Goal: Navigation & Orientation: Find specific page/section

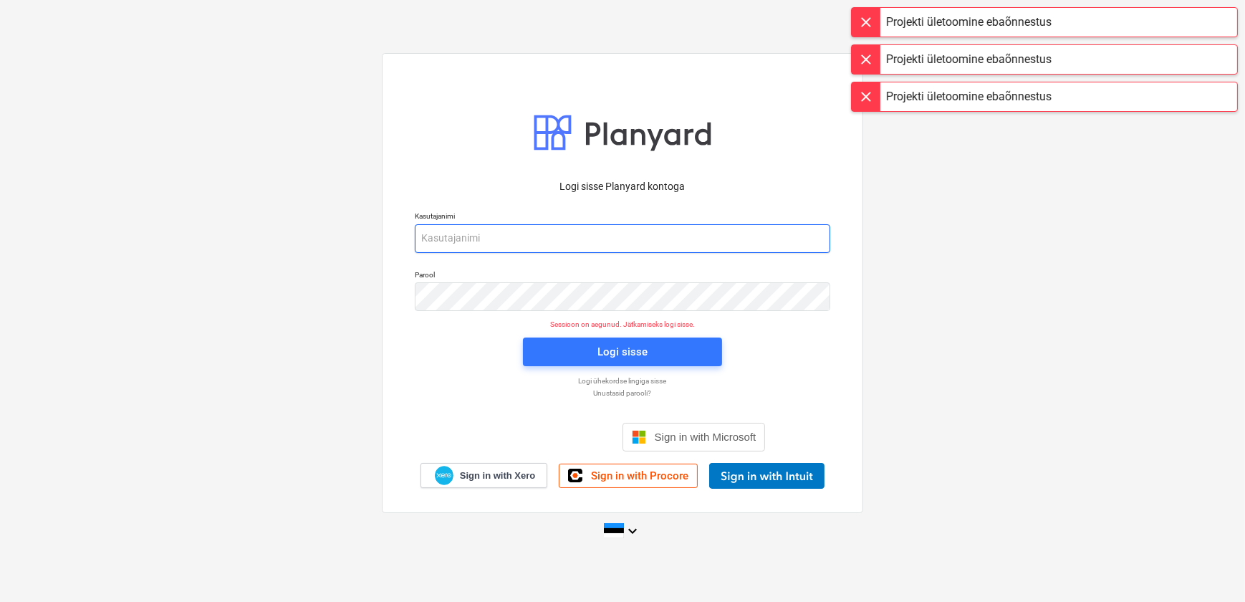
click at [488, 236] on input "email" at bounding box center [623, 238] width 416 height 29
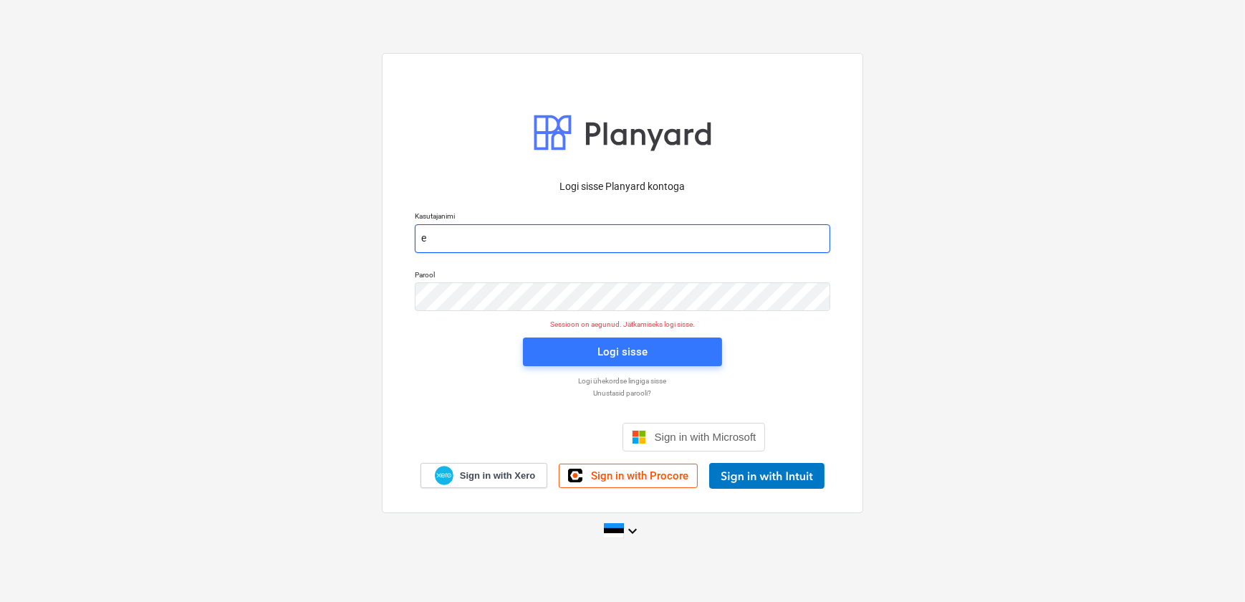
type input "[EMAIL_ADDRESS][DOMAIN_NAME]"
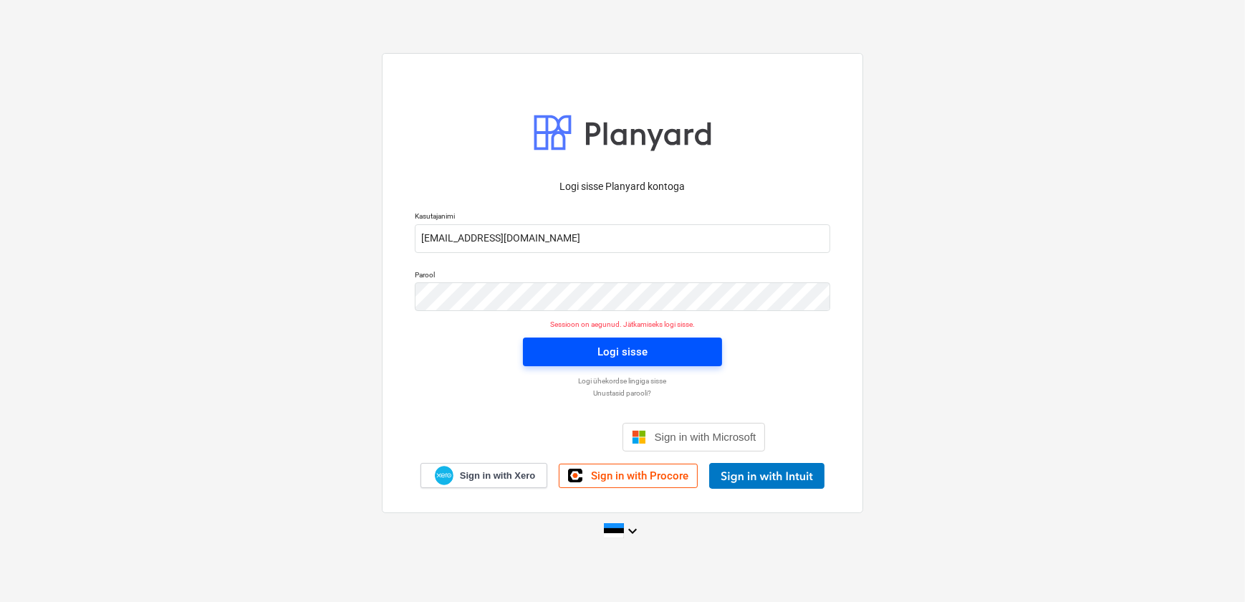
click at [598, 353] on div "Logi sisse" at bounding box center [623, 352] width 50 height 19
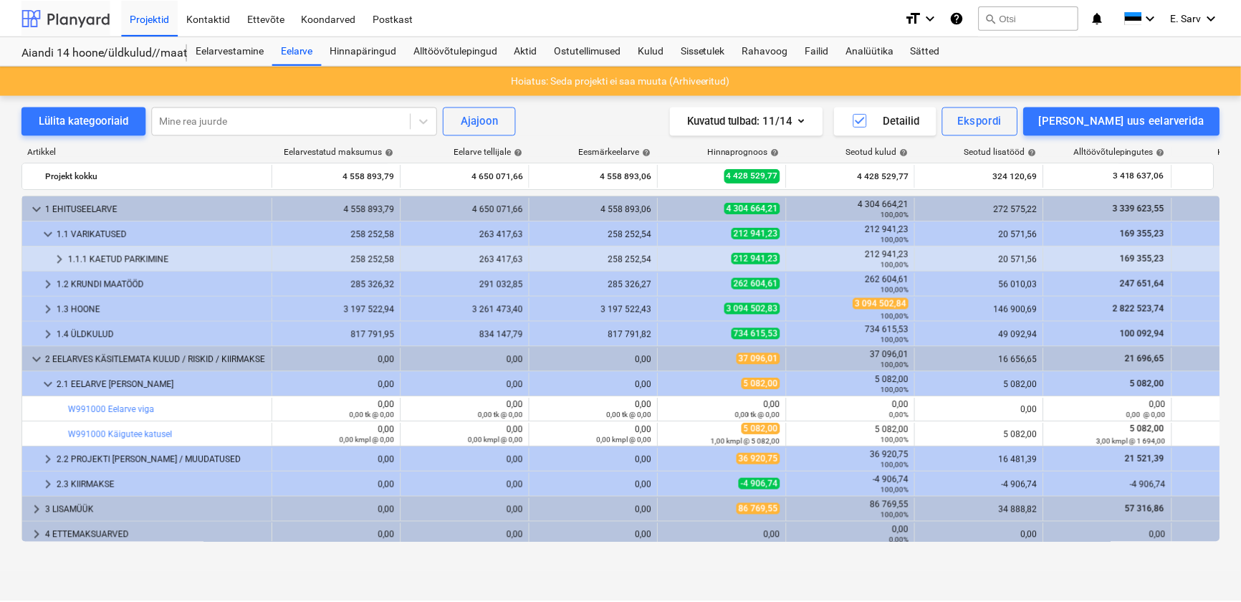
scroll to position [29, 0]
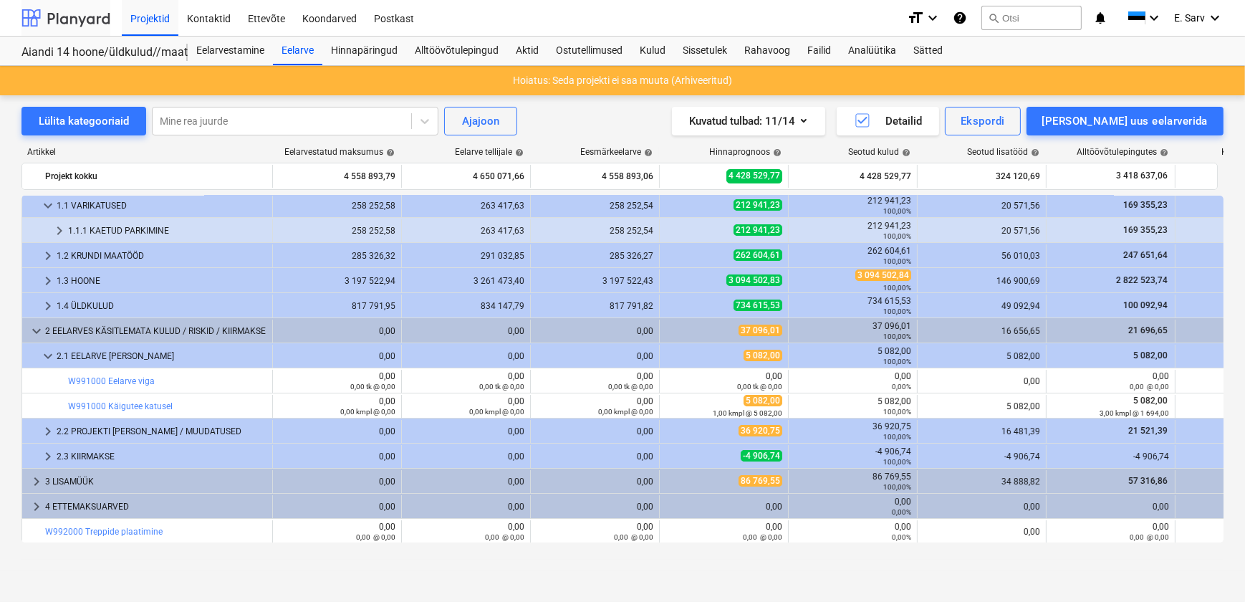
click at [61, 26] on div at bounding box center [65, 18] width 89 height 36
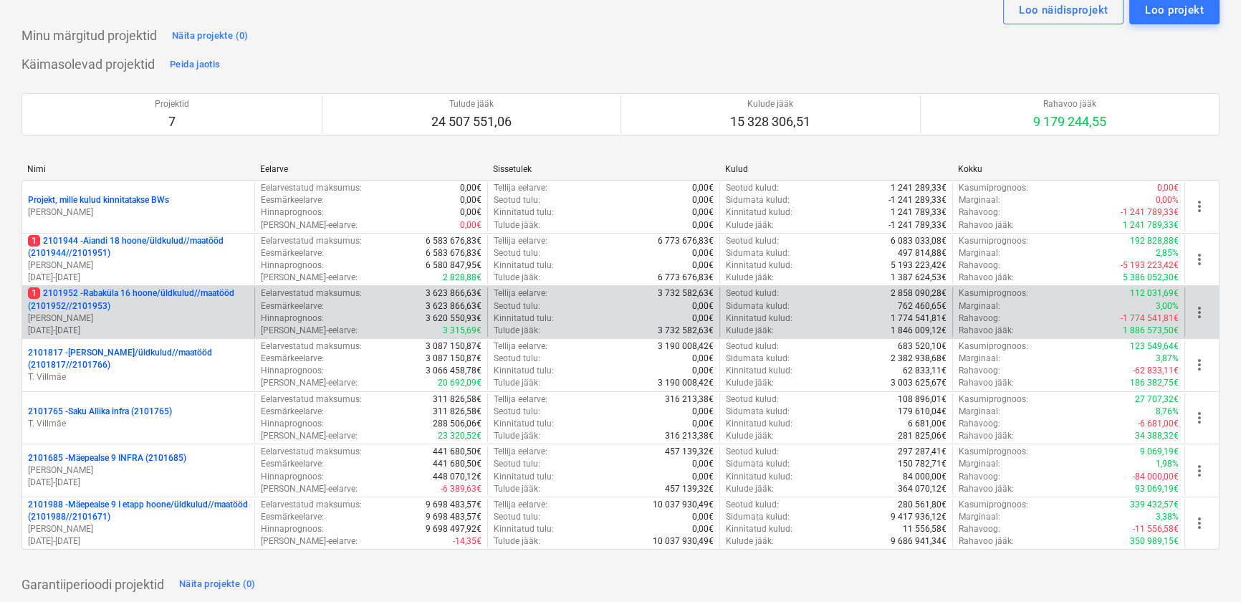
scroll to position [64, 0]
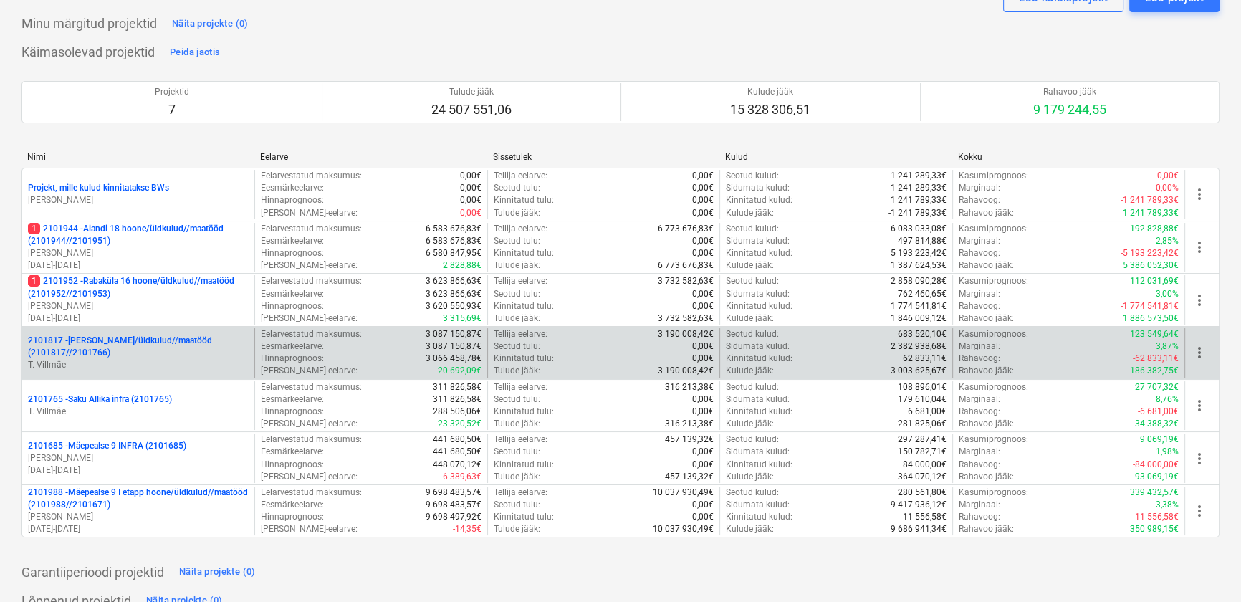
click at [116, 335] on p "2101817 - [PERSON_NAME]/üldkulud//maatööd (2101817//2101766)" at bounding box center [138, 347] width 221 height 24
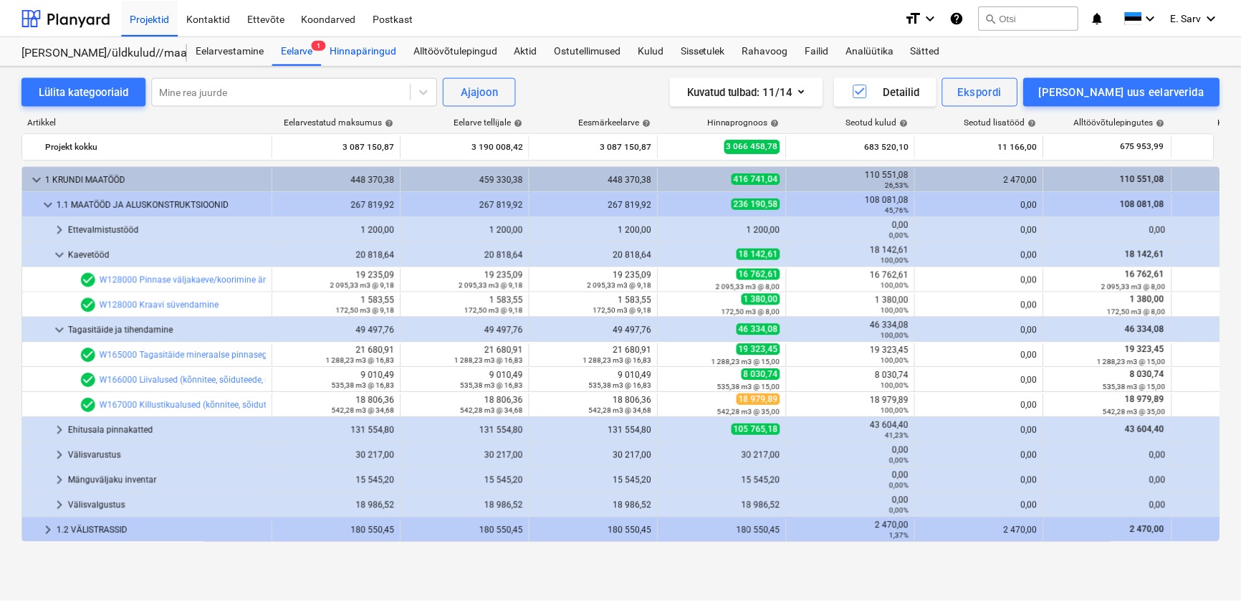
scroll to position [443, 0]
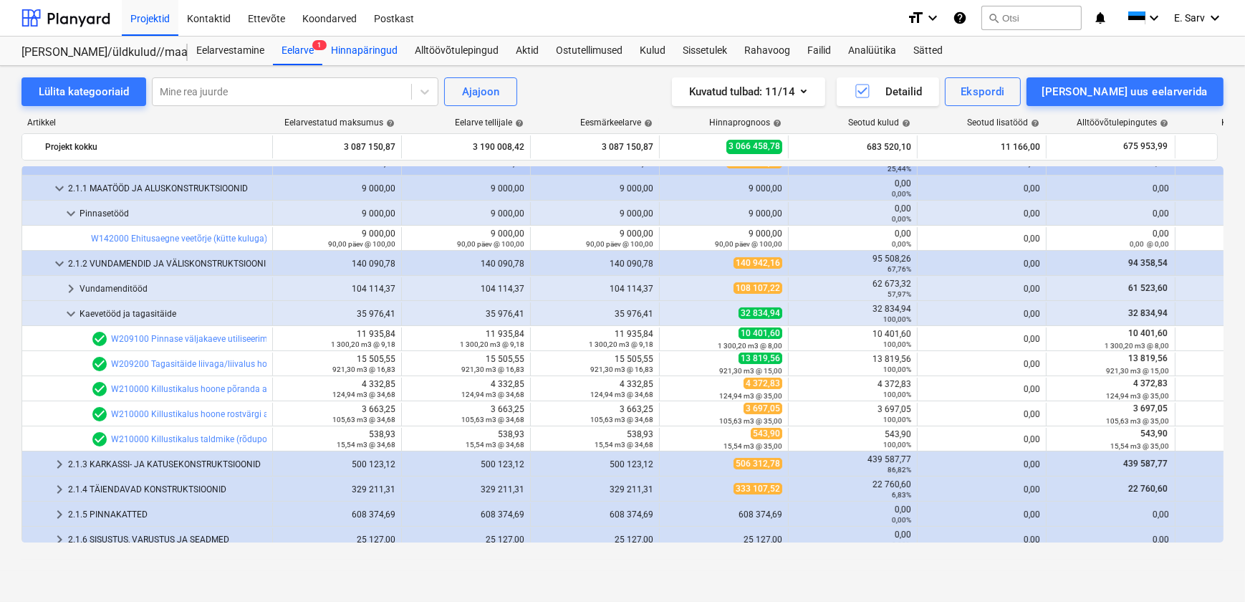
click at [367, 49] on div "Hinnapäringud" at bounding box center [364, 51] width 84 height 29
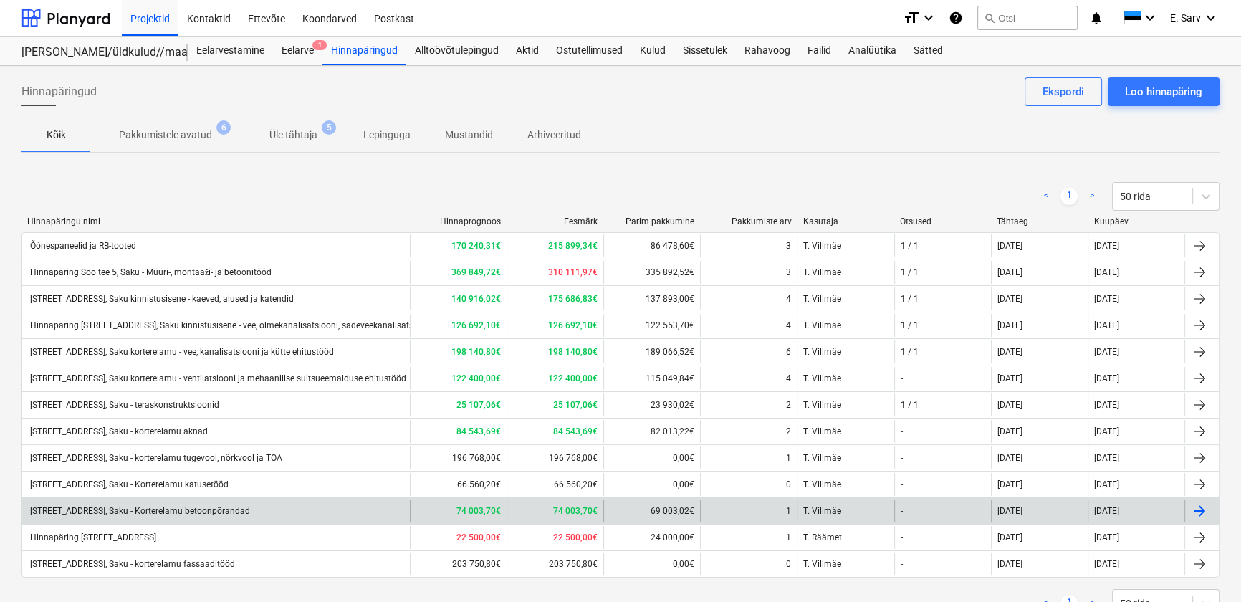
click at [216, 507] on div "[STREET_ADDRESS], Saku - Korterelamu betoonpõrandad" at bounding box center [139, 511] width 222 height 10
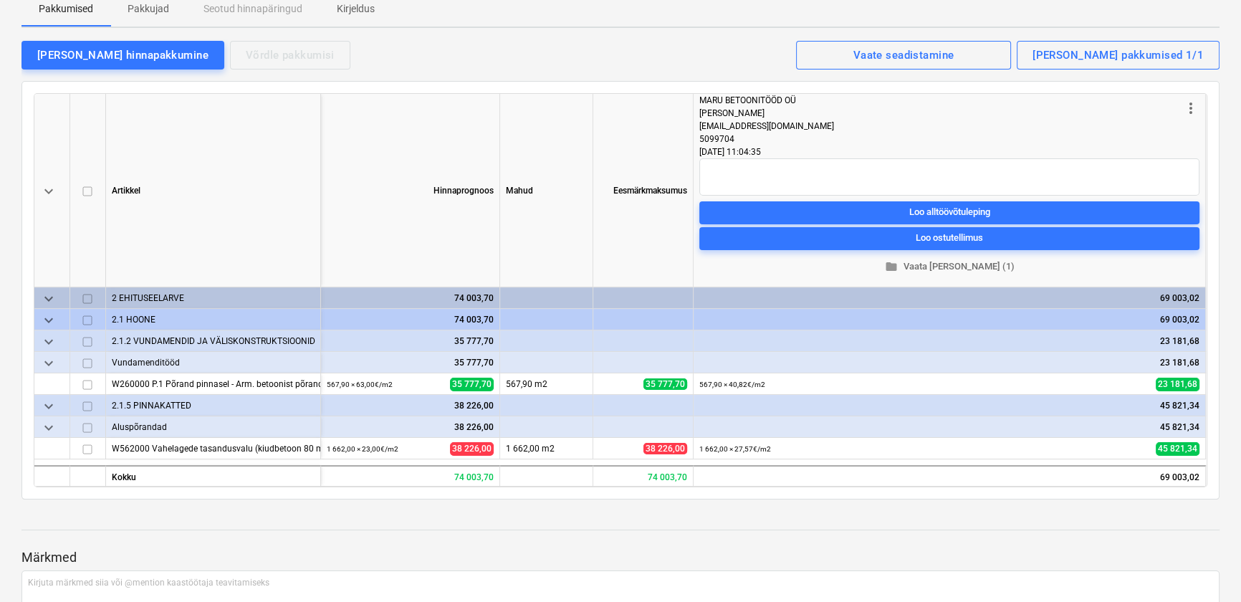
scroll to position [130, 0]
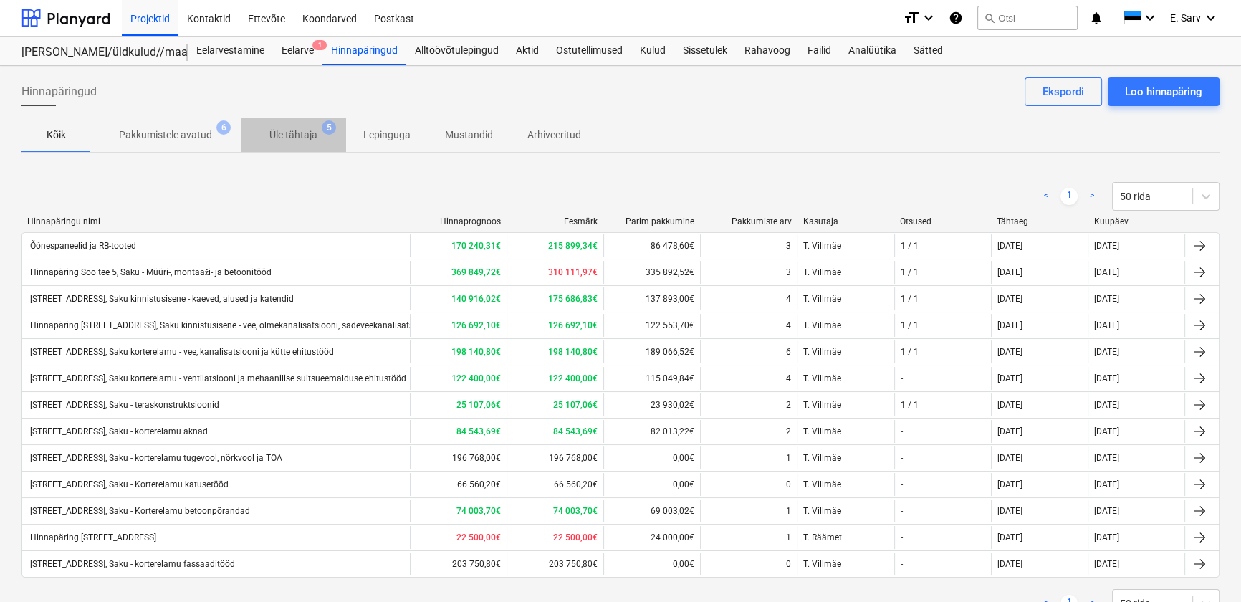
click at [307, 138] on p "Üle tähtaja" at bounding box center [293, 135] width 48 height 15
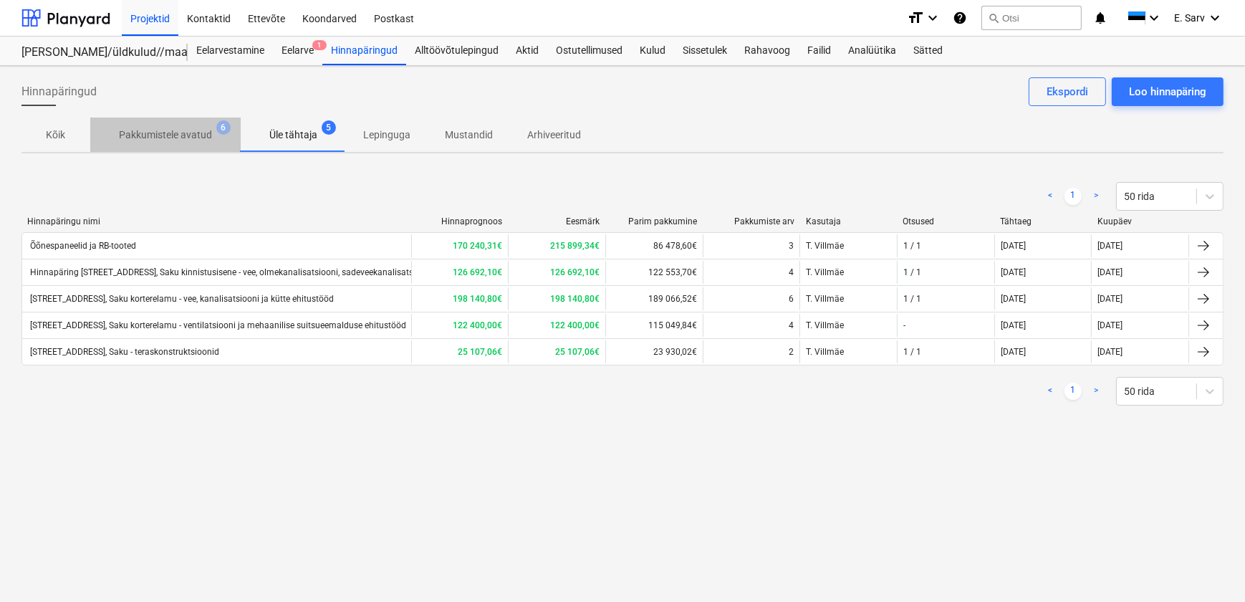
click at [150, 136] on p "Pakkumistele avatud" at bounding box center [165, 135] width 93 height 15
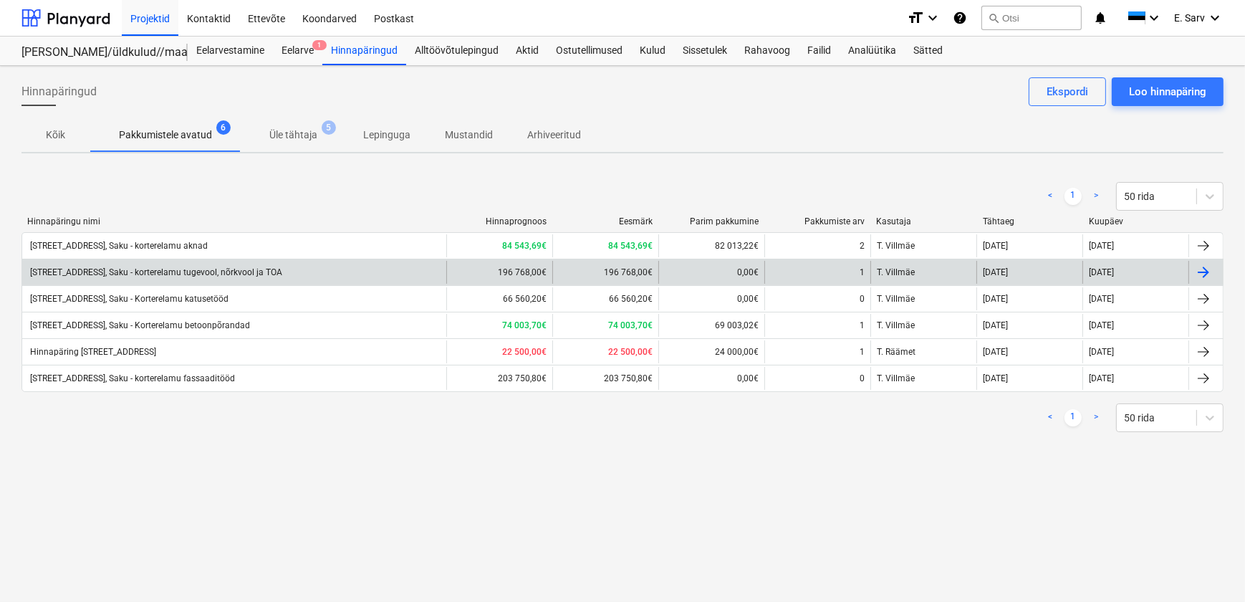
click at [181, 273] on div "[STREET_ADDRESS], Saku - korterelamu tugevool, nõrkvool ja TOA" at bounding box center [155, 272] width 254 height 10
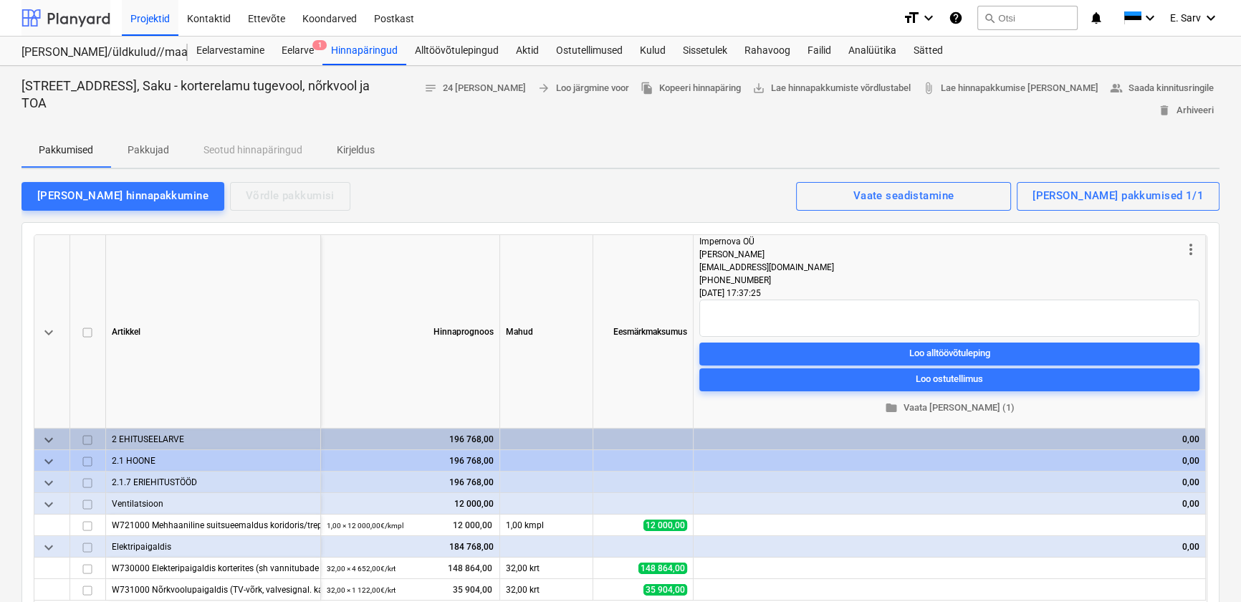
drag, startPoint x: 54, startPoint y: 17, endPoint x: 63, endPoint y: 20, distance: 9.7
click at [54, 17] on div at bounding box center [65, 18] width 89 height 36
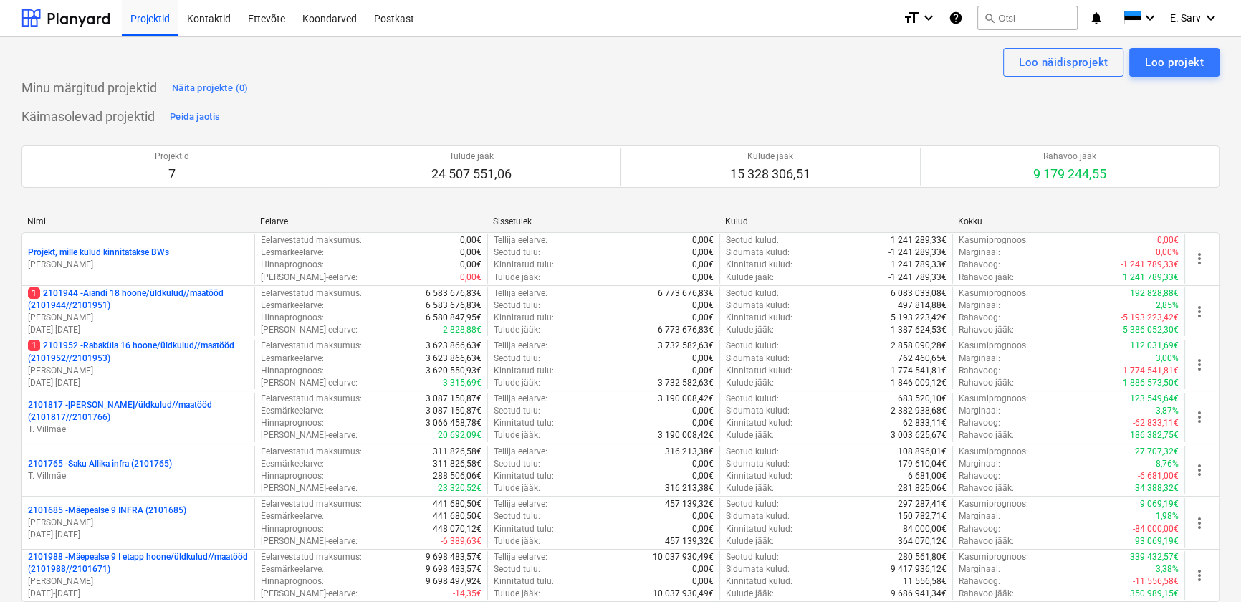
click at [292, 198] on div "Projektid 7 Tulude jääk 24 507 551,06 Kulude jääk 15 328 306,51 Rahavoo jääk 9 …" at bounding box center [620, 166] width 1198 height 77
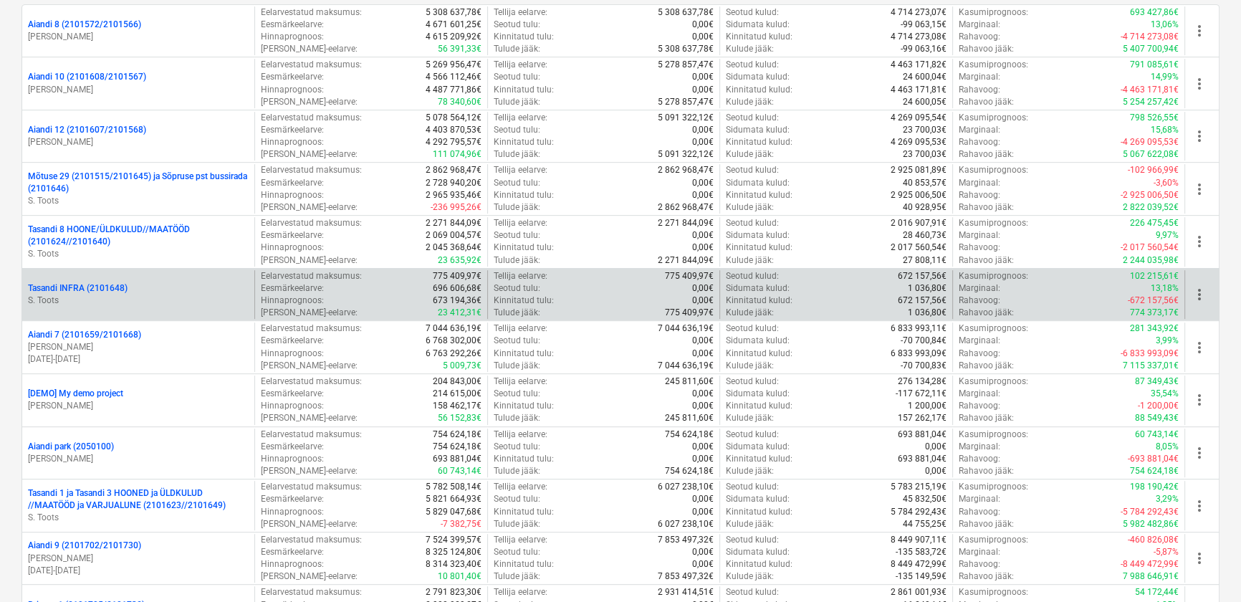
scroll to position [846, 0]
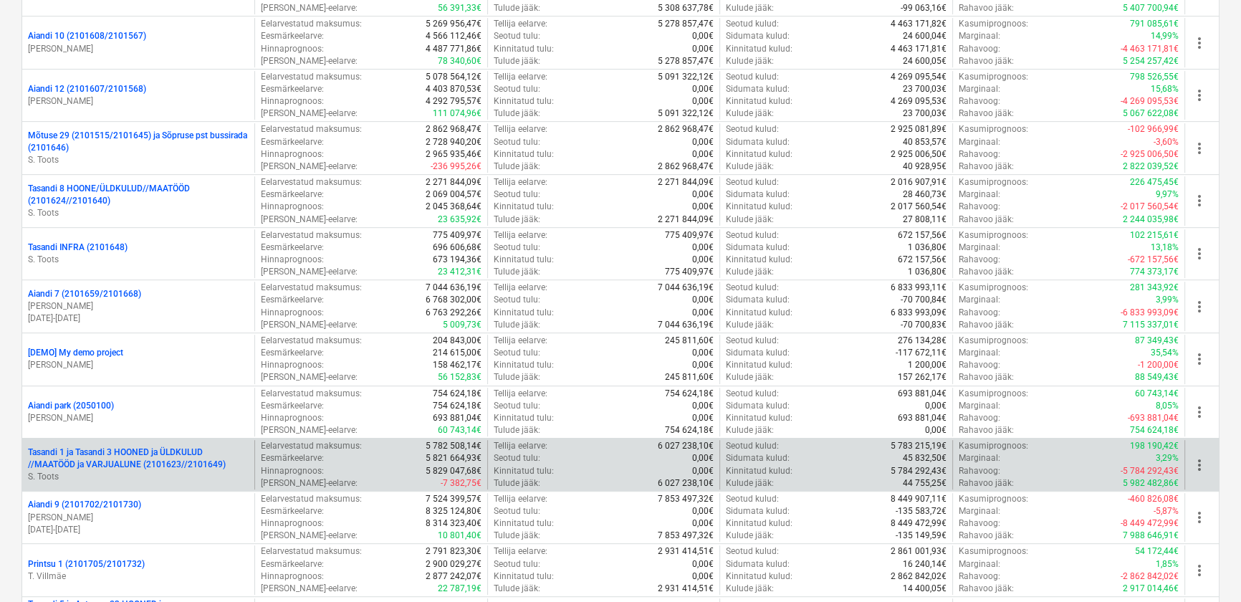
click at [115, 458] on p "Tasandi 1 ja Tasandi 3 HOONED ja ÜLDKULUD //MAATÖÖD ja VARJUALUNE (2101623//210…" at bounding box center [138, 458] width 221 height 24
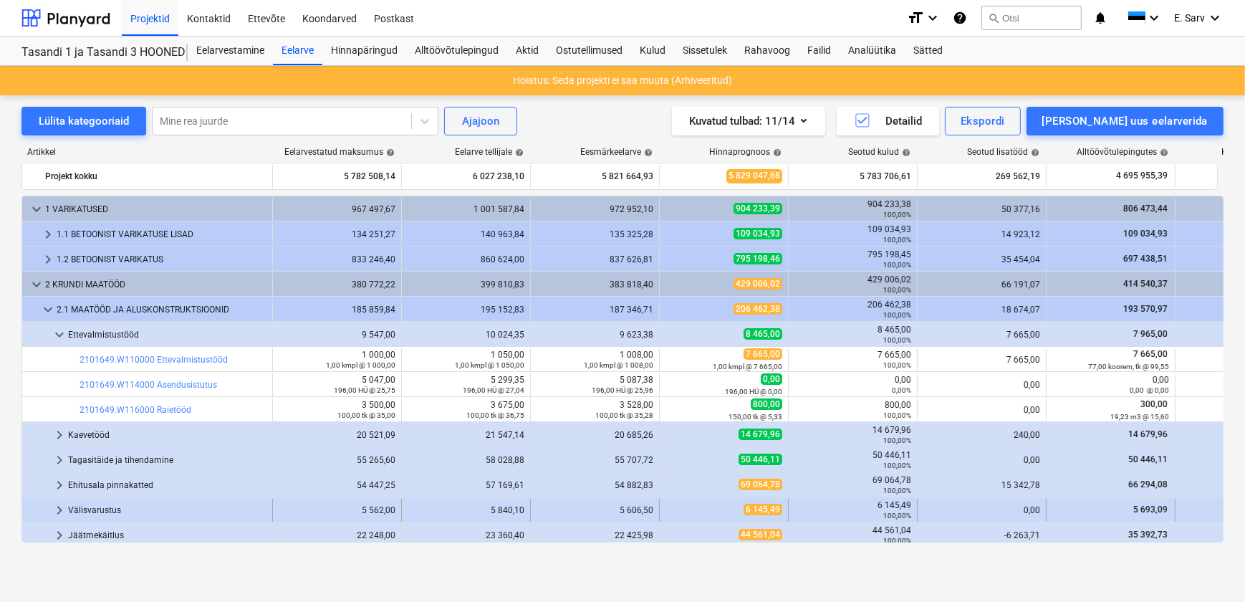
scroll to position [196, 0]
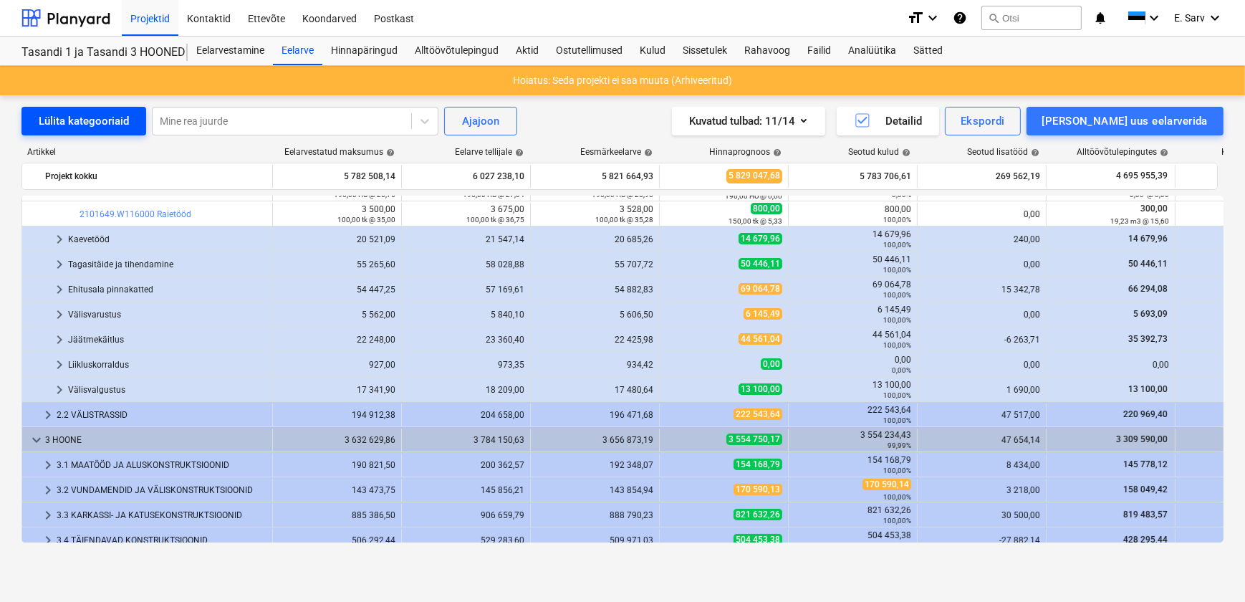
click at [78, 116] on div "Lülita kategooriaid" at bounding box center [84, 121] width 90 height 19
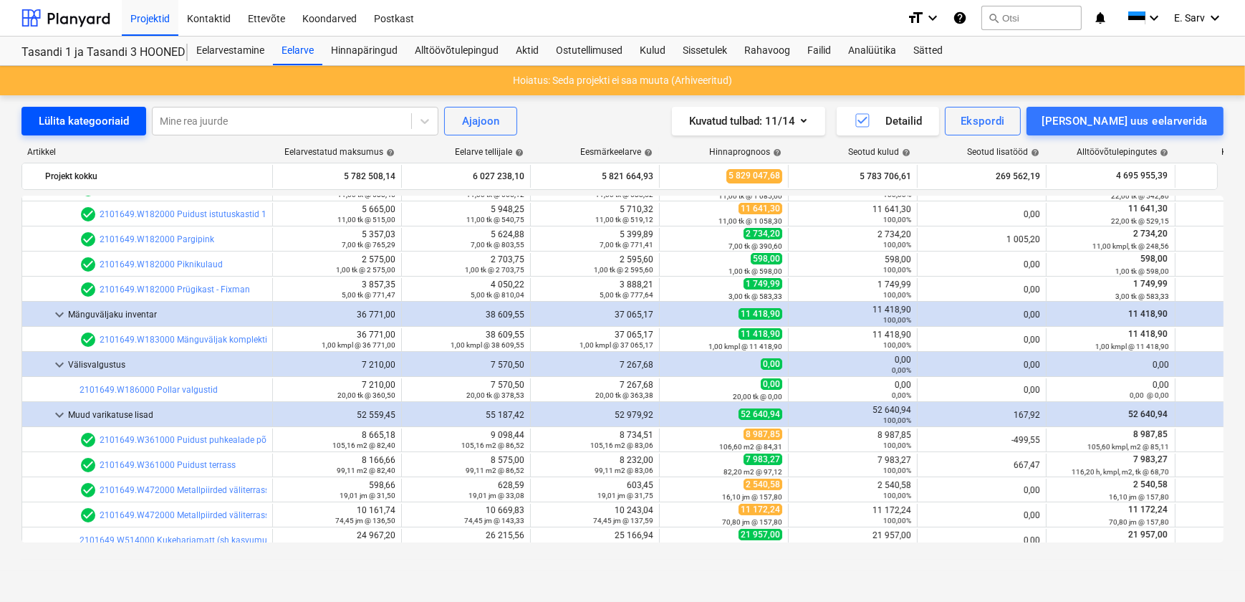
click at [78, 116] on div "Lülita kategooriaid" at bounding box center [84, 121] width 90 height 19
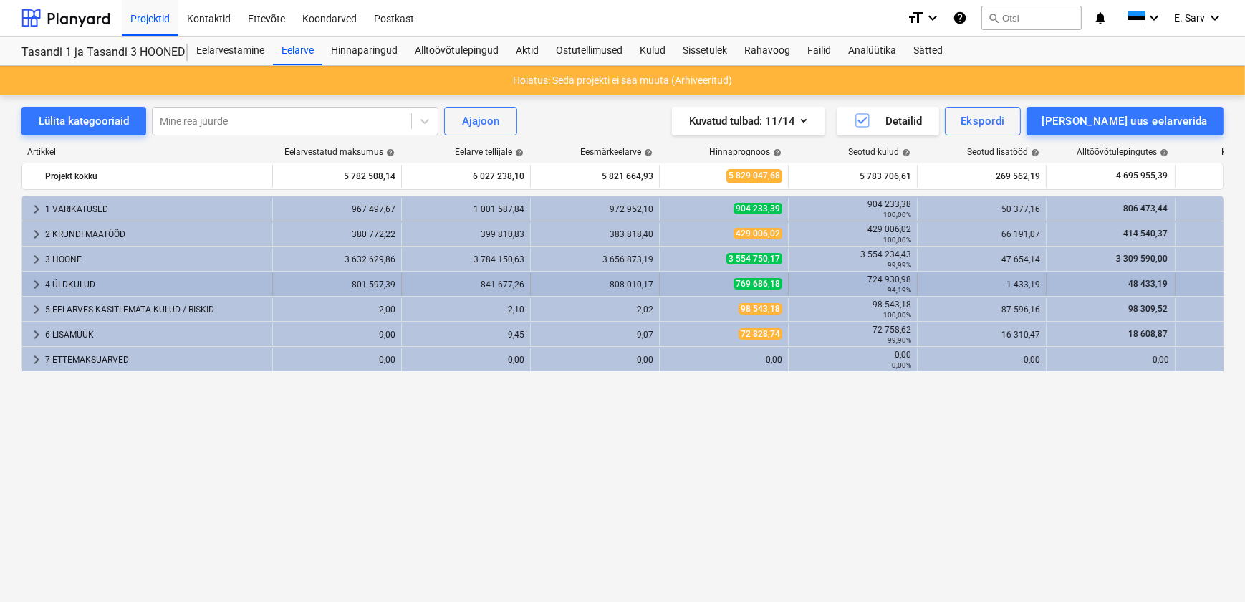
click at [74, 282] on div "4 ÜLDKULUD" at bounding box center [155, 284] width 221 height 23
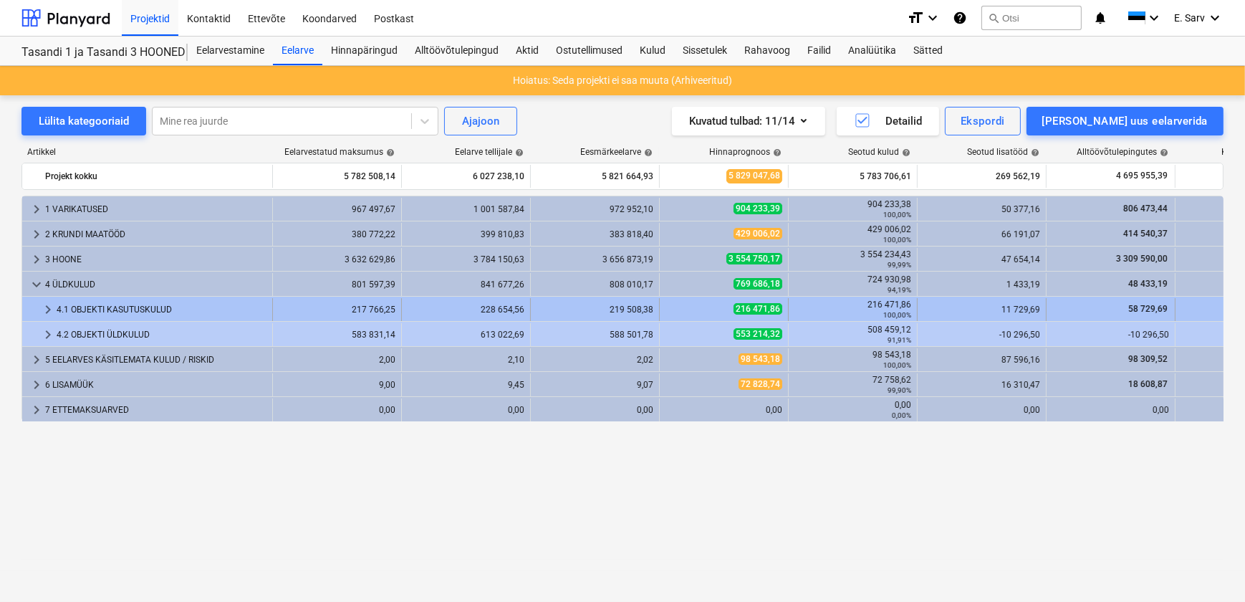
click at [80, 307] on div "4.1 OBJEKTI KASUTUSKULUD" at bounding box center [162, 309] width 210 height 23
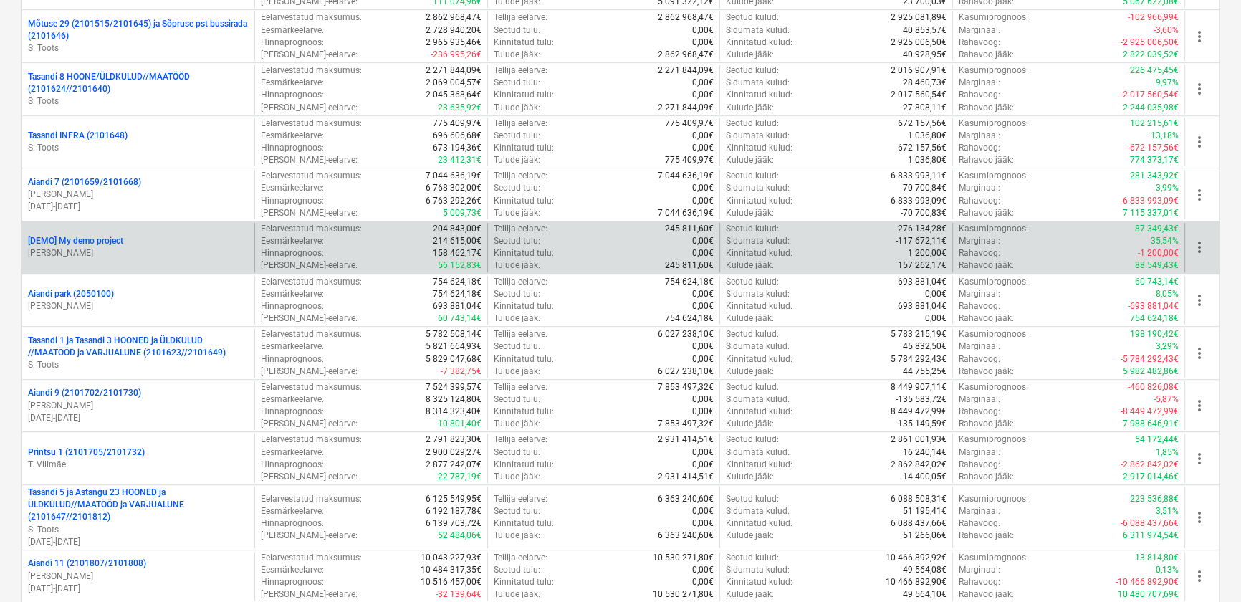
scroll to position [977, 0]
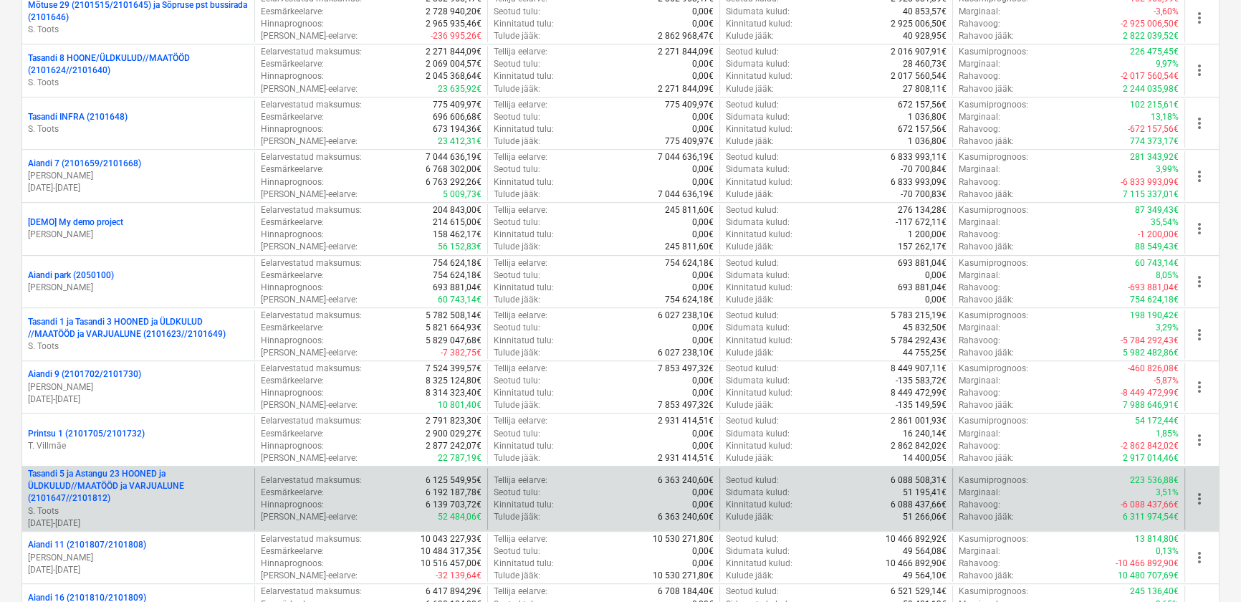
click at [135, 484] on p "Tasandi 5 ja Astangu 23 HOONED ja ÜLDKULUD//MAATÖÖD ja VARJUALUNE (2101647//210…" at bounding box center [138, 486] width 221 height 37
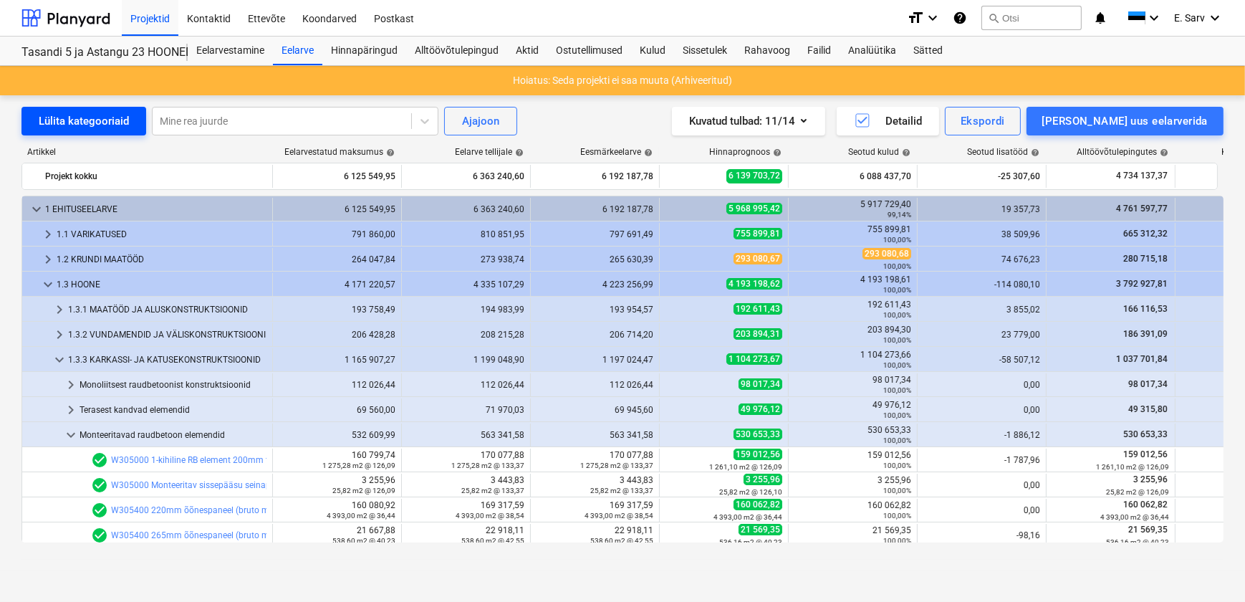
click at [67, 123] on div "Lülita kategooriaid" at bounding box center [84, 121] width 90 height 19
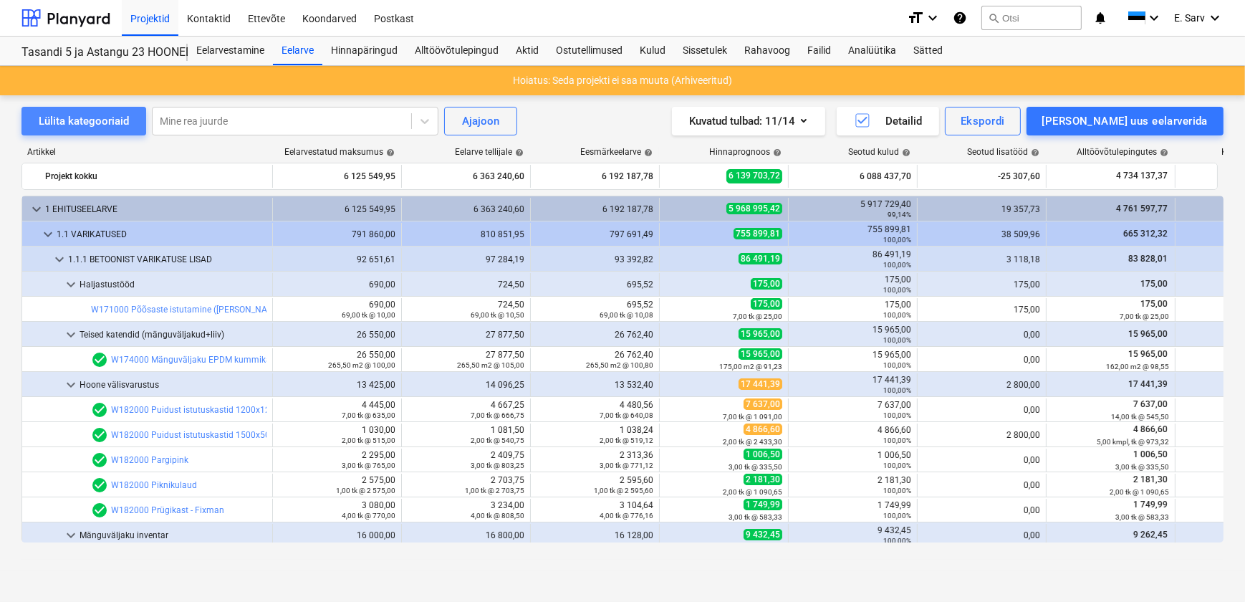
click at [67, 123] on div "Lülita kategooriaid" at bounding box center [84, 121] width 90 height 19
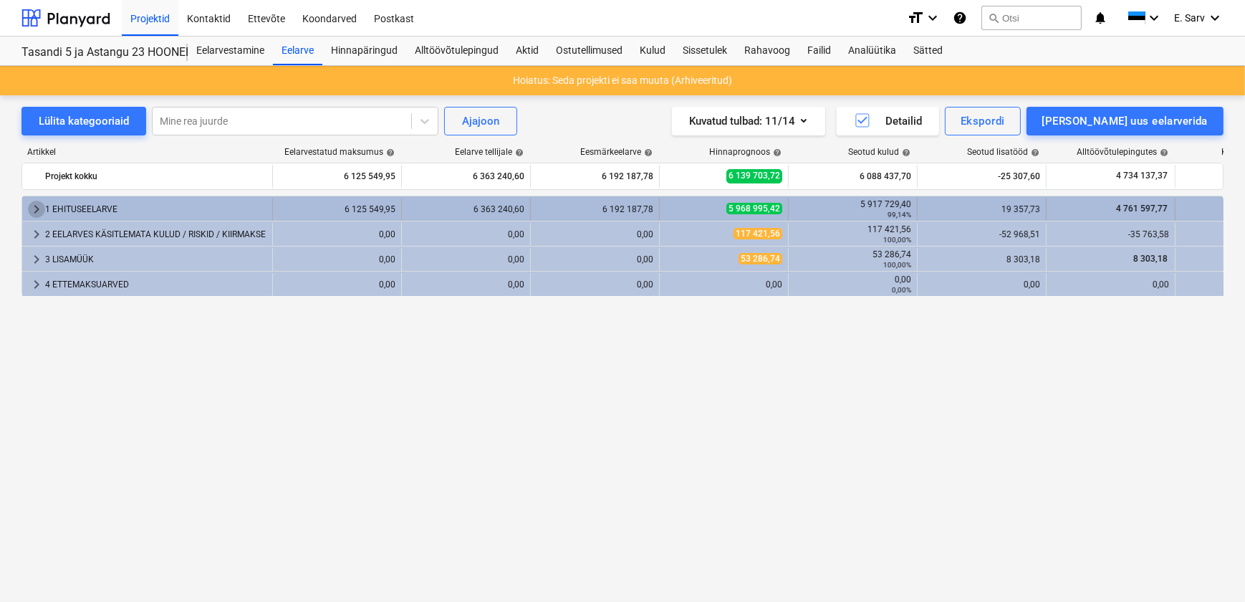
click at [36, 209] on span "keyboard_arrow_right" at bounding box center [36, 209] width 17 height 17
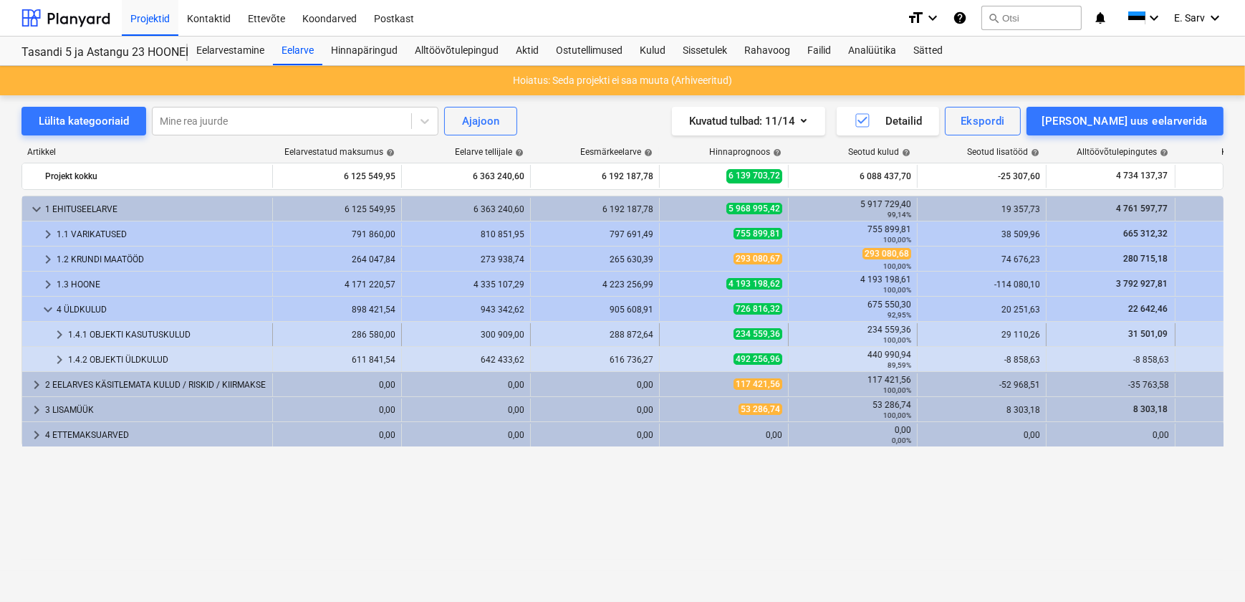
click at [171, 335] on div "1.4.1 OBJEKTI KASUTUSKULUD" at bounding box center [167, 334] width 199 height 23
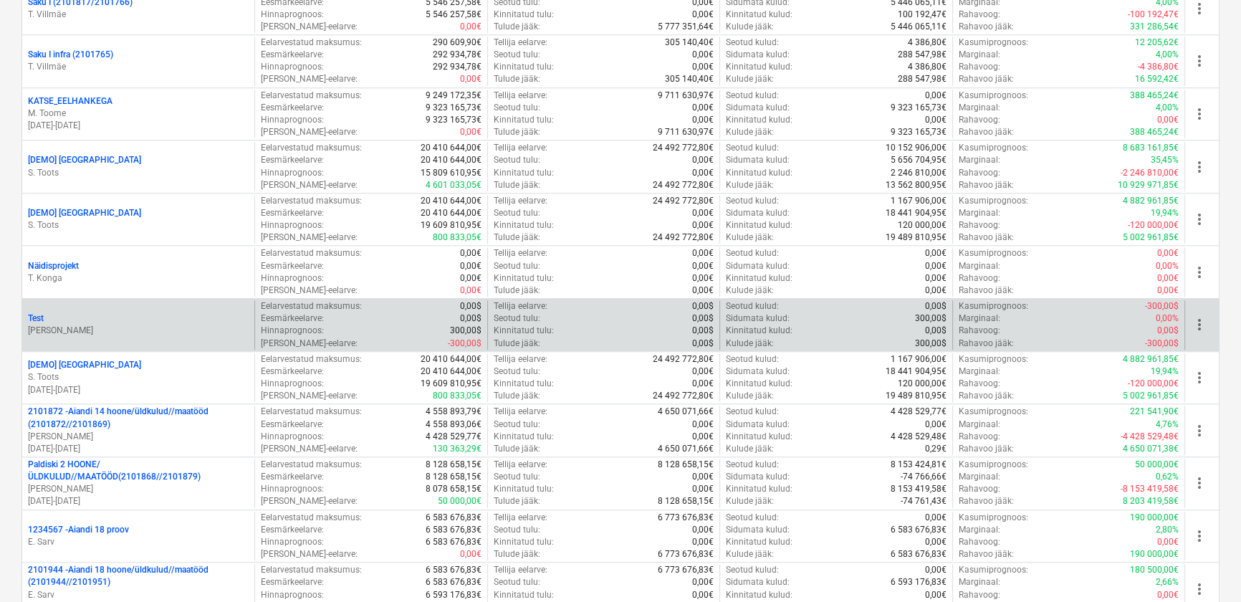
scroll to position [1759, 0]
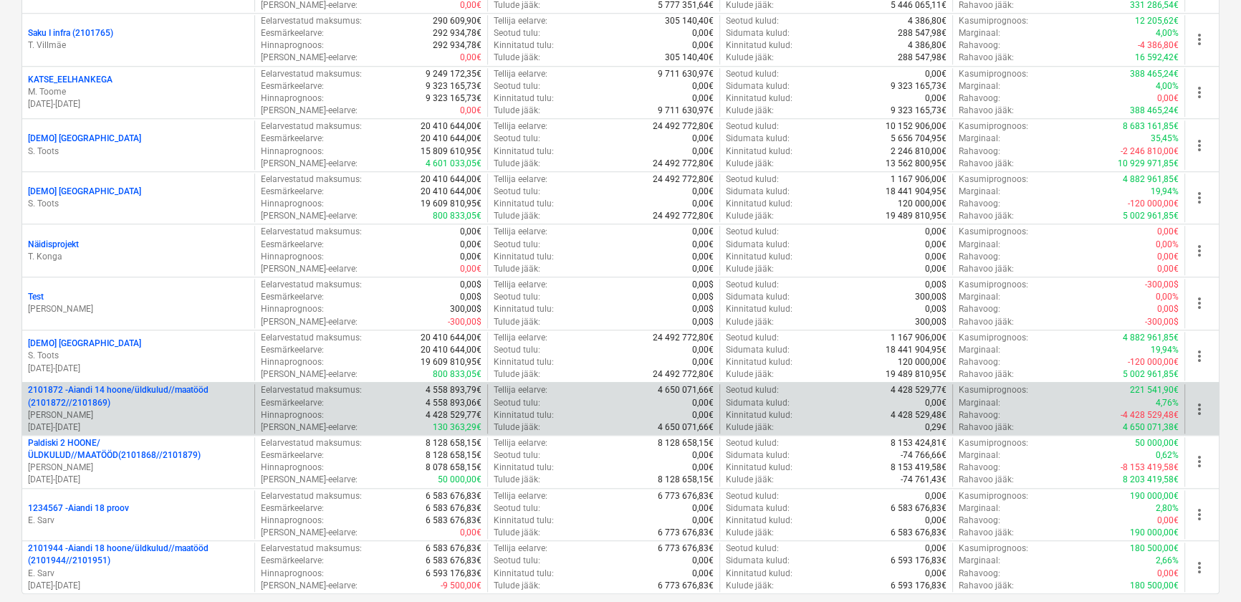
click at [141, 399] on p "2101872 - Aiandi 14 hoone/üldkulud//maatööd (2101872//2101869)" at bounding box center [138, 396] width 221 height 24
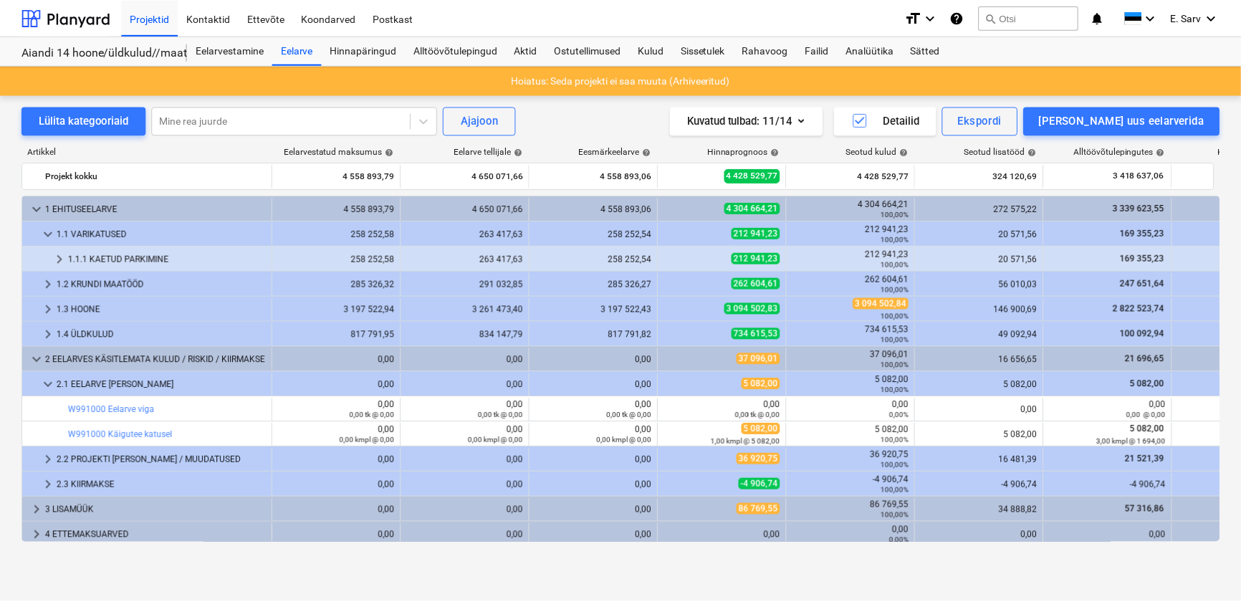
scroll to position [29, 0]
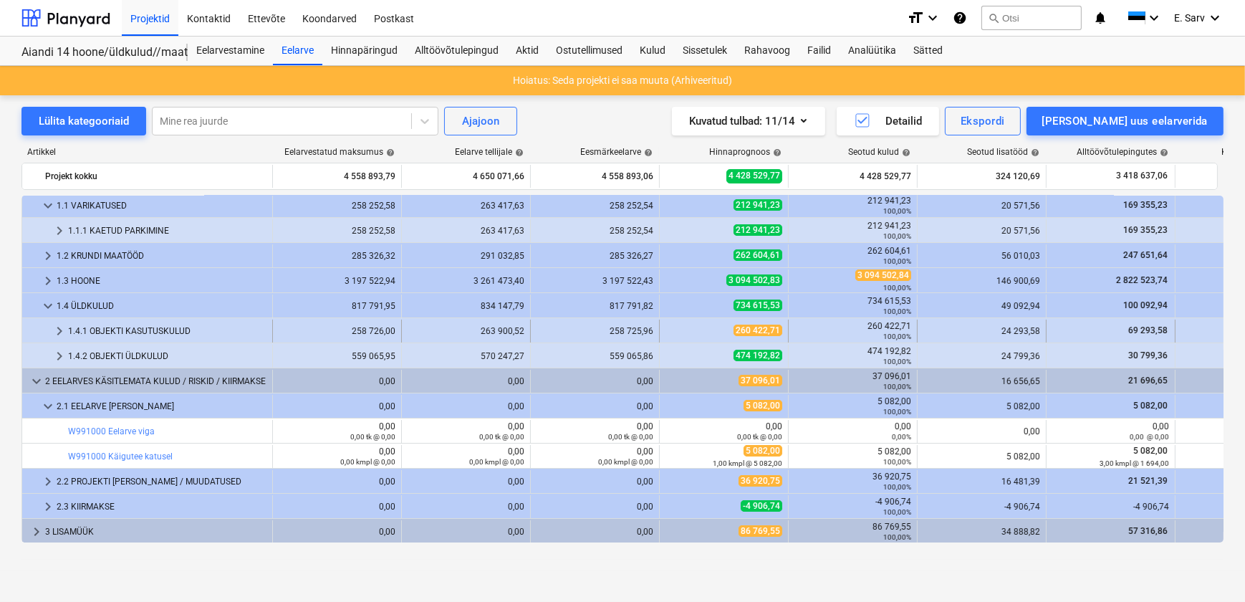
click at [92, 329] on div "1.4.1 OBJEKTI KASUTUSKULUD" at bounding box center [167, 331] width 199 height 23
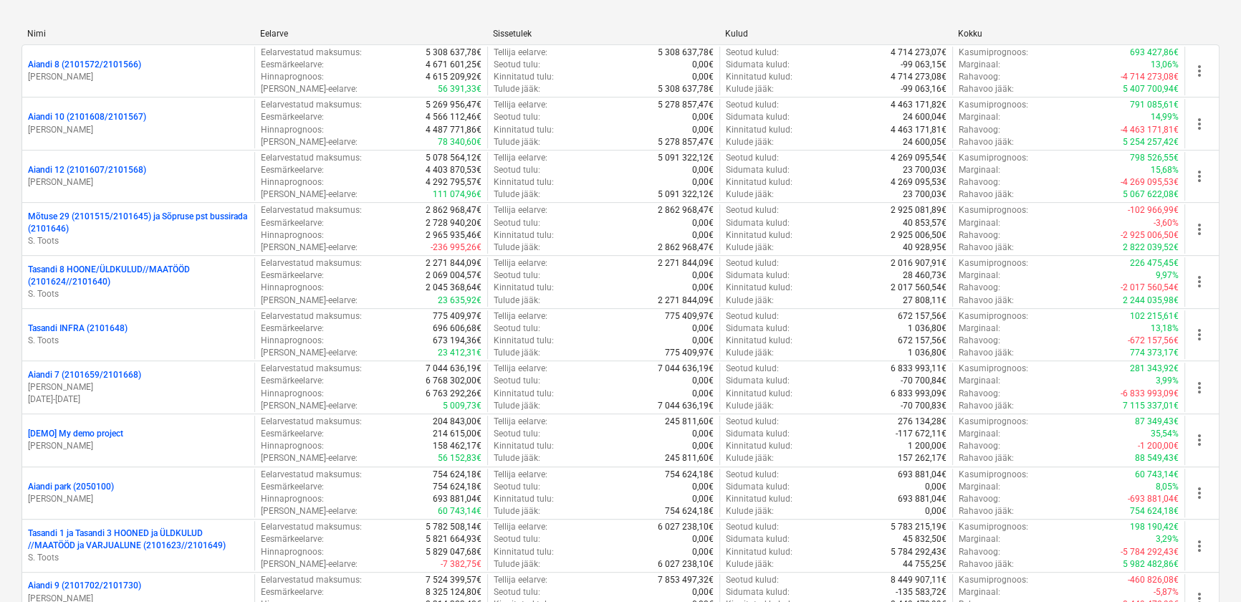
scroll to position [781, 0]
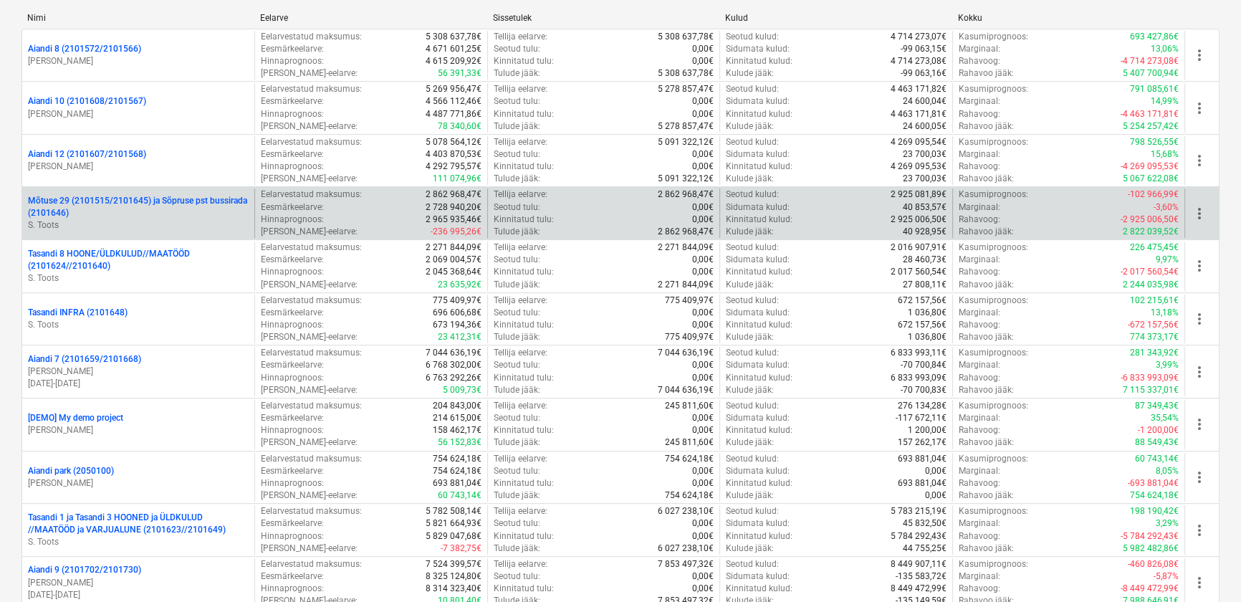
click at [164, 202] on p "Mõtuse 29 (2101515/2101645) ja Sõpruse pst bussirada (2101646)" at bounding box center [138, 207] width 221 height 24
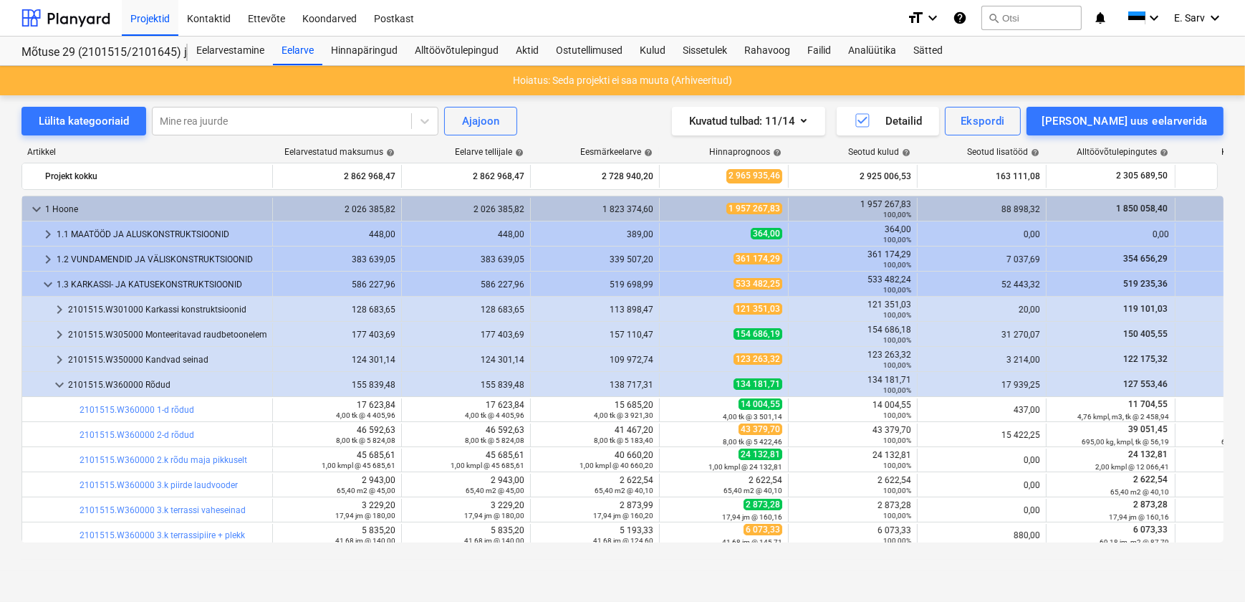
scroll to position [130, 0]
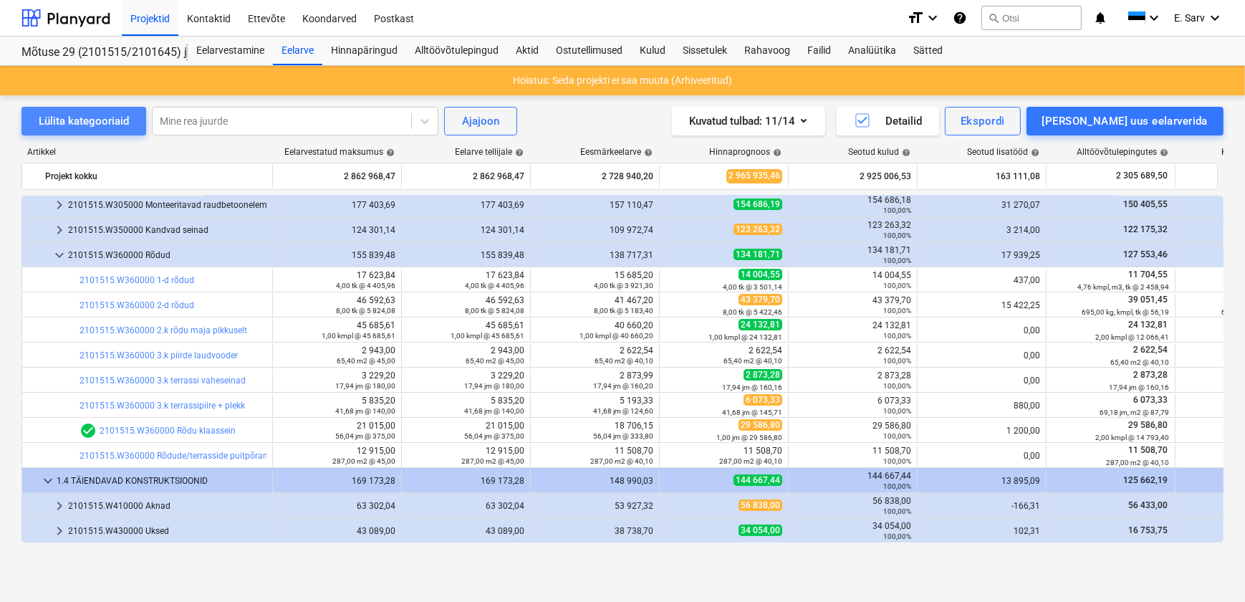
click at [70, 127] on div "Lülita kategooriaid" at bounding box center [84, 121] width 90 height 19
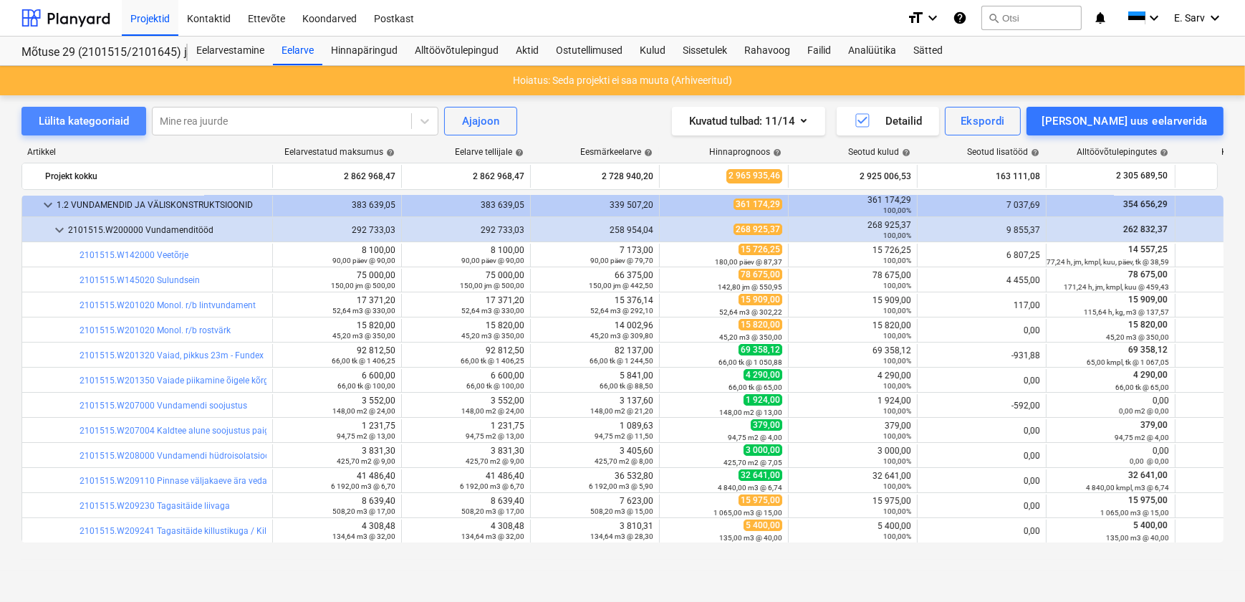
click at [70, 127] on div "Lülita kategooriaid" at bounding box center [84, 121] width 90 height 19
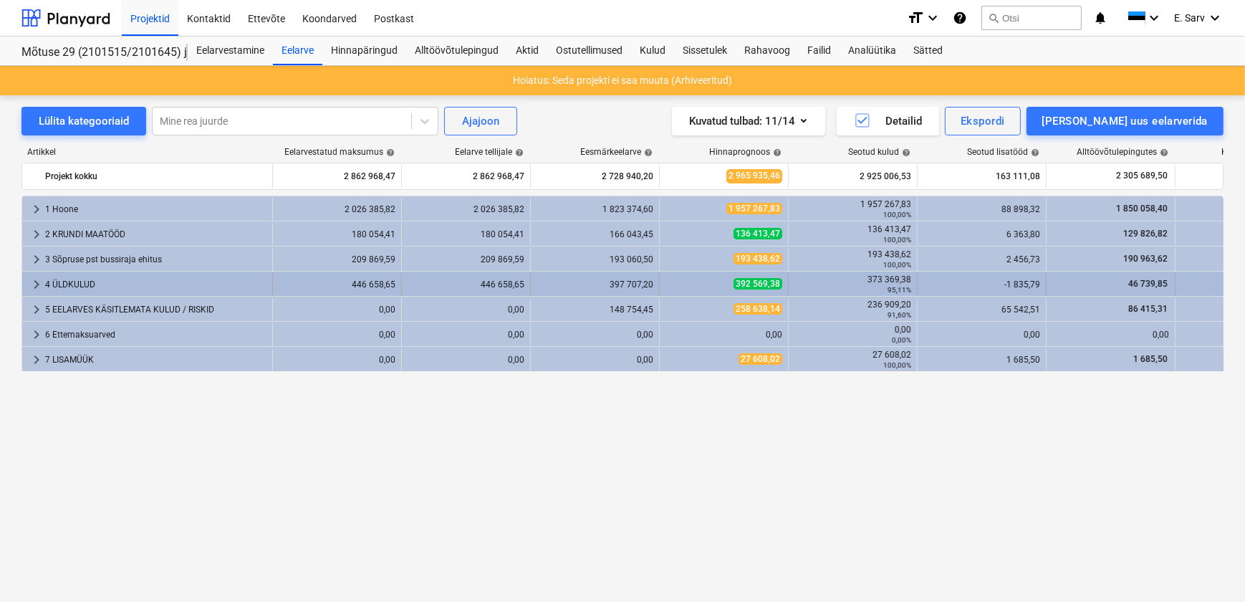
click at [87, 287] on div "4 ÜLDKULUD" at bounding box center [155, 284] width 221 height 23
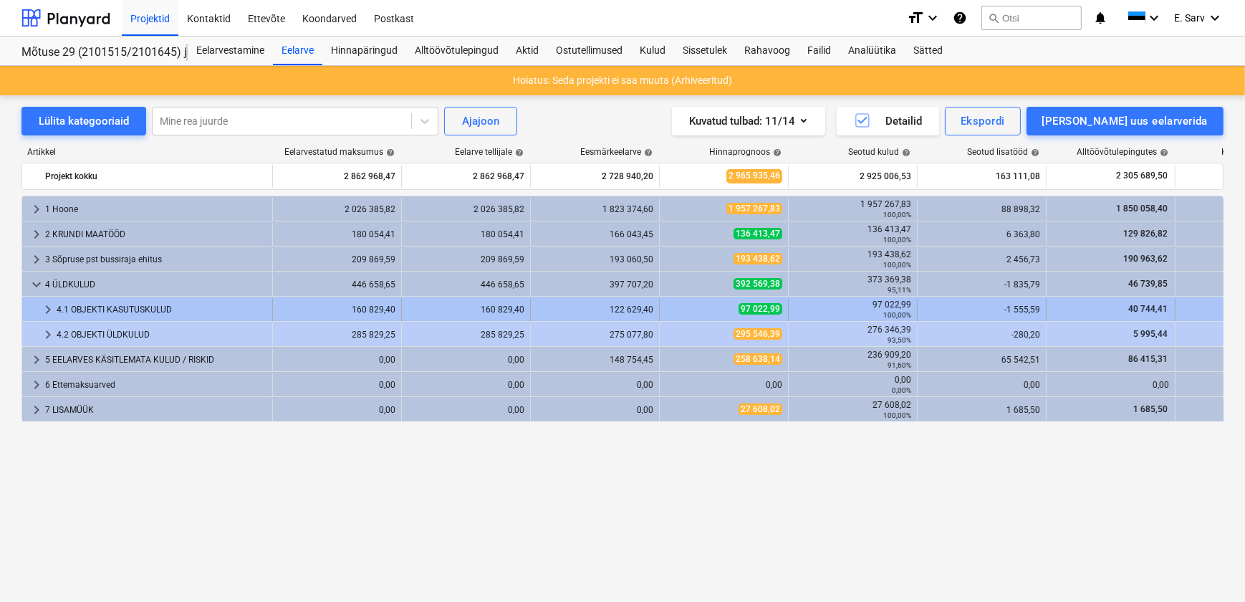
click at [95, 306] on div "4.1 OBJEKTI KASUTUSKULUD" at bounding box center [162, 309] width 210 height 23
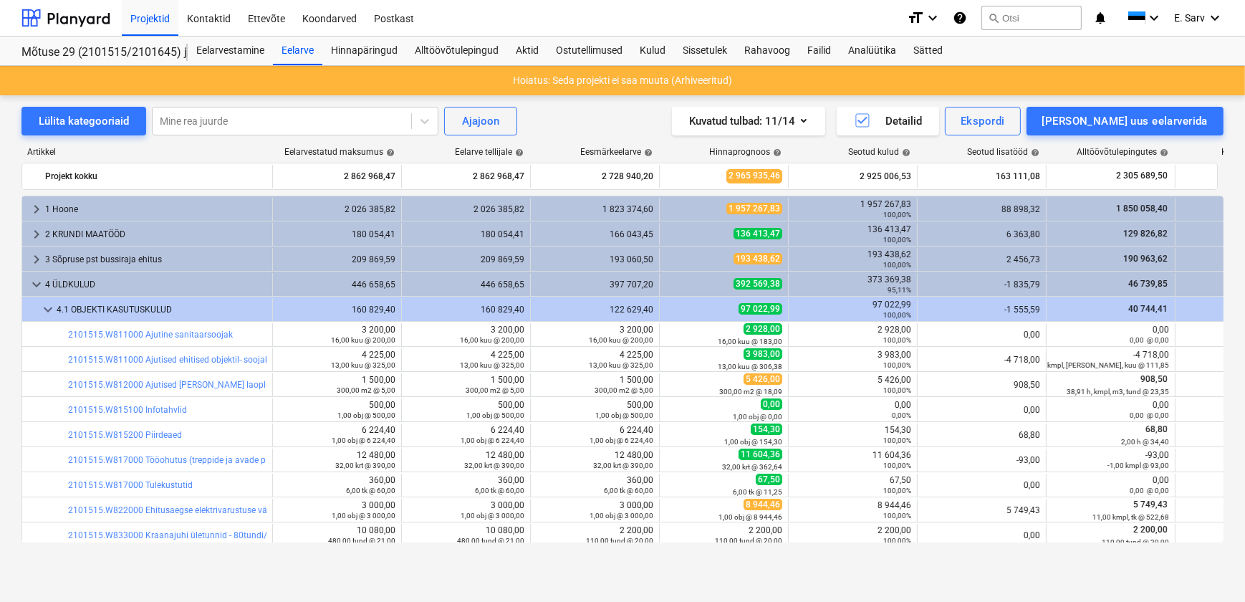
click at [95, 306] on div "4.1 OBJEKTI KASUTUSKULUD" at bounding box center [162, 309] width 210 height 23
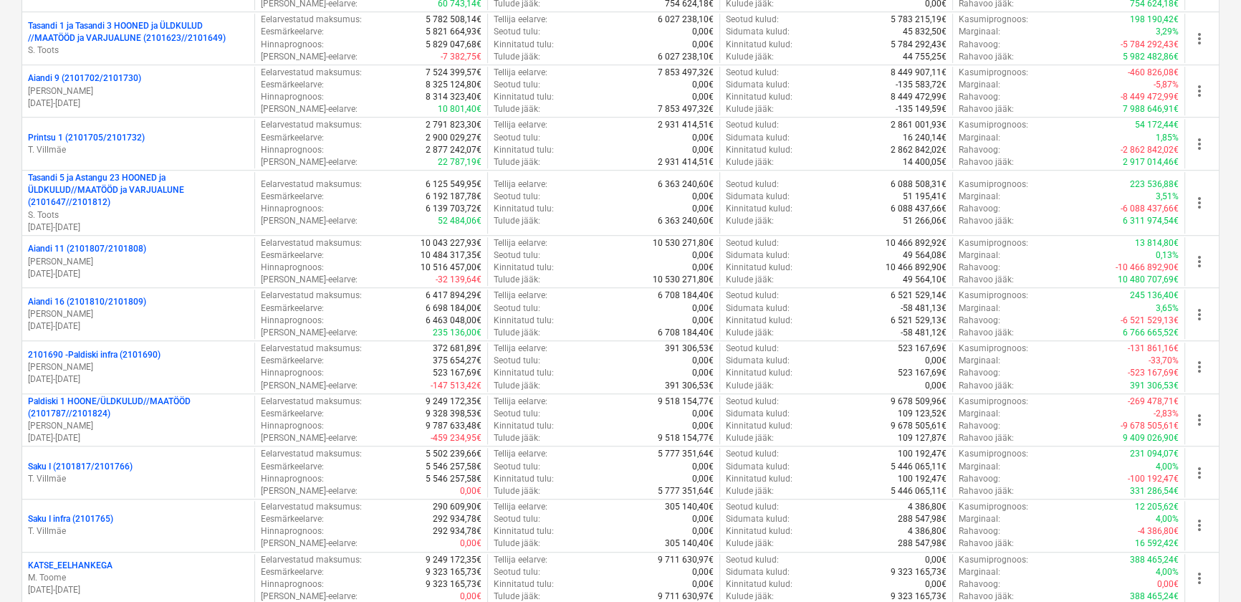
scroll to position [1255, 0]
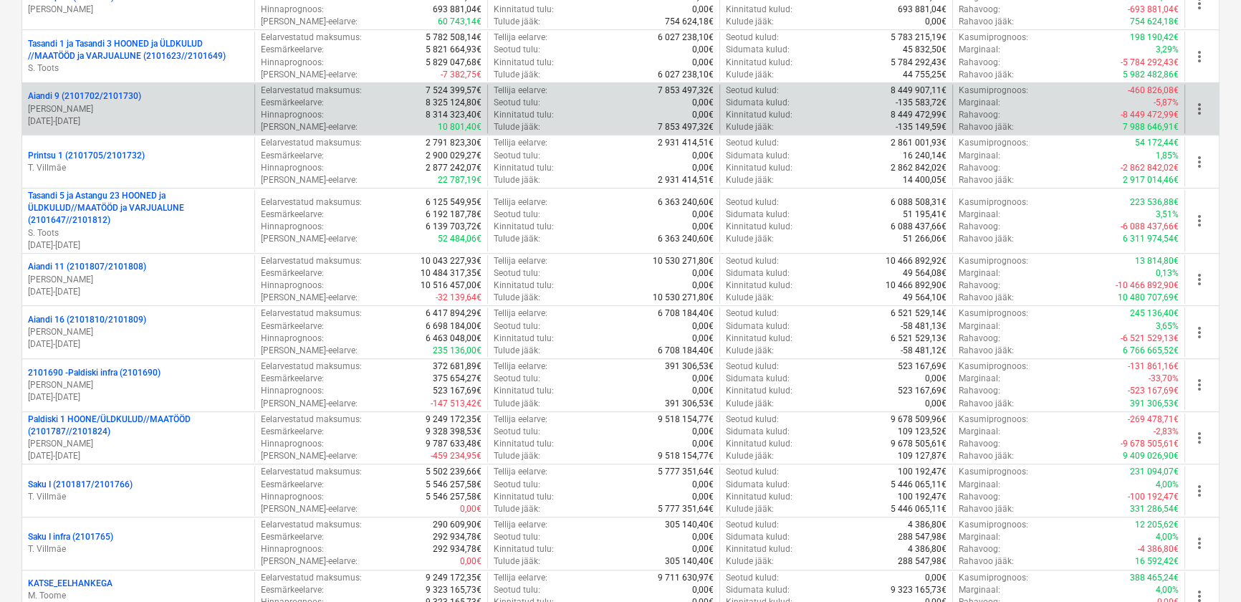
click at [104, 105] on p "[PERSON_NAME]" at bounding box center [138, 109] width 221 height 12
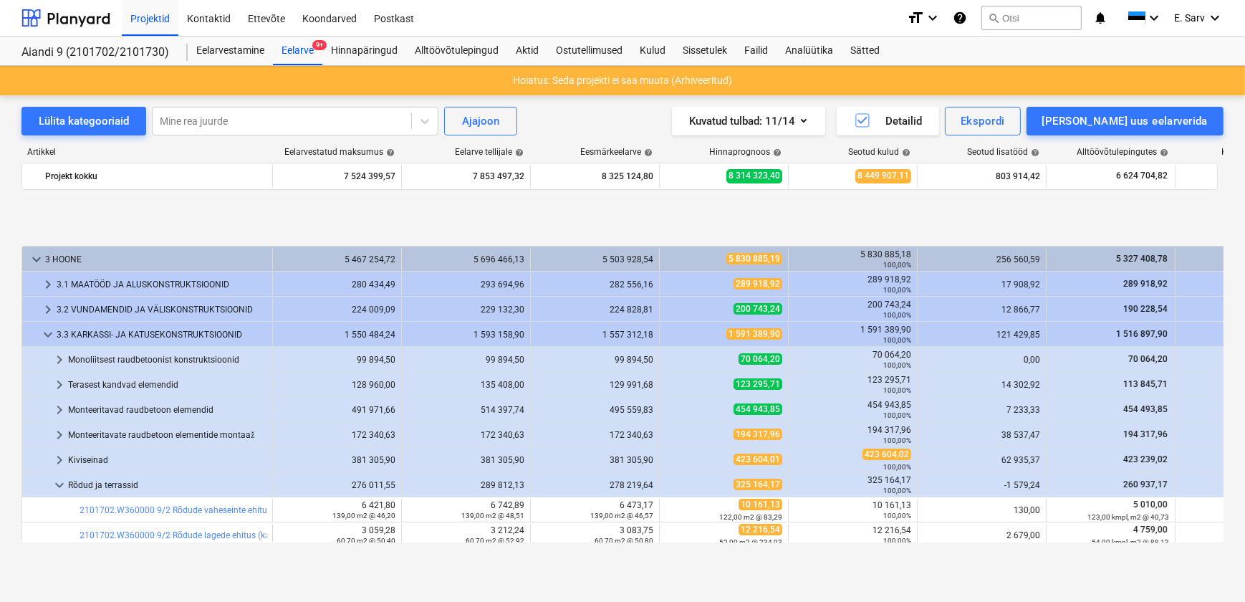
scroll to position [566, 0]
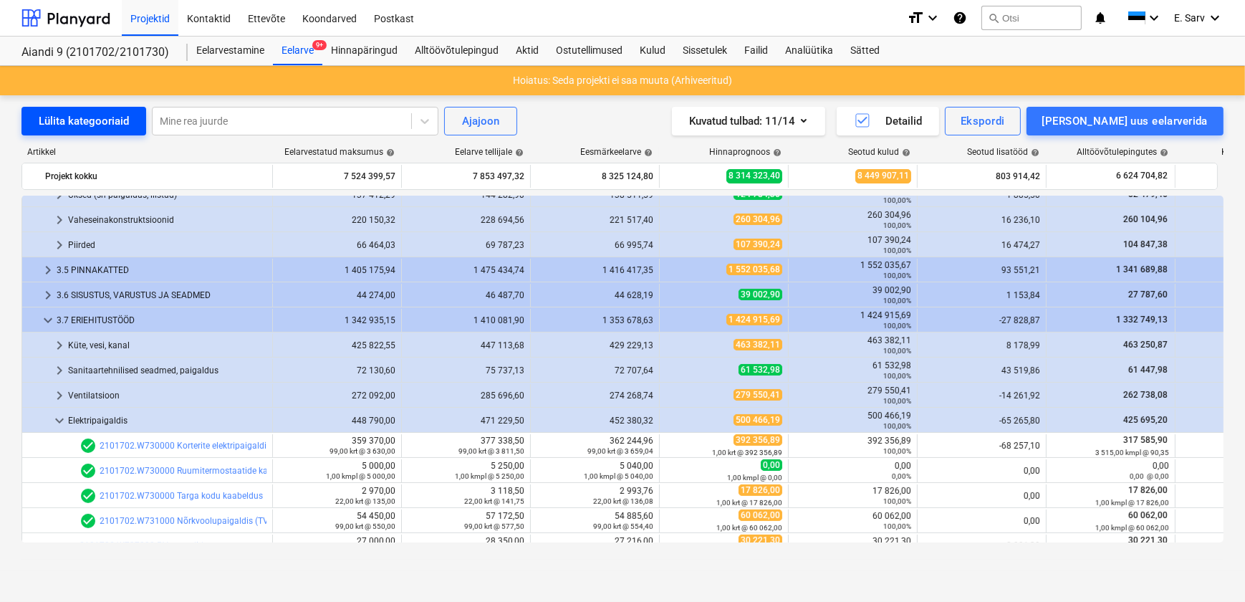
click at [85, 122] on div "Lülita kategooriaid" at bounding box center [84, 121] width 90 height 19
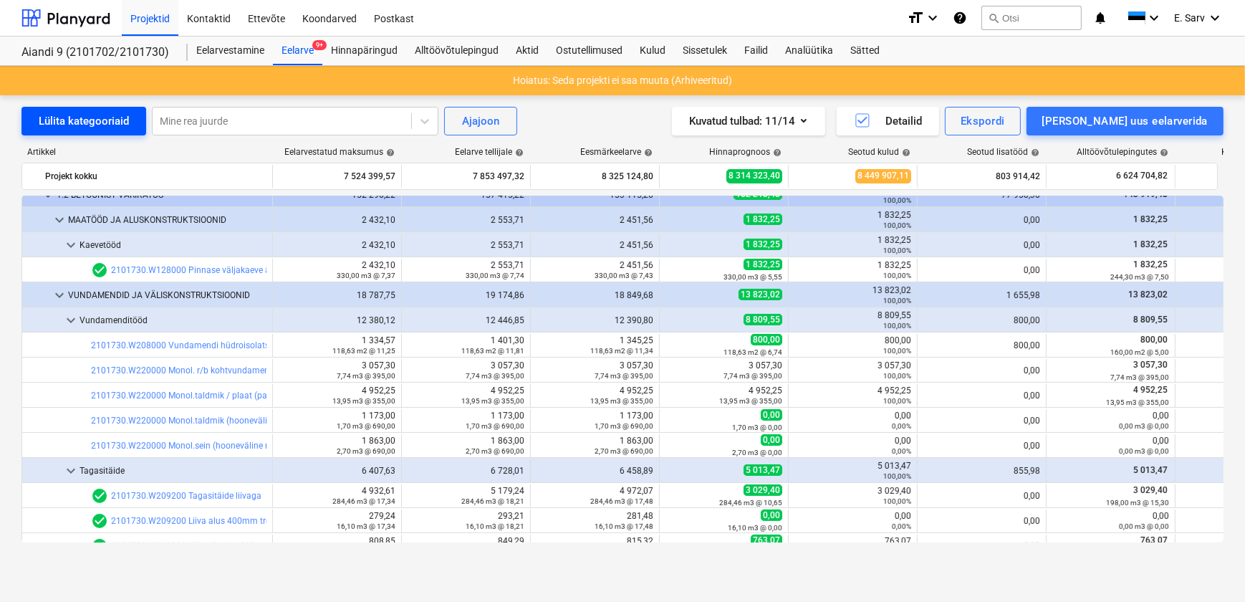
click at [85, 122] on div "Lülita kategooriaid" at bounding box center [84, 121] width 90 height 19
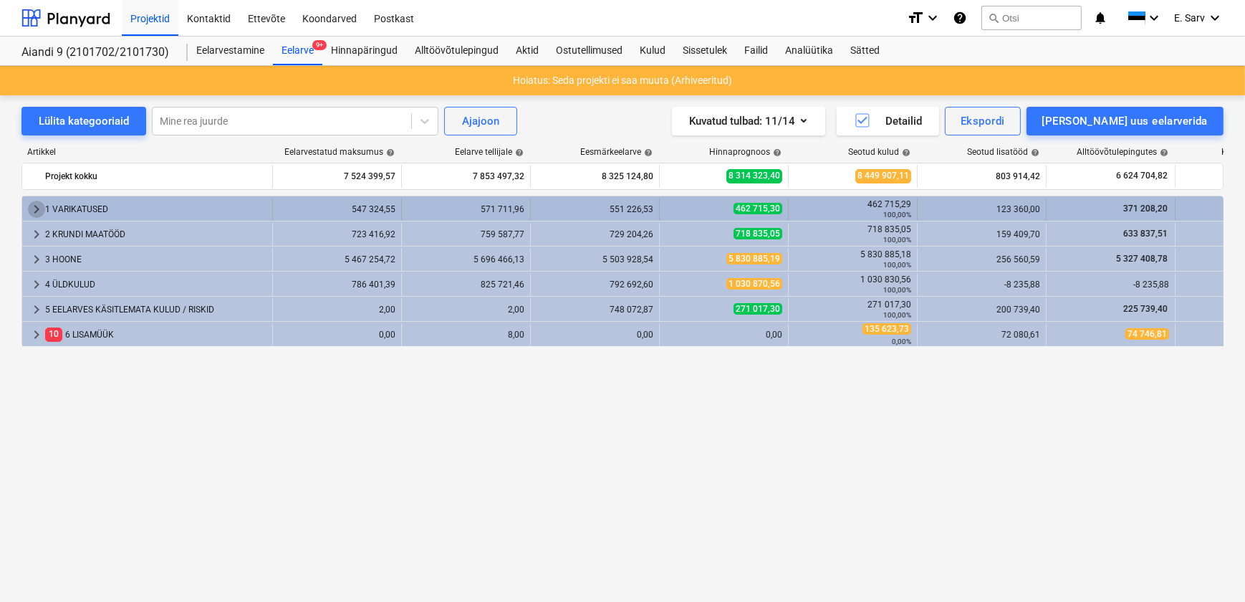
click at [39, 211] on span "keyboard_arrow_right" at bounding box center [36, 209] width 17 height 17
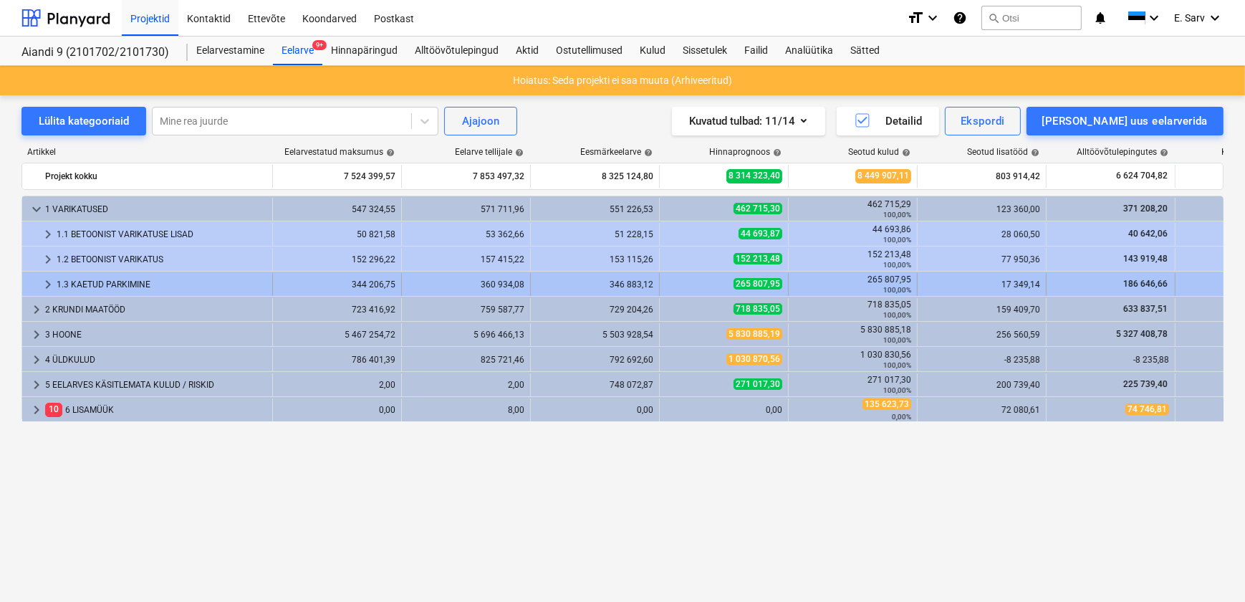
click at [100, 284] on div "1.3 KAETUD PARKIMINE" at bounding box center [162, 284] width 210 height 23
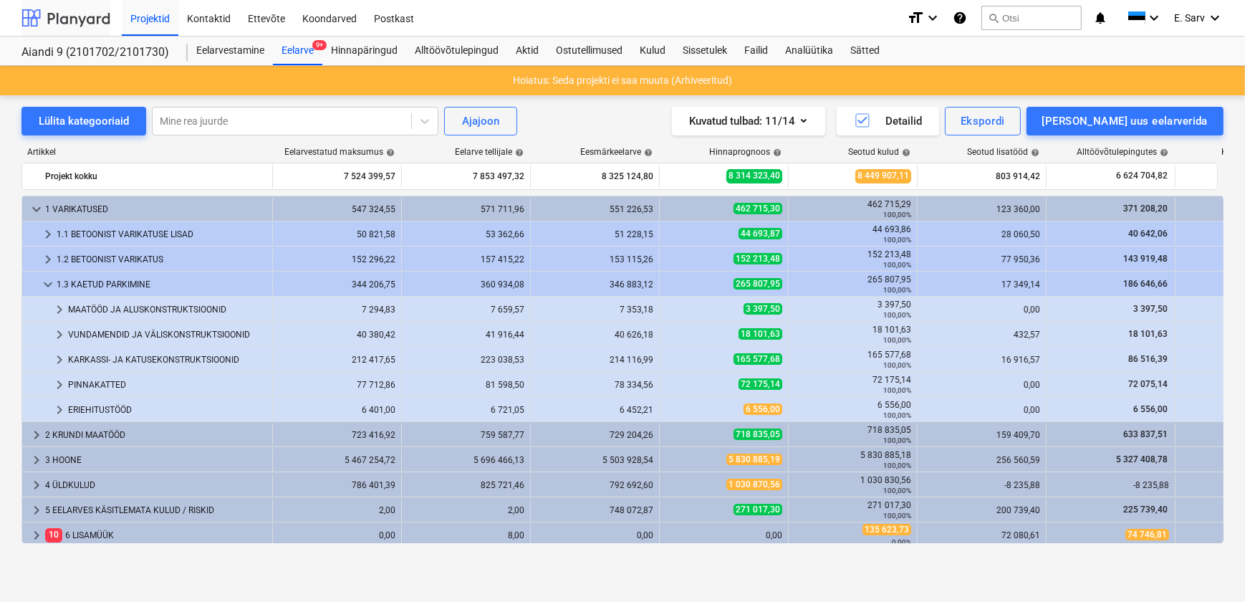
click at [64, 14] on div at bounding box center [65, 18] width 89 height 36
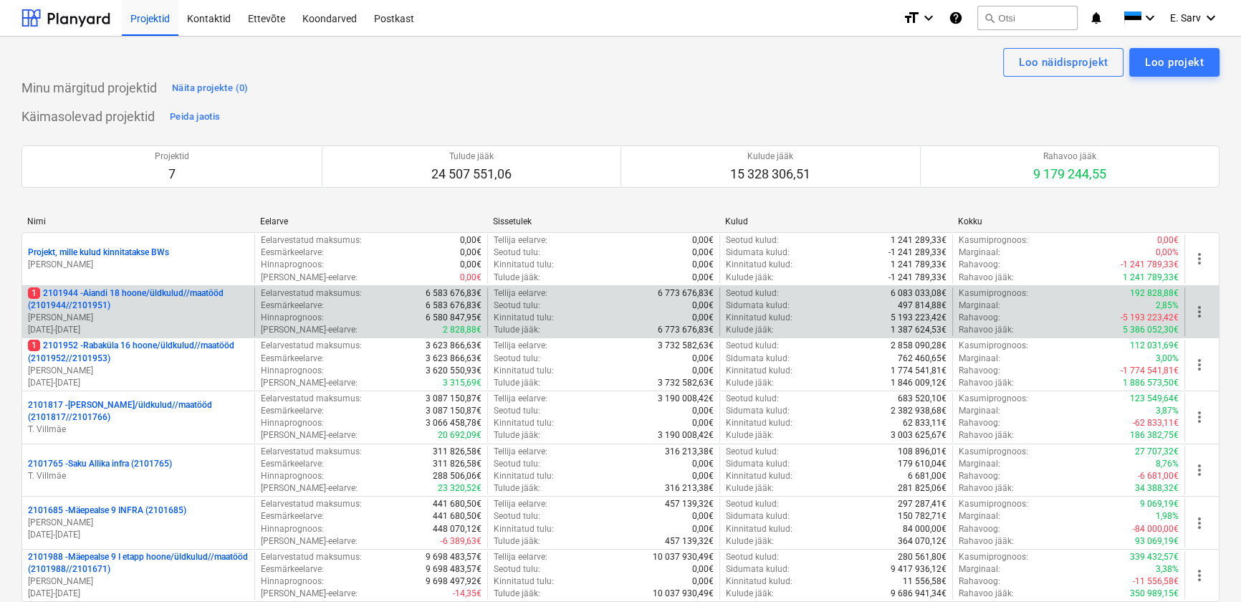
click at [152, 308] on p "1 2101944 - Aiandi 18 hoone/üldkulud//maatööd (2101944//2101951)" at bounding box center [138, 299] width 221 height 24
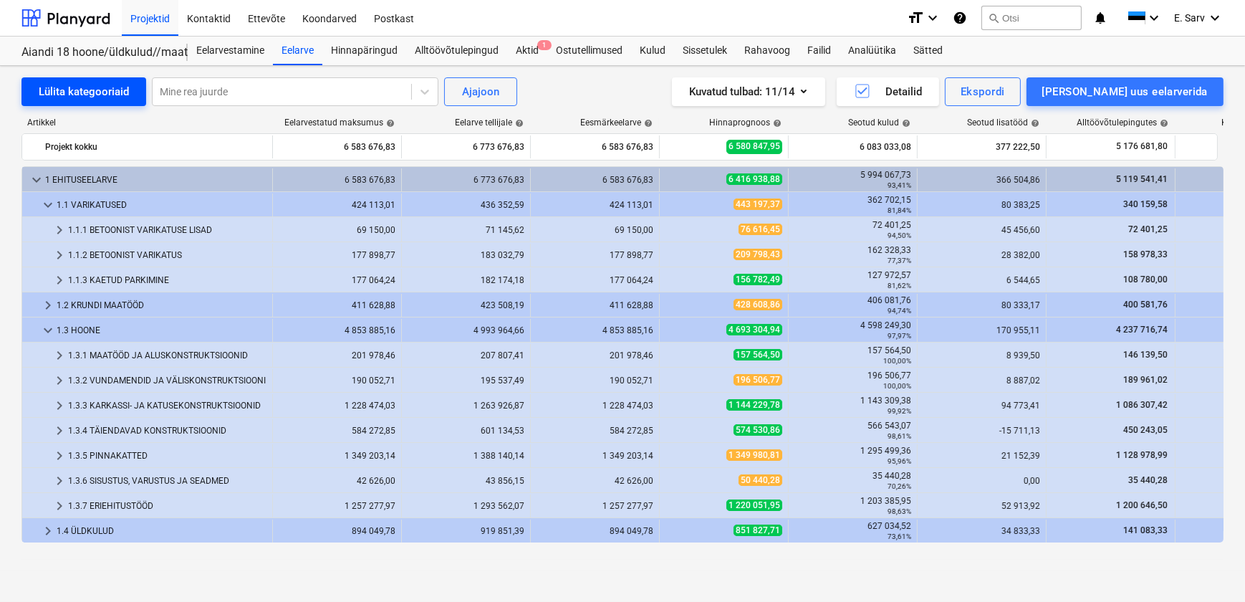
click at [77, 90] on div "Lülita kategooriaid" at bounding box center [84, 91] width 90 height 19
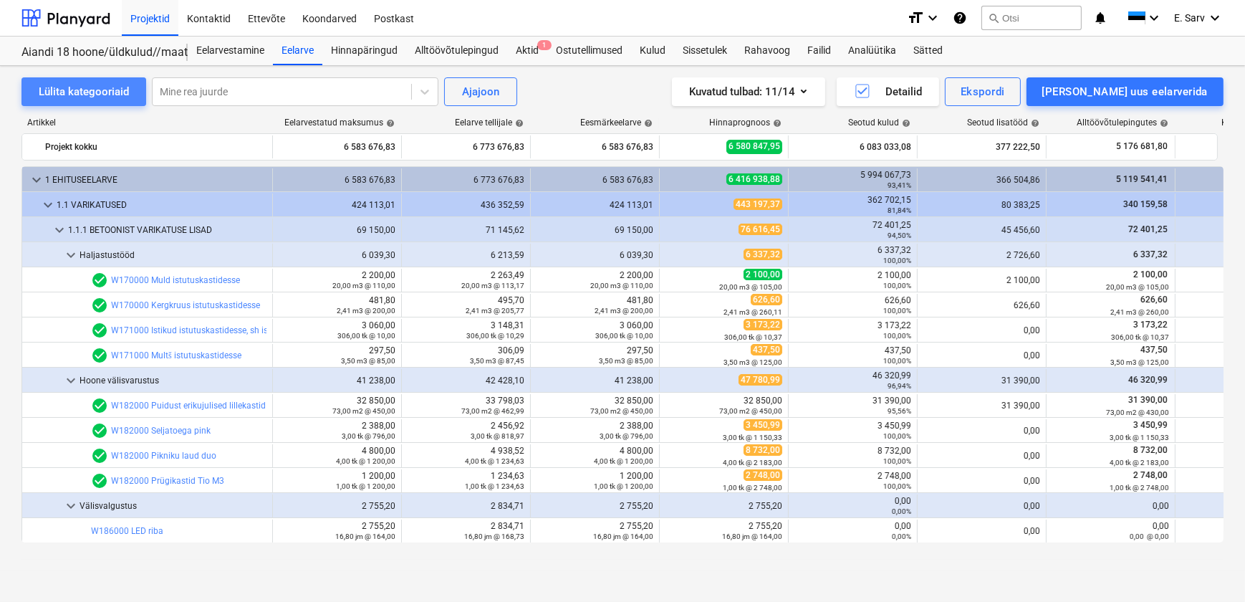
click at [78, 90] on div "Lülita kategooriaid" at bounding box center [84, 91] width 90 height 19
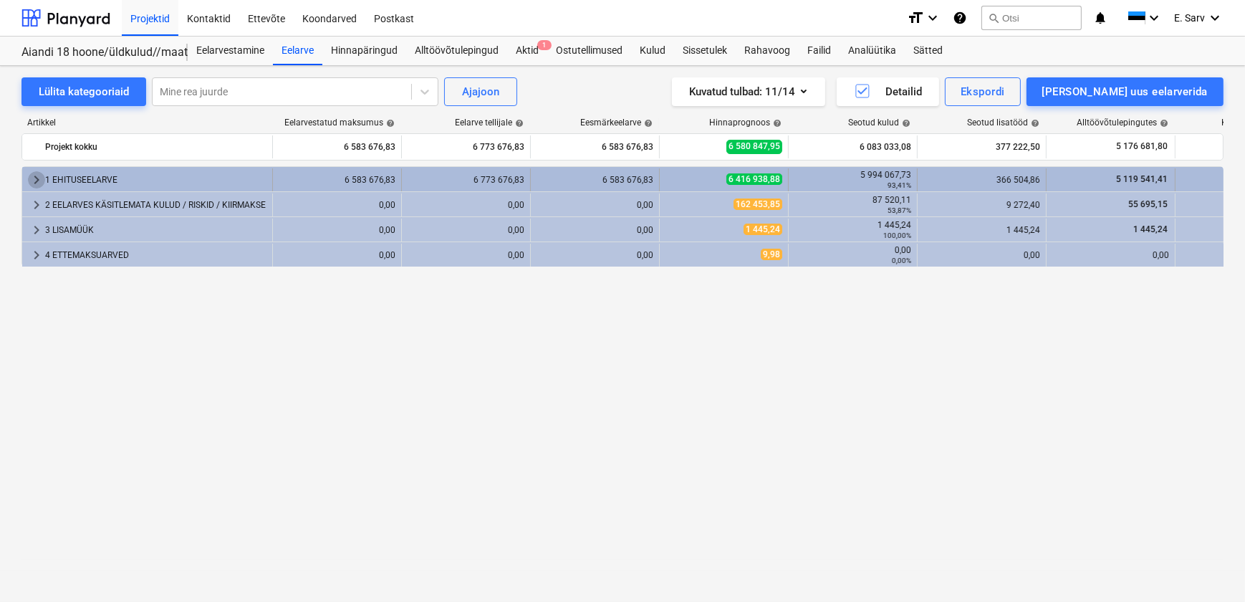
click at [35, 176] on span "keyboard_arrow_right" at bounding box center [36, 179] width 17 height 17
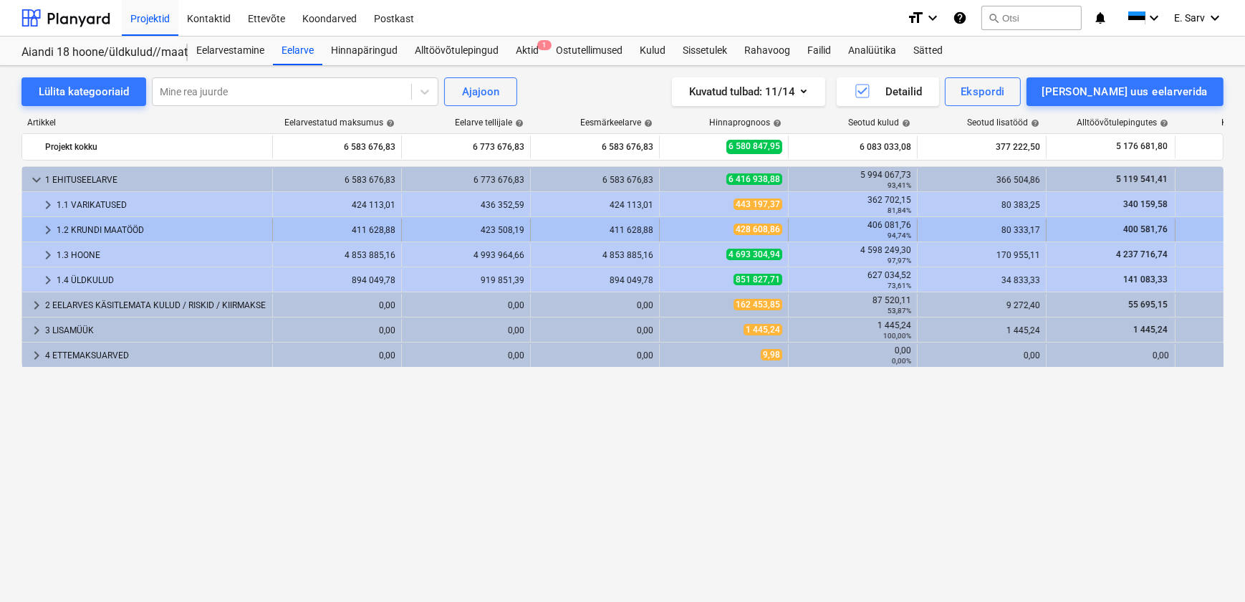
click at [90, 229] on div "1.2 KRUNDI MAATÖÖD" at bounding box center [162, 230] width 210 height 23
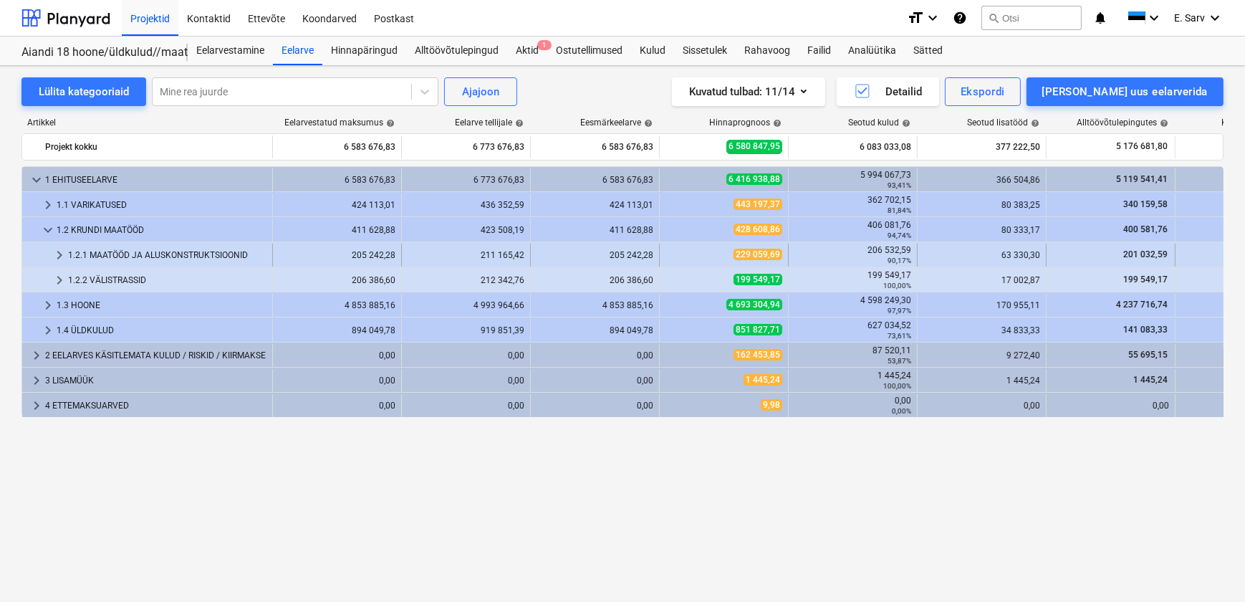
click at [99, 252] on div "1.2.1 MAATÖÖD JA ALUSKONSTRUKTSIOONID" at bounding box center [167, 255] width 199 height 23
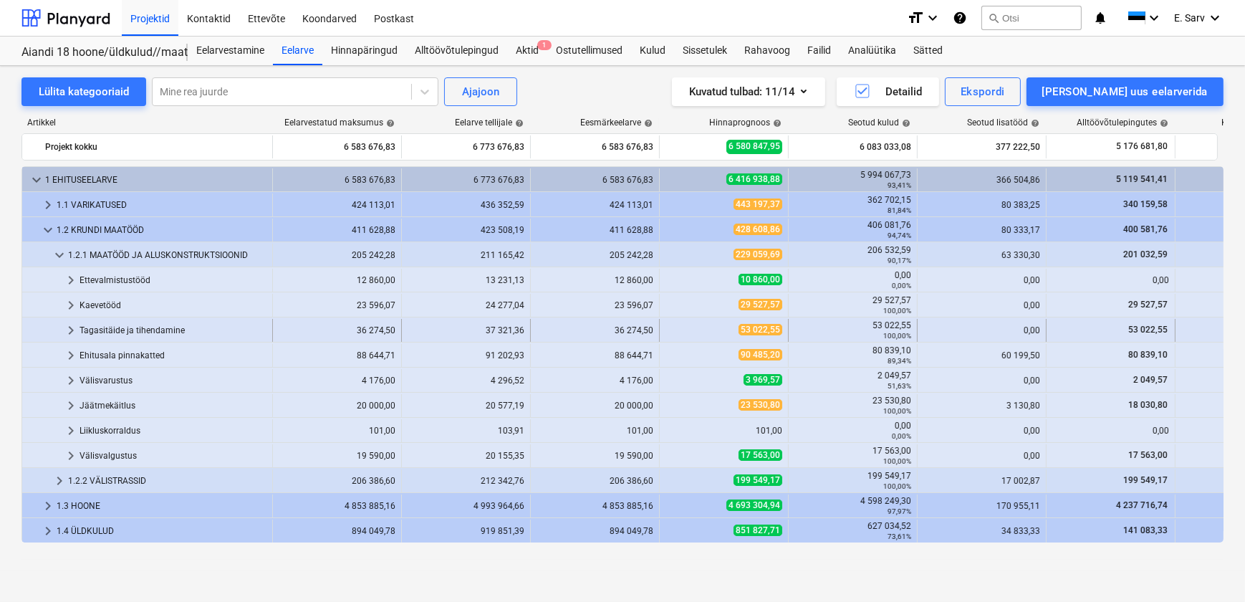
click at [128, 331] on div "Tagasitäide ja tihendamine" at bounding box center [173, 330] width 187 height 23
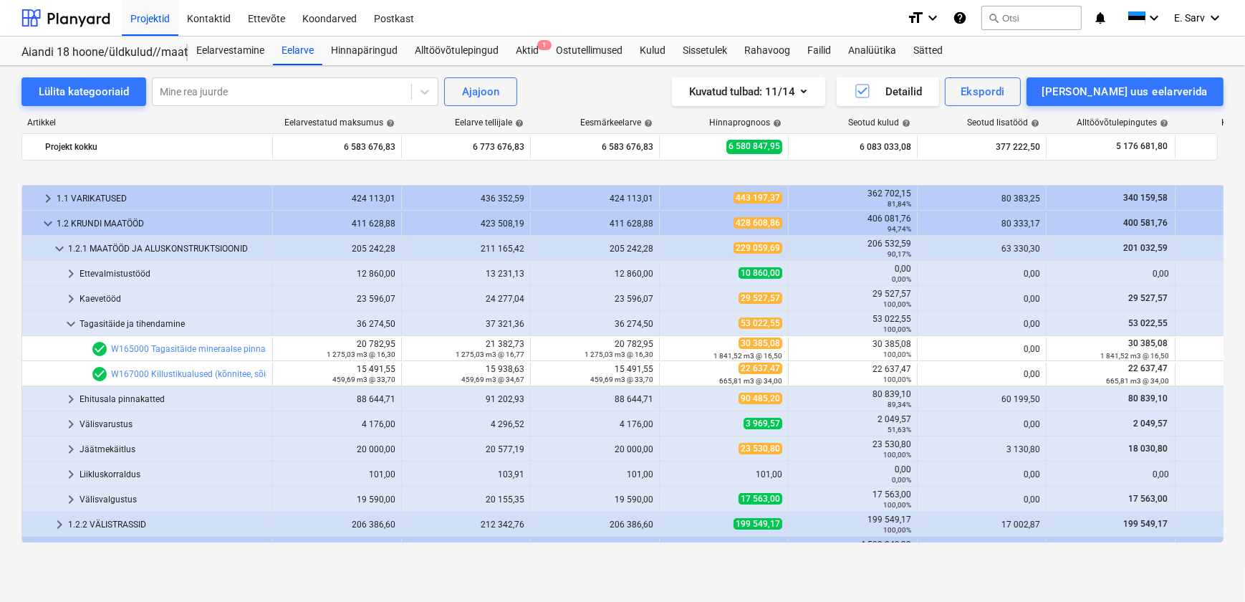
scroll to position [64, 0]
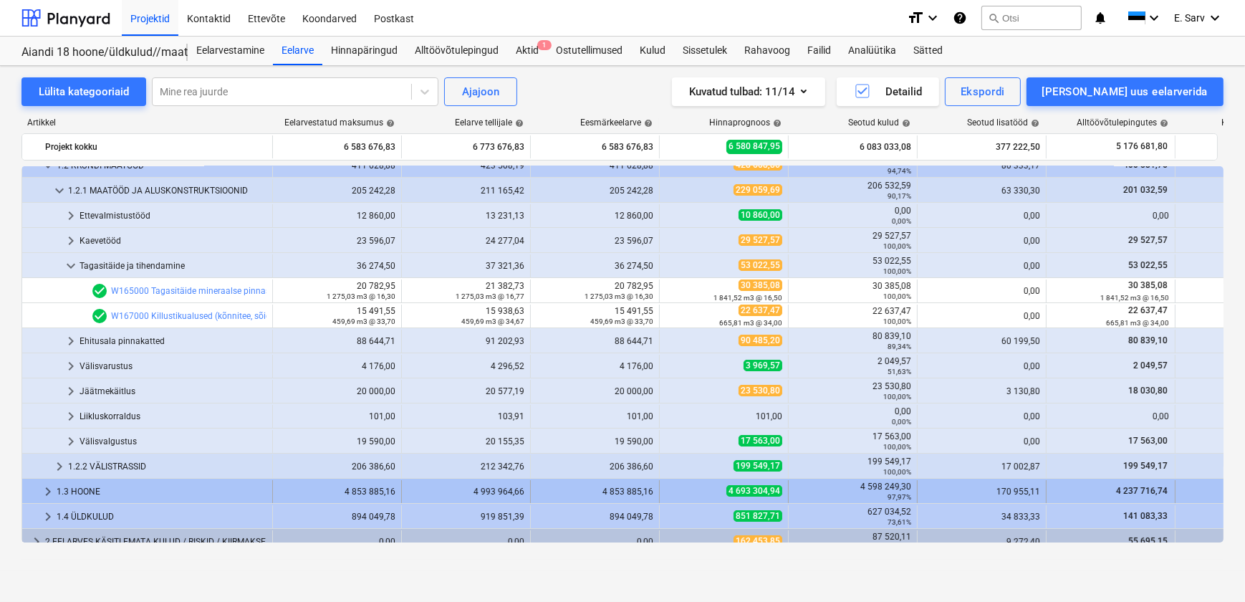
click at [79, 486] on div "1.3 HOONE" at bounding box center [162, 491] width 210 height 23
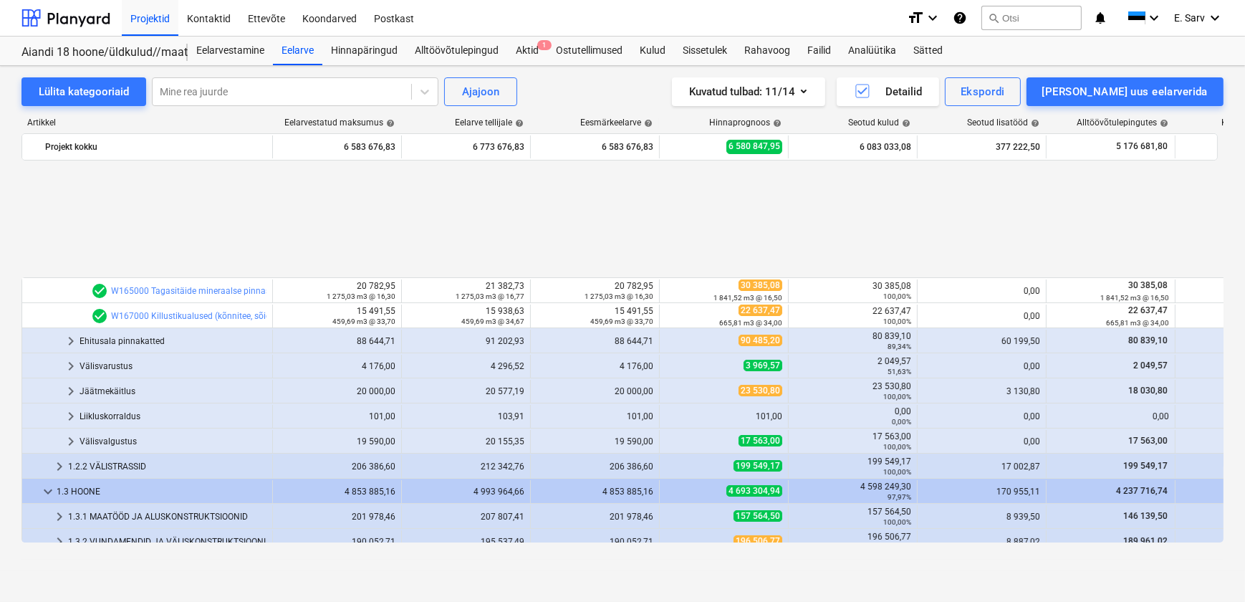
scroll to position [260, 0]
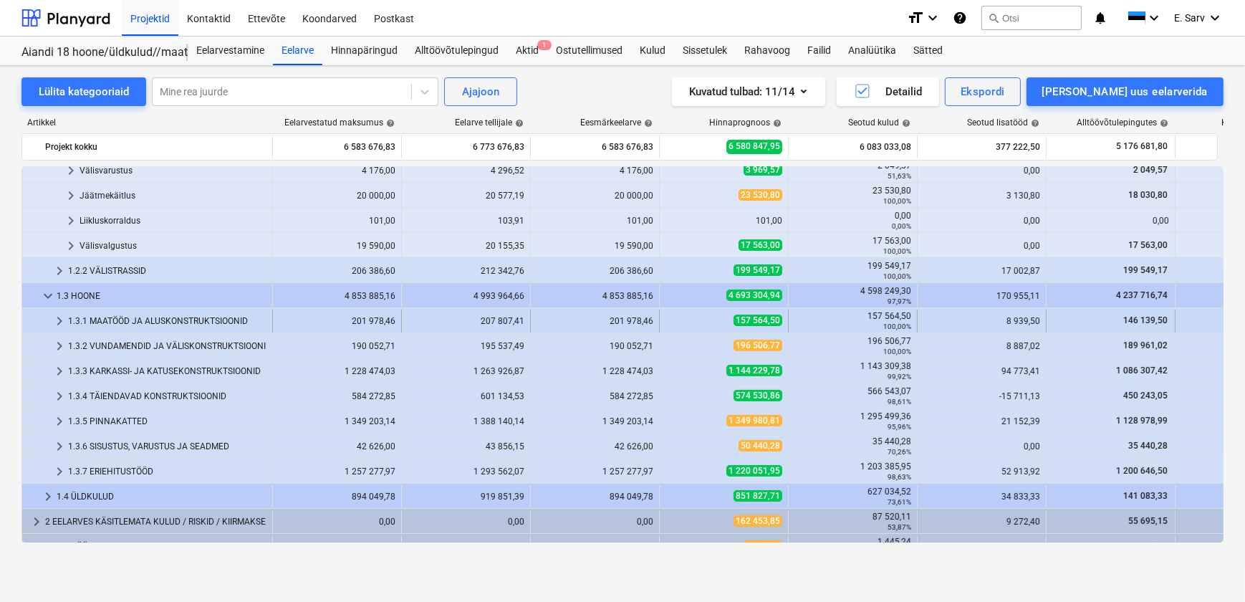
click at [175, 320] on div "1.3.1 MAATÖÖD JA ALUSKONSTRUKTSIOONID" at bounding box center [167, 321] width 199 height 23
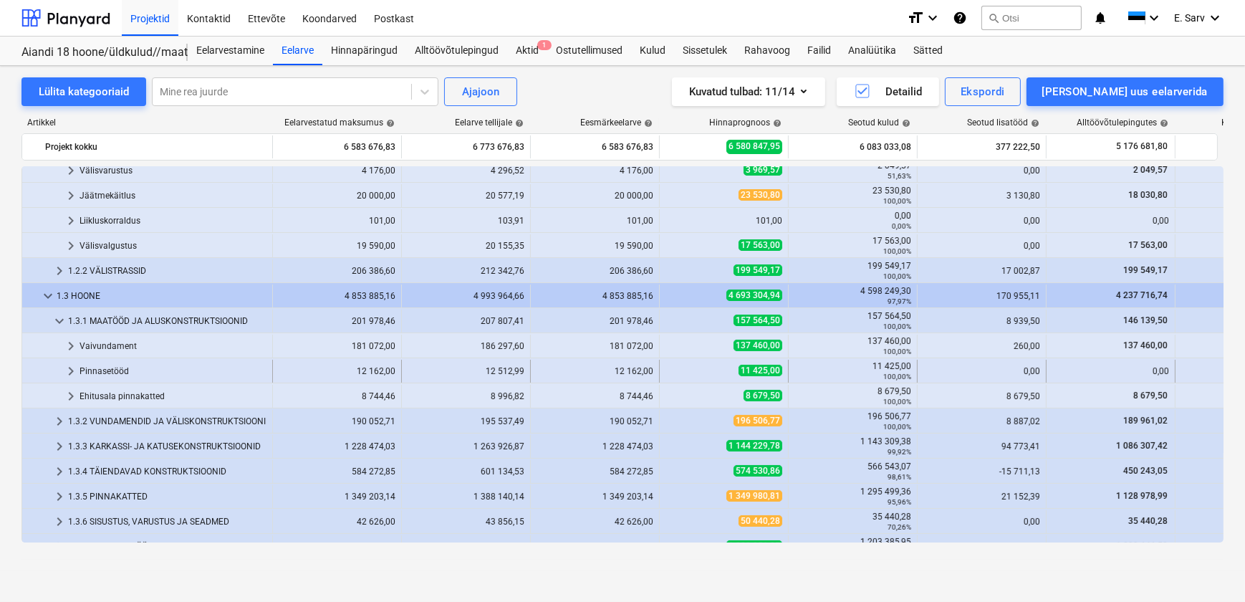
click at [118, 365] on div "Pinnasetööd" at bounding box center [173, 371] width 187 height 23
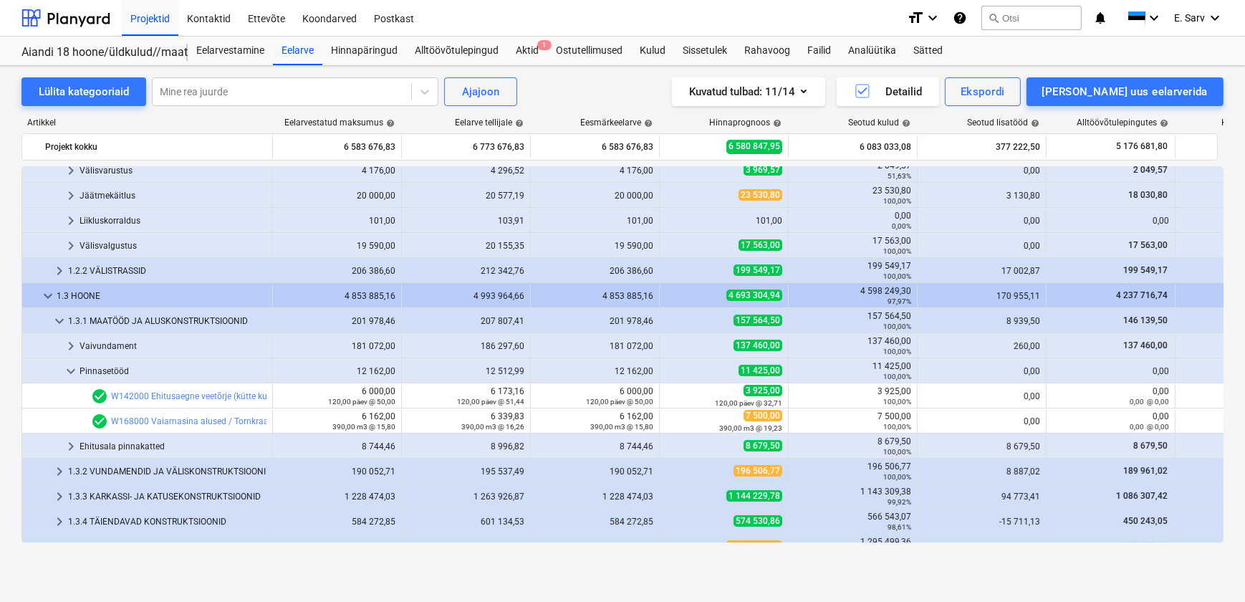
click at [118, 365] on div "Pinnasetööd" at bounding box center [173, 371] width 187 height 23
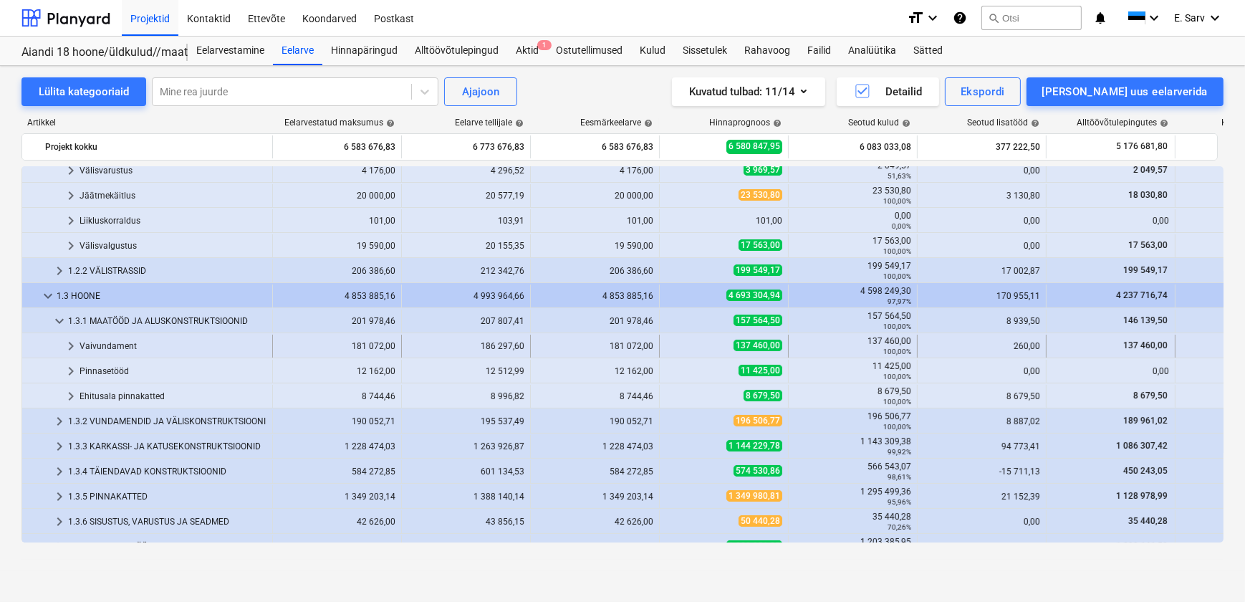
click at [116, 339] on div "Vaivundament" at bounding box center [173, 346] width 187 height 23
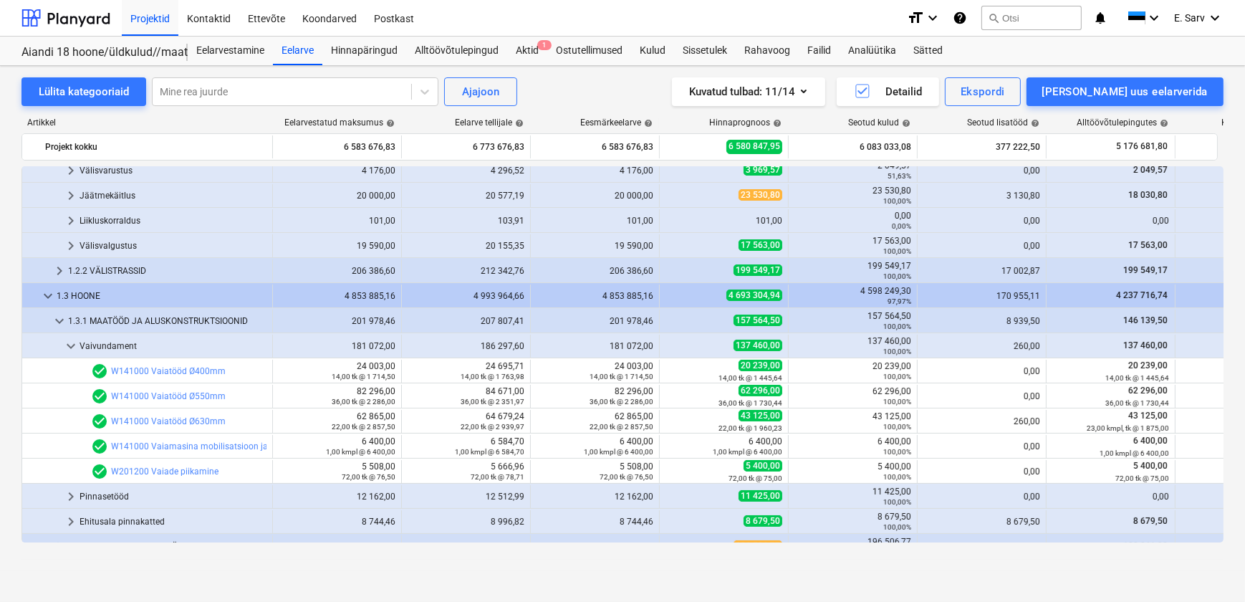
click at [116, 339] on div "Vaivundament" at bounding box center [173, 346] width 187 height 23
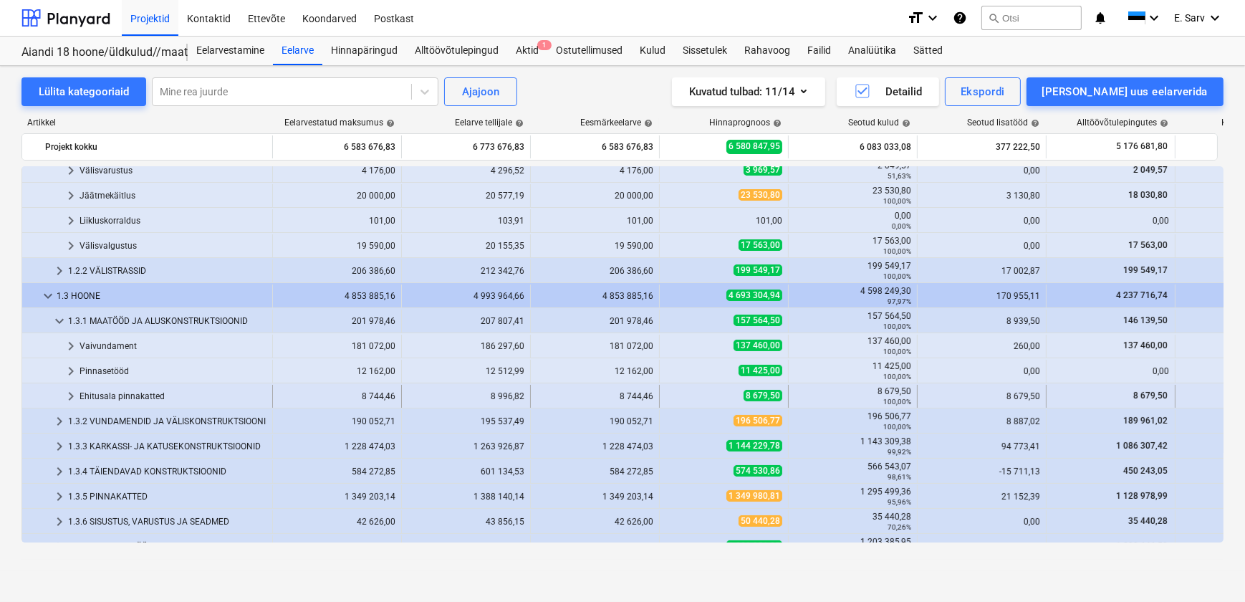
click at [128, 393] on div "Ehitusala pinnakatted" at bounding box center [173, 396] width 187 height 23
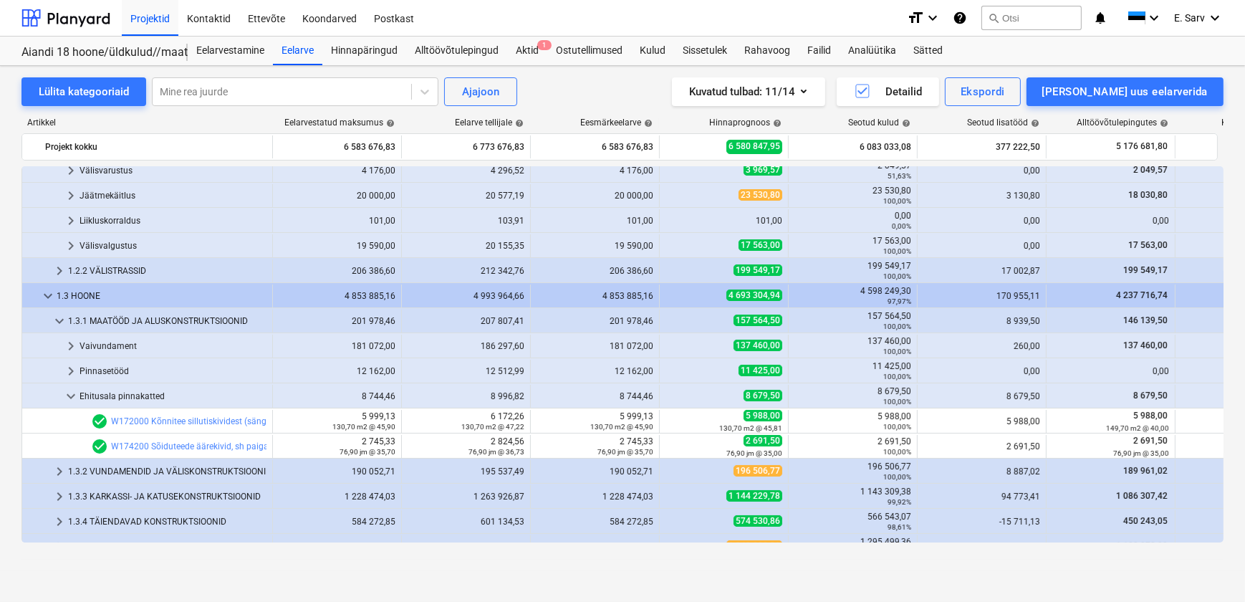
click at [128, 393] on div "Ehitusala pinnakatted" at bounding box center [173, 396] width 187 height 23
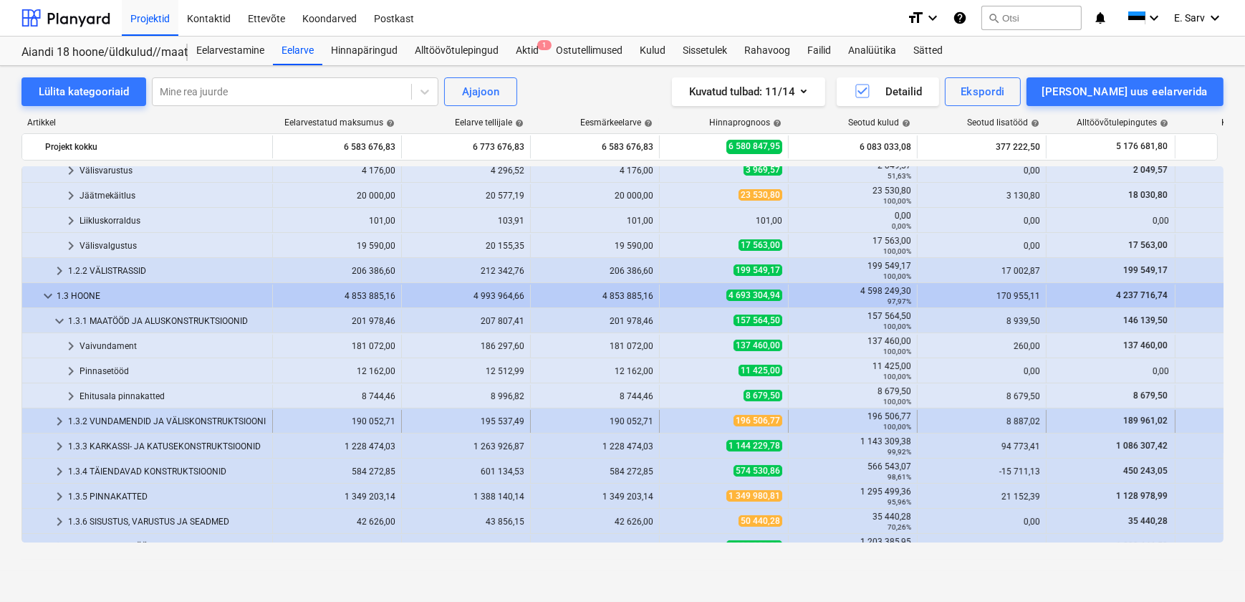
click at [133, 424] on div "1.3.2 VUNDAMENDID JA VÄLISKONSTRUKTSIOONID" at bounding box center [167, 421] width 199 height 23
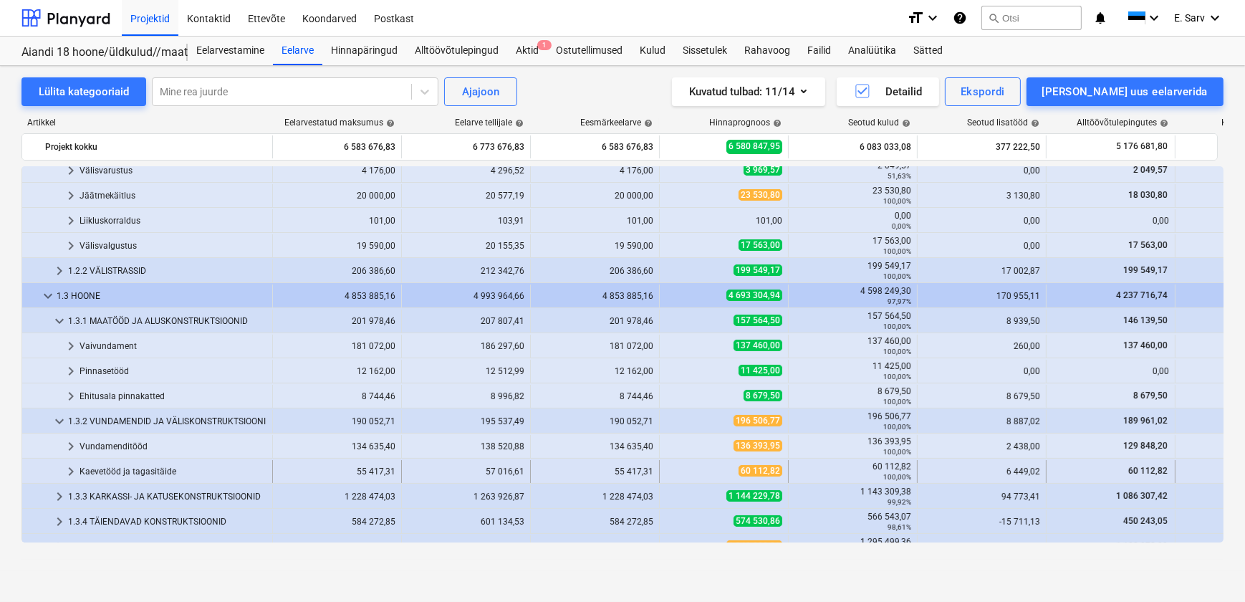
click at [129, 471] on div "Kaevetööd ja tagasitäide" at bounding box center [173, 471] width 187 height 23
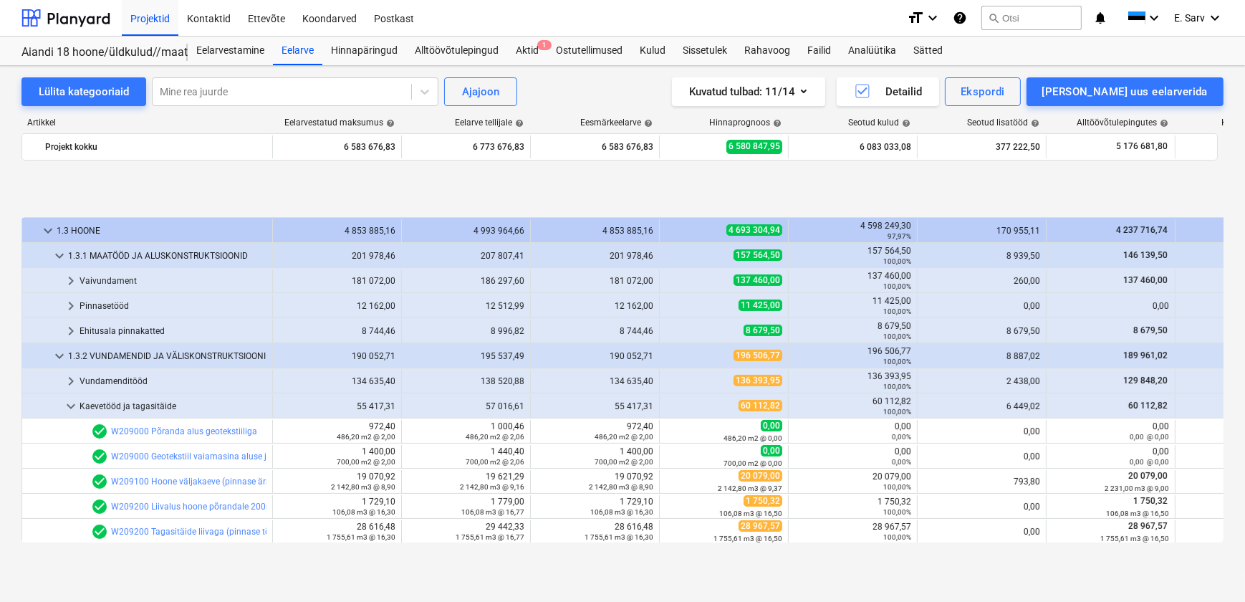
scroll to position [456, 0]
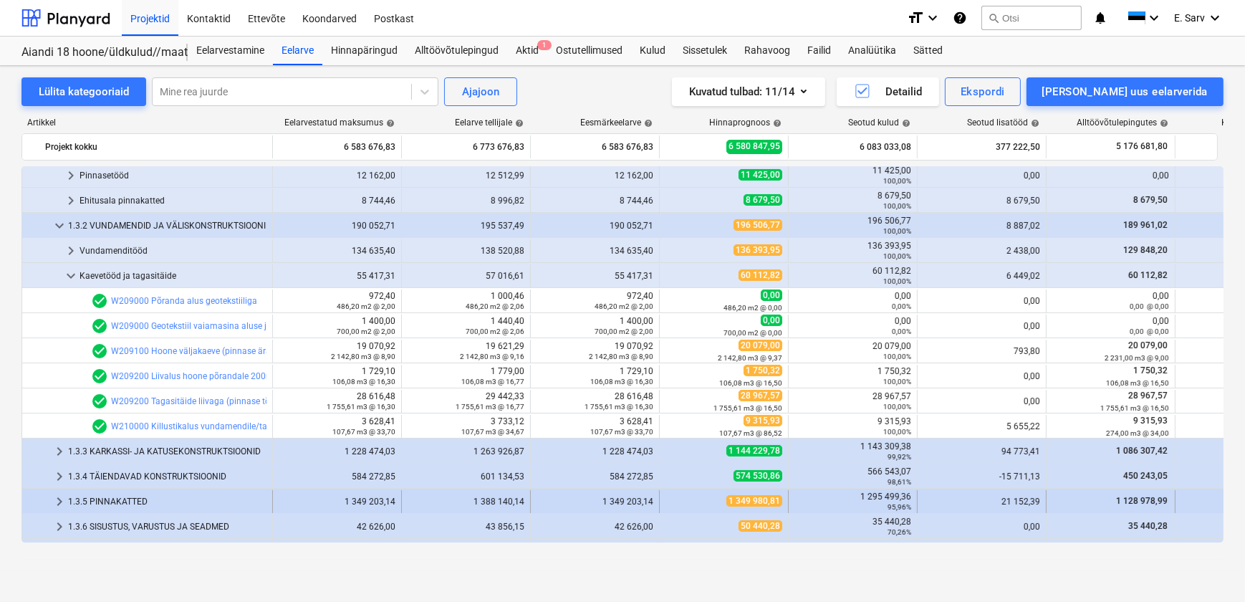
click at [113, 500] on div "1.3.5 PINNAKATTED" at bounding box center [167, 501] width 199 height 23
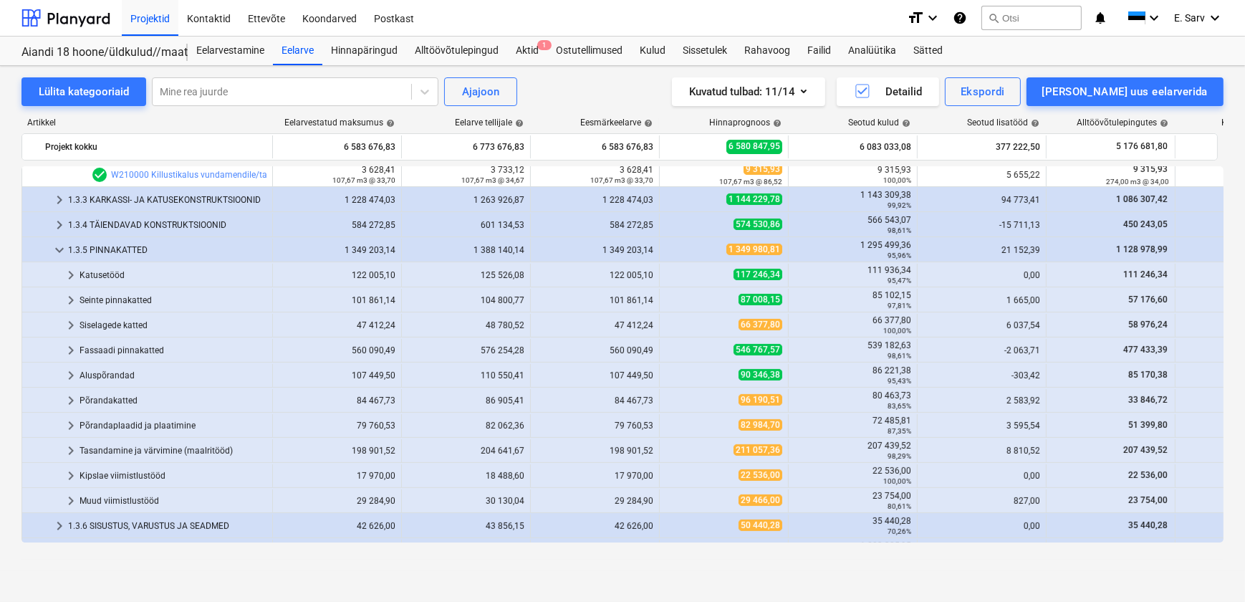
scroll to position [781, 0]
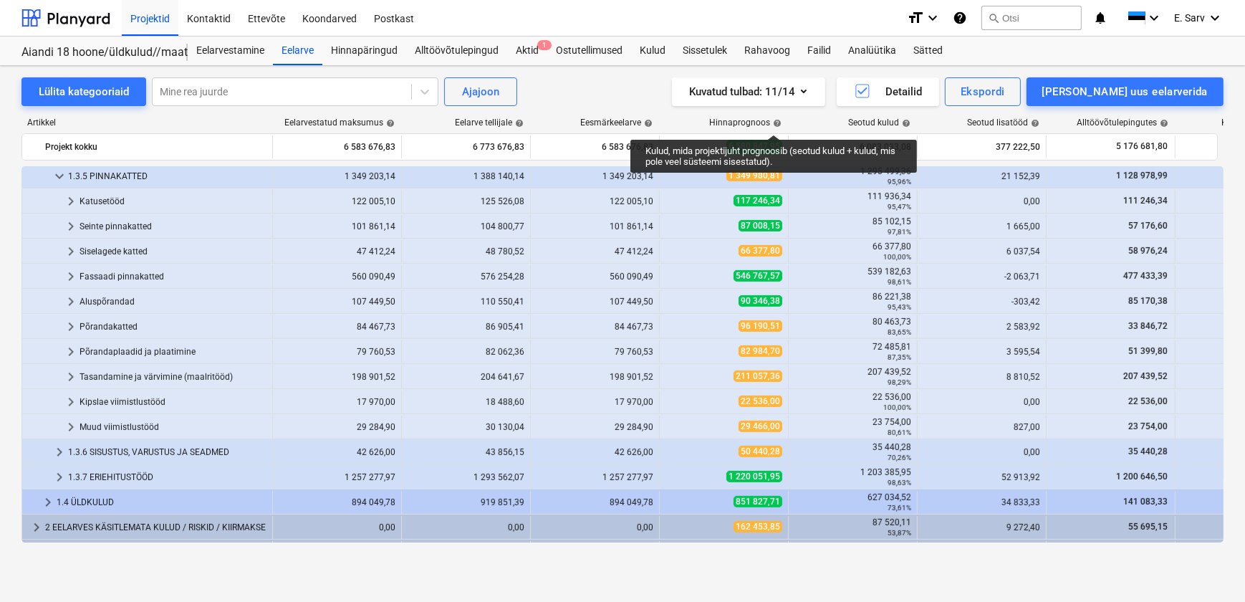
click at [774, 122] on span "help" at bounding box center [775, 123] width 11 height 9
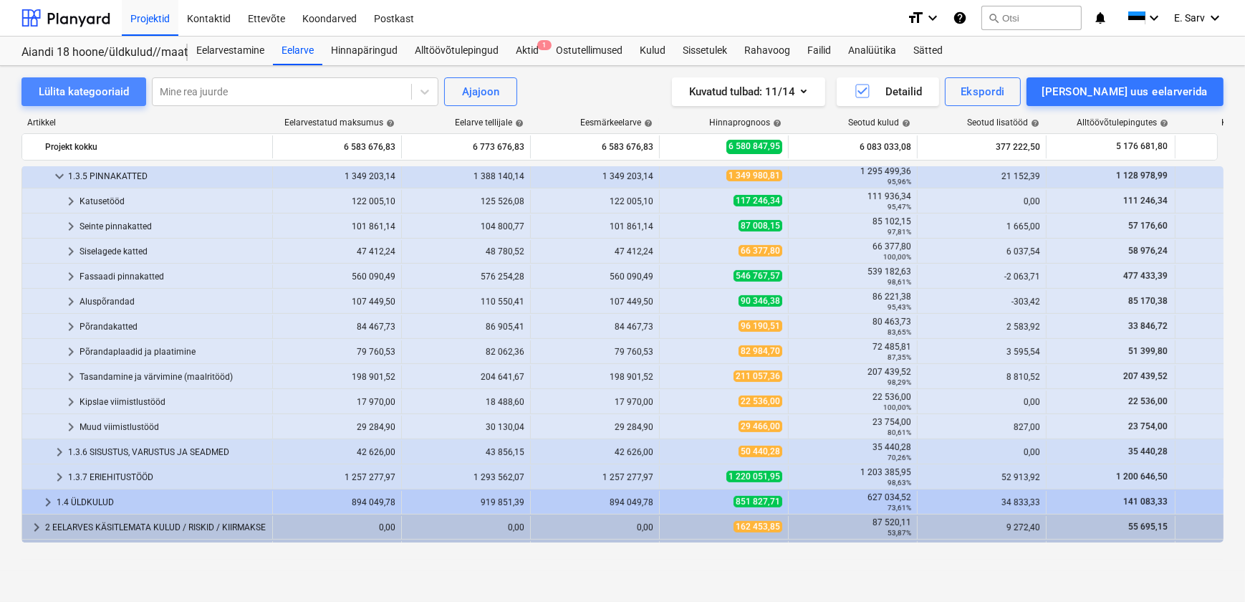
click at [62, 87] on div "Lülita kategooriaid" at bounding box center [84, 91] width 90 height 19
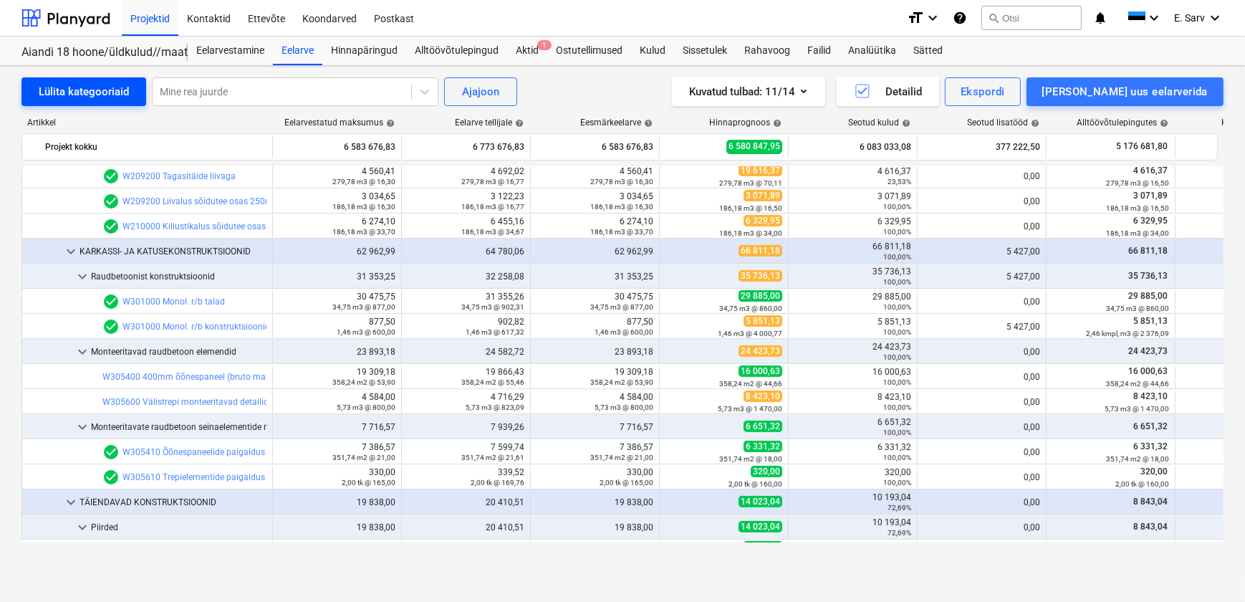
click at [62, 87] on div "Lülita kategooriaid" at bounding box center [84, 91] width 90 height 19
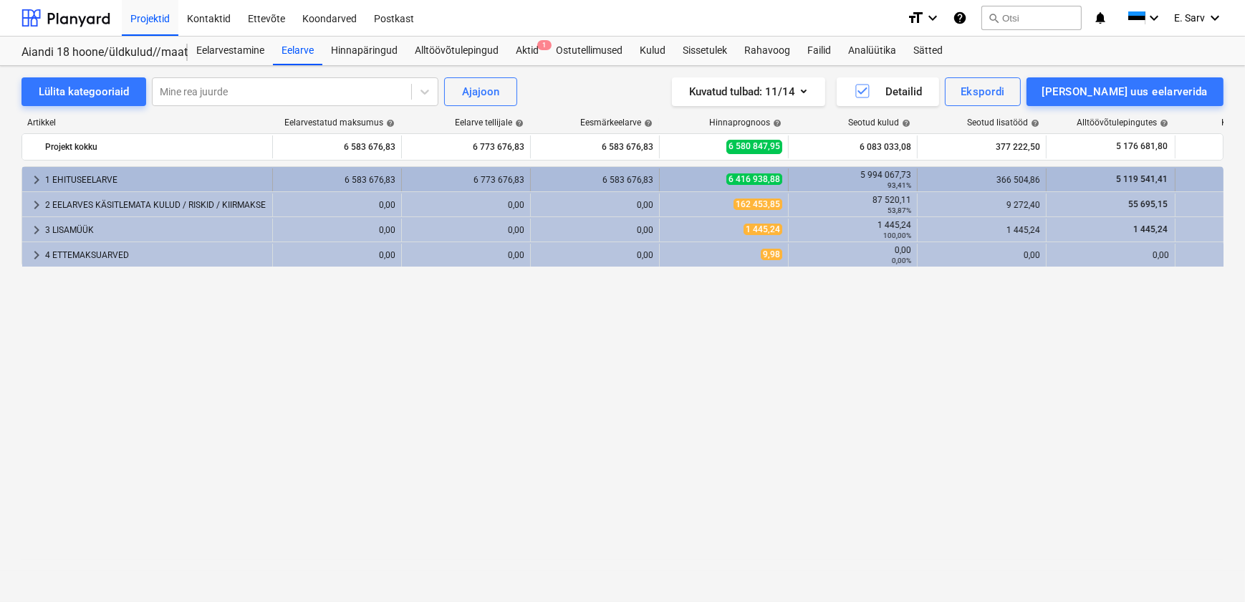
click at [90, 181] on div "1 EHITUSEELARVE" at bounding box center [155, 179] width 221 height 23
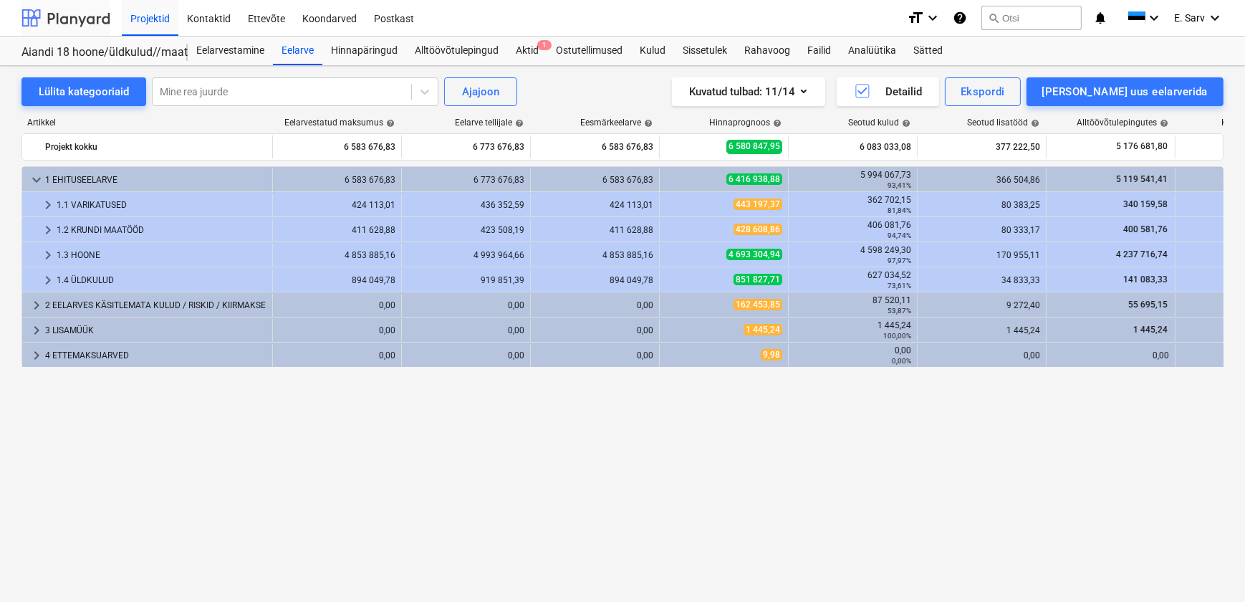
click at [70, 19] on div at bounding box center [65, 18] width 89 height 36
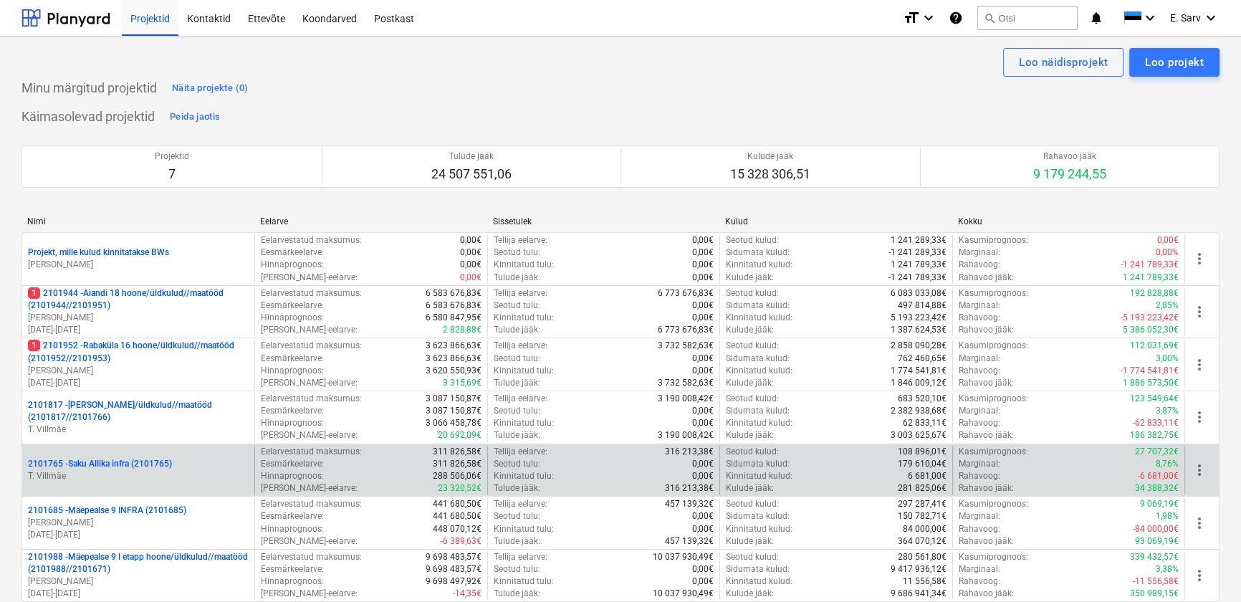
scroll to position [195, 0]
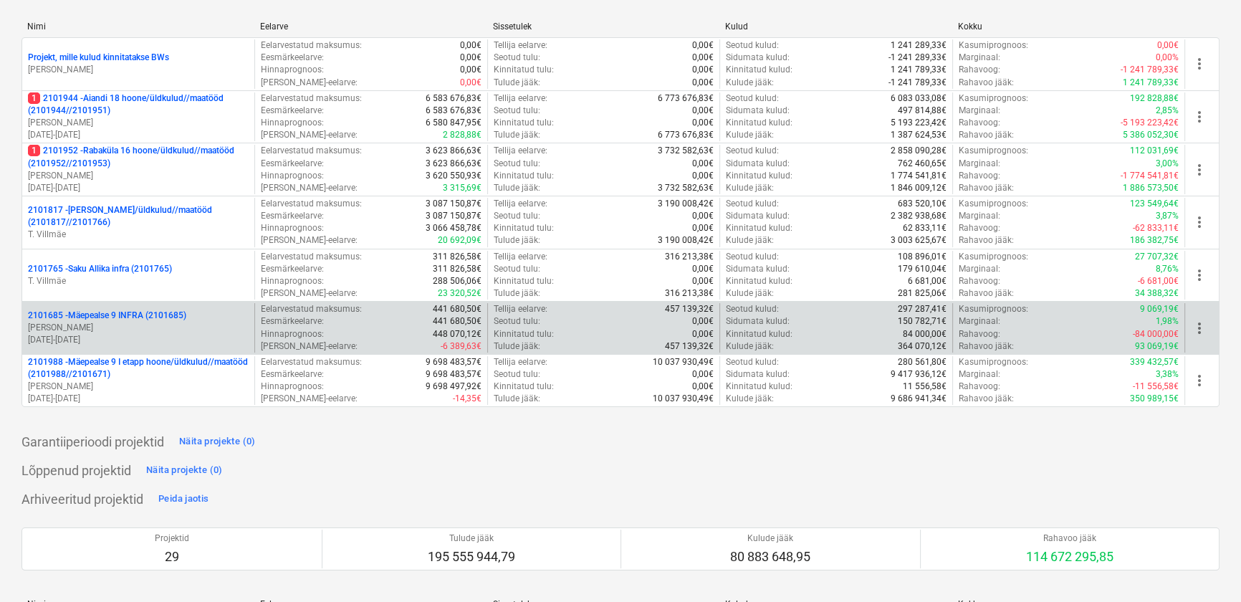
click at [112, 317] on p "2101685 - Mäepealse 9 INFRA (2101685)" at bounding box center [107, 316] width 158 height 12
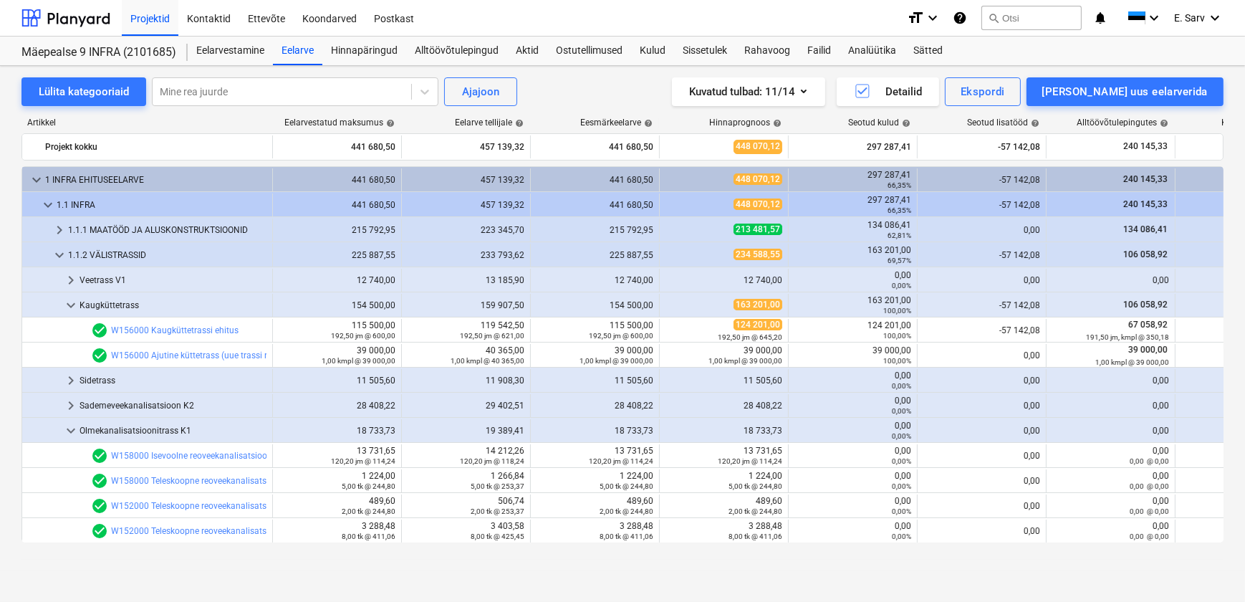
click at [355, 64] on div "Mäepealse 9 INFRA (2101685) Eelarvestamine Eelarve Hinnapäringud Alltöövõtulepi…" at bounding box center [622, 51] width 1245 height 29
click at [353, 50] on div "Hinnapäringud" at bounding box center [364, 51] width 84 height 29
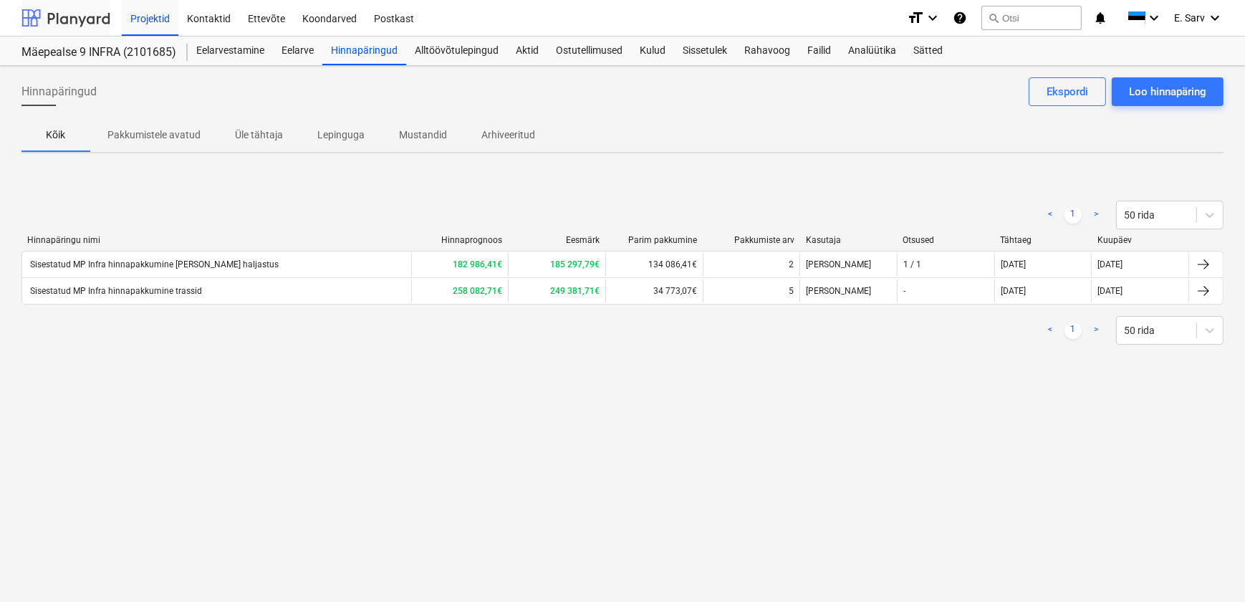
click at [89, 22] on div at bounding box center [65, 18] width 89 height 36
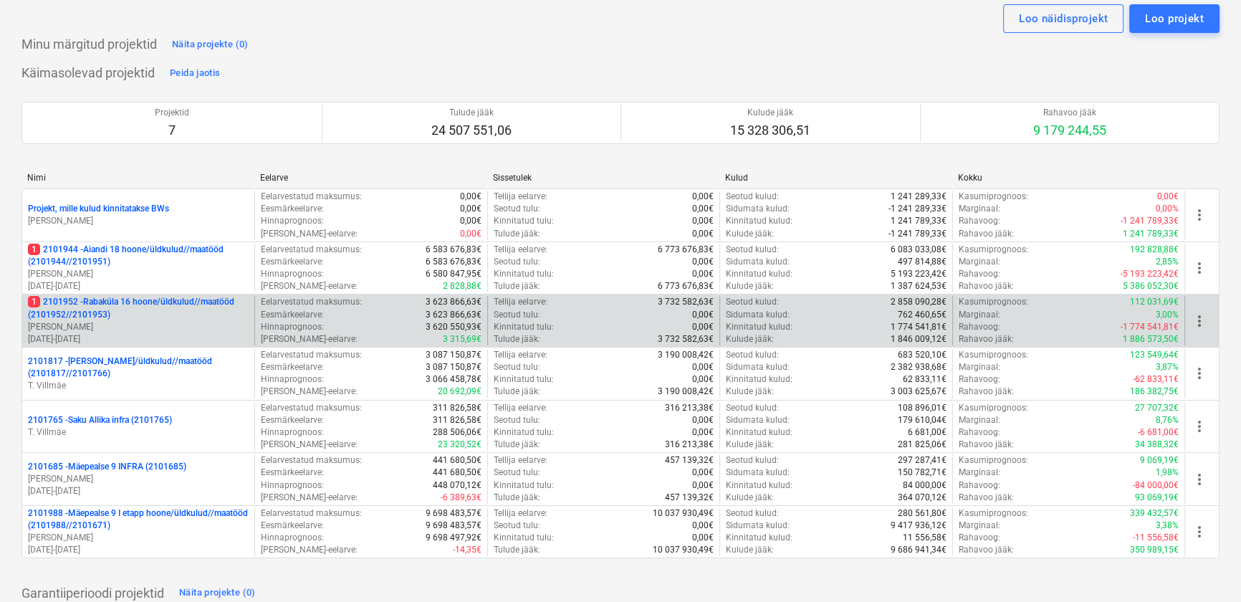
scroll to position [64, 0]
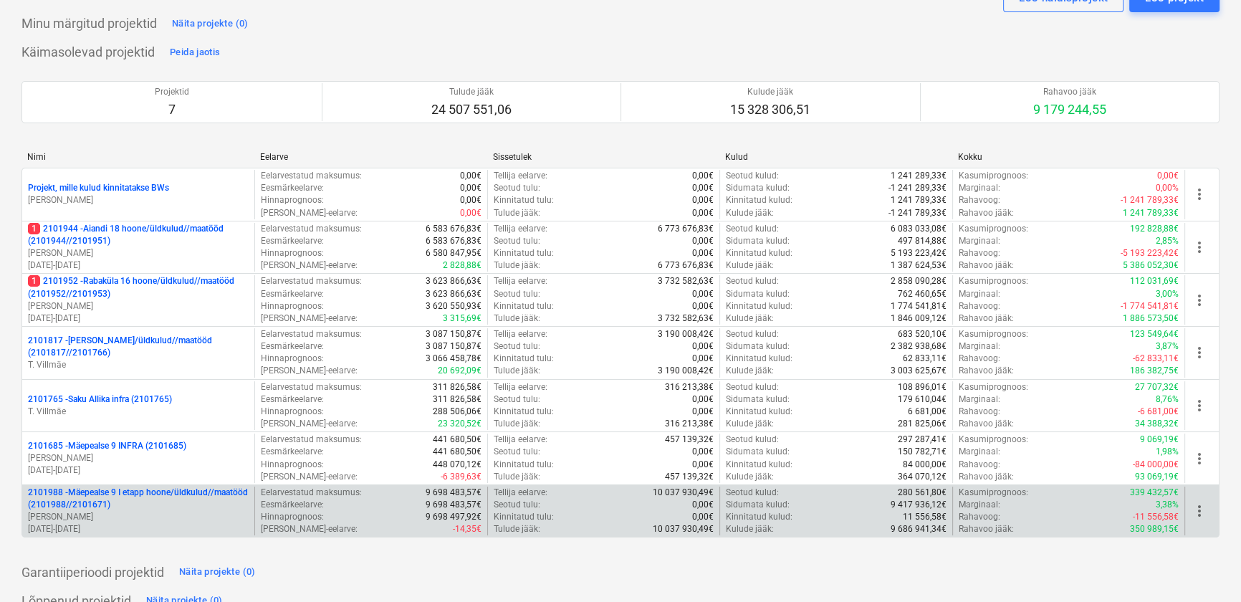
click at [113, 497] on p "2101988 - Mäepealse 9 I etapp hoone/üldkulud//maatööd (2101988//2101671)" at bounding box center [138, 499] width 221 height 24
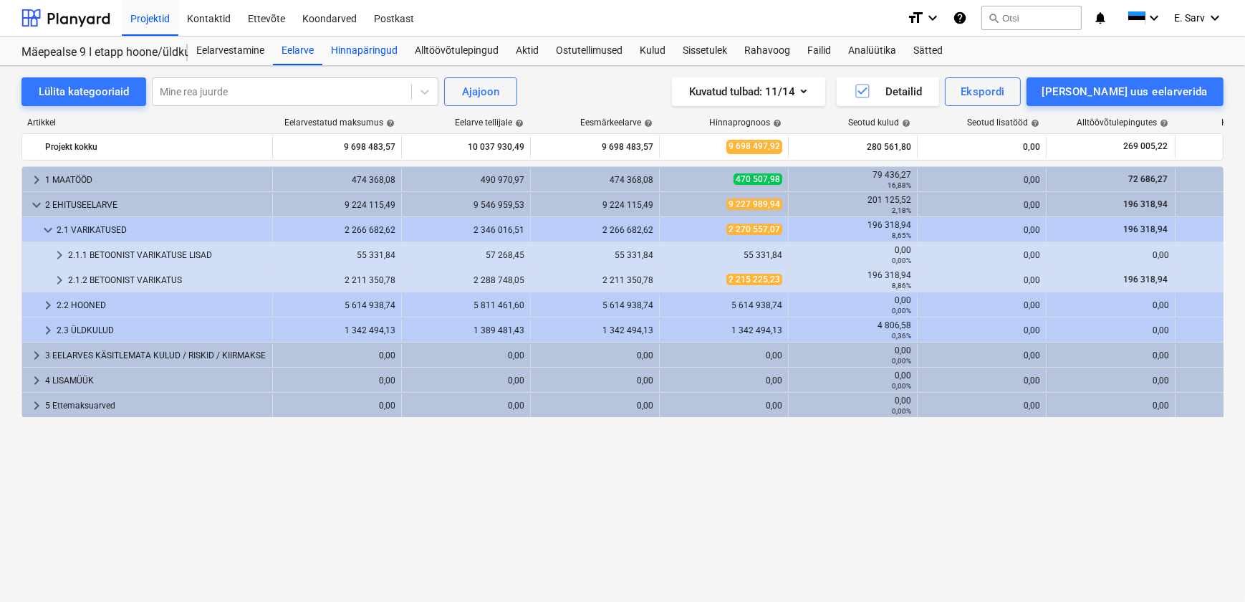
click at [371, 56] on div "Hinnapäringud" at bounding box center [364, 51] width 84 height 29
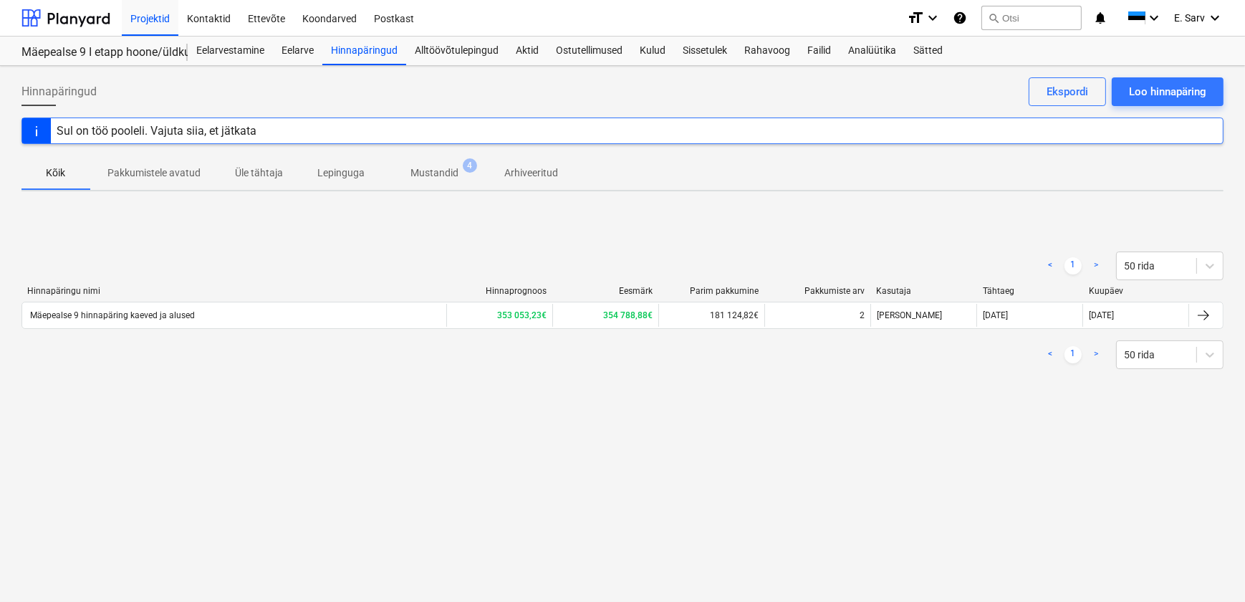
click at [437, 175] on p "Mustandid" at bounding box center [435, 173] width 48 height 15
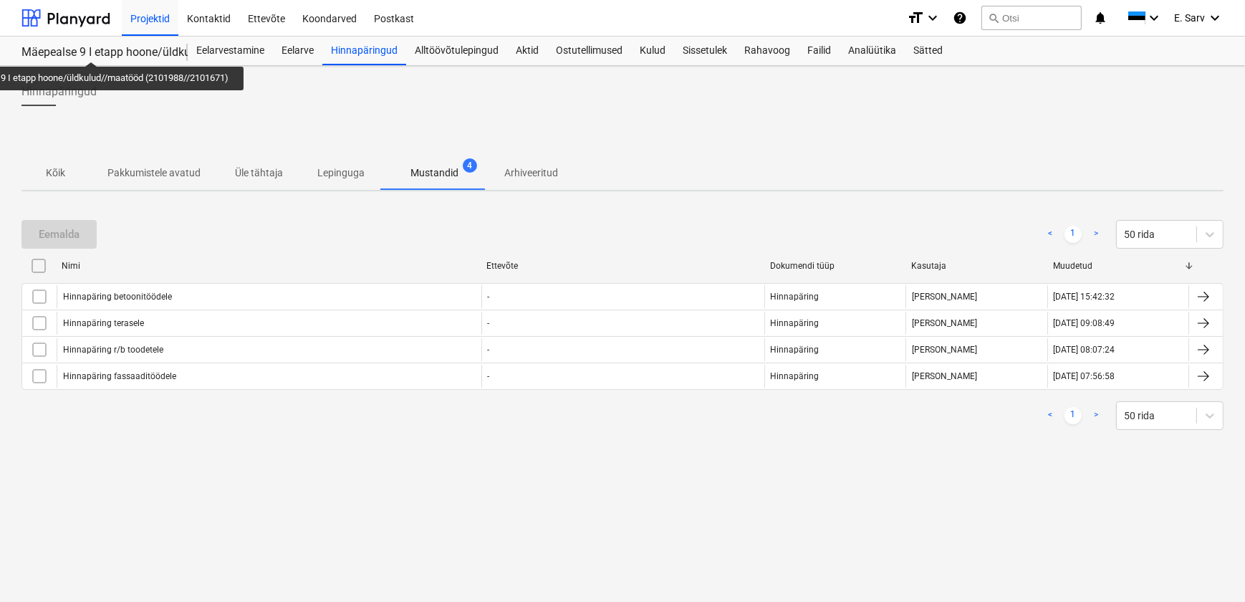
click at [95, 49] on div "Mäepealse 9 I etapp hoone/üldkulud//maatööd (2101988//2101671)" at bounding box center [95, 52] width 149 height 15
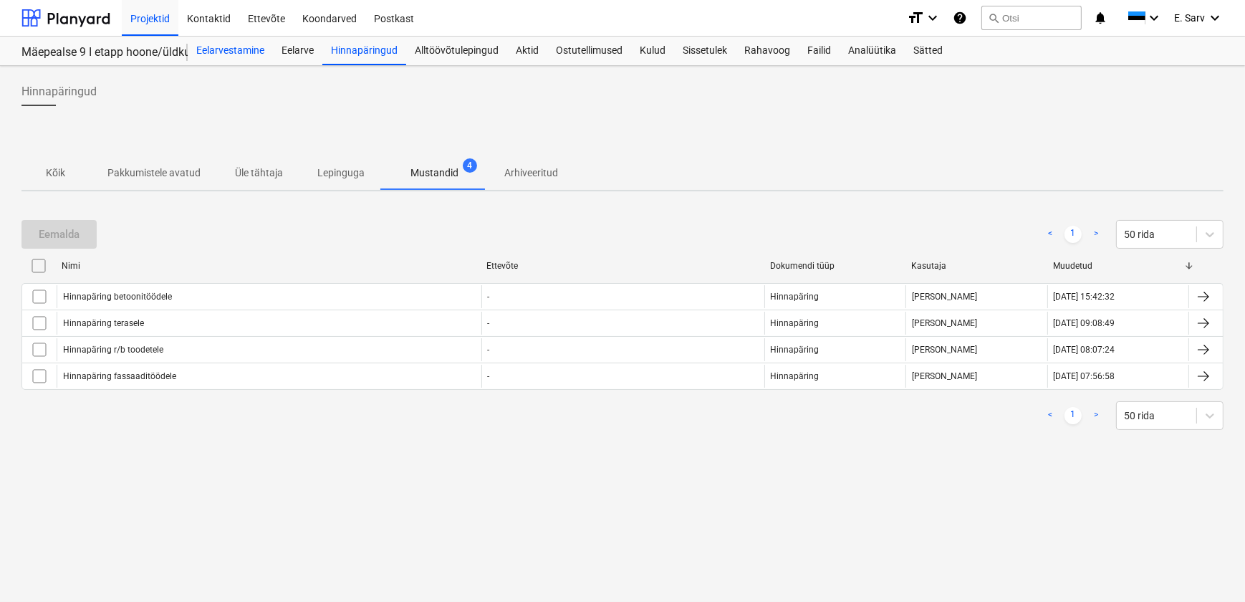
click at [234, 59] on div "Eelarvestamine" at bounding box center [230, 51] width 85 height 29
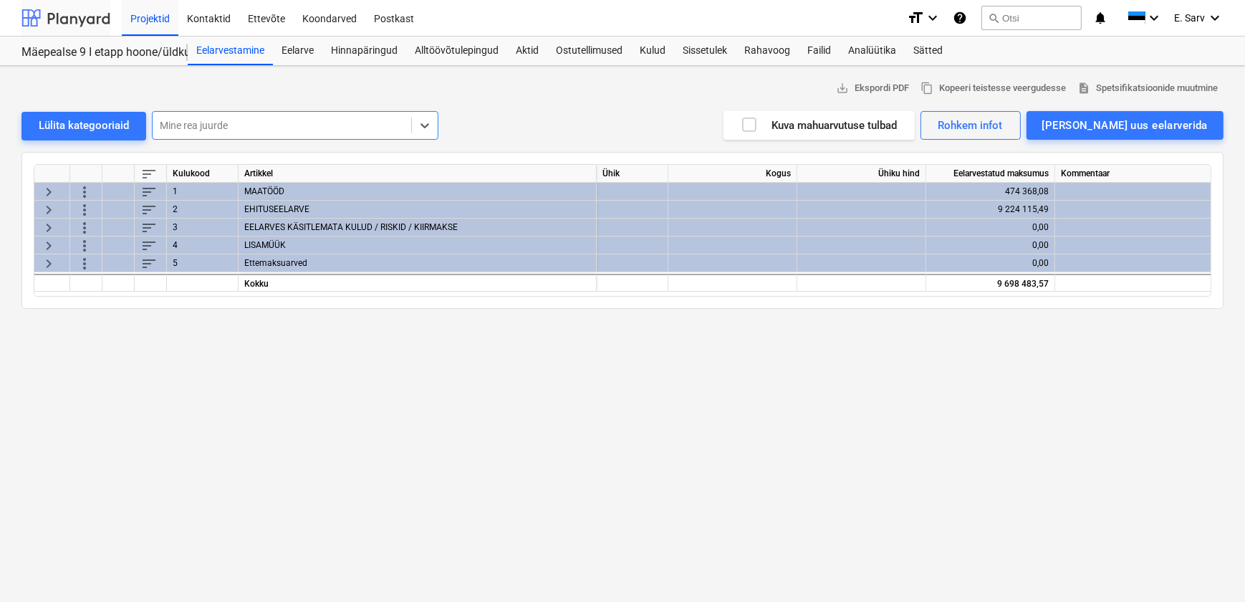
click at [78, 14] on div at bounding box center [65, 18] width 89 height 36
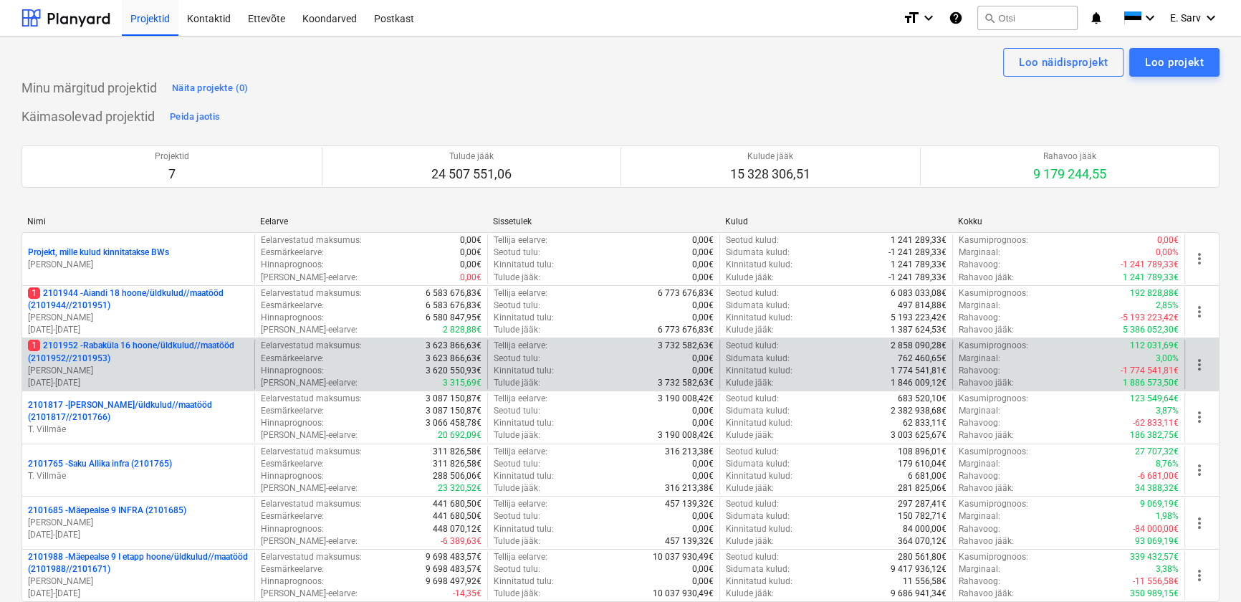
click at [139, 360] on p "1 2101952 - [GEOGRAPHIC_DATA] 16 hoone/üldkulud//maatööd (2101952//2101953)" at bounding box center [138, 352] width 221 height 24
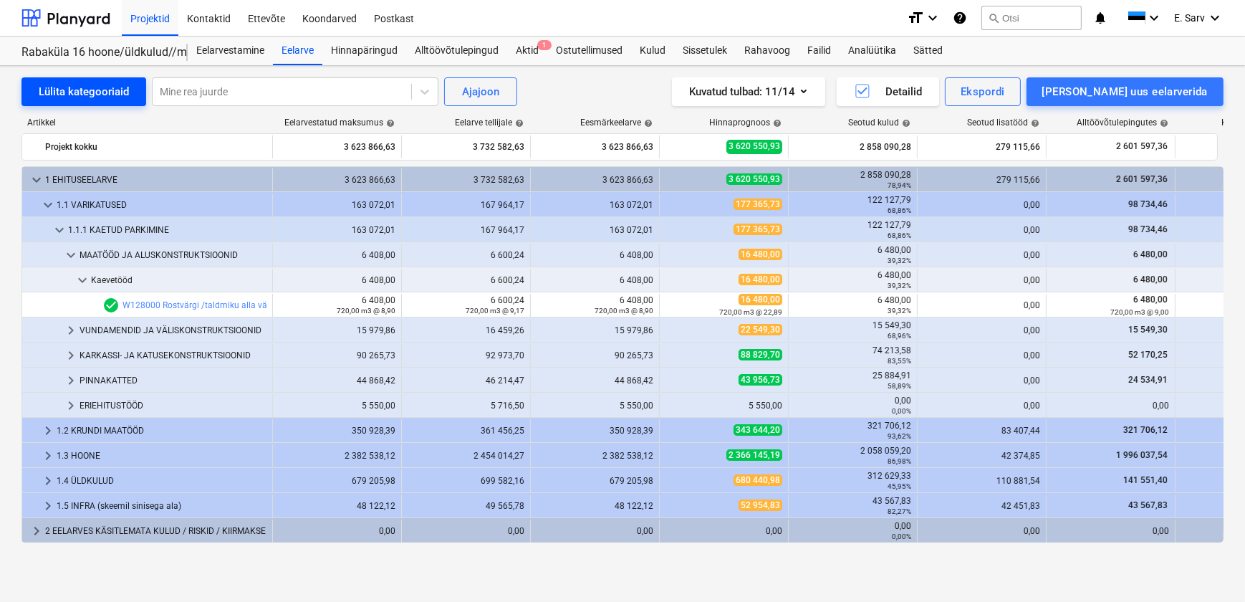
click at [80, 98] on div "Lülita kategooriaid" at bounding box center [84, 91] width 90 height 19
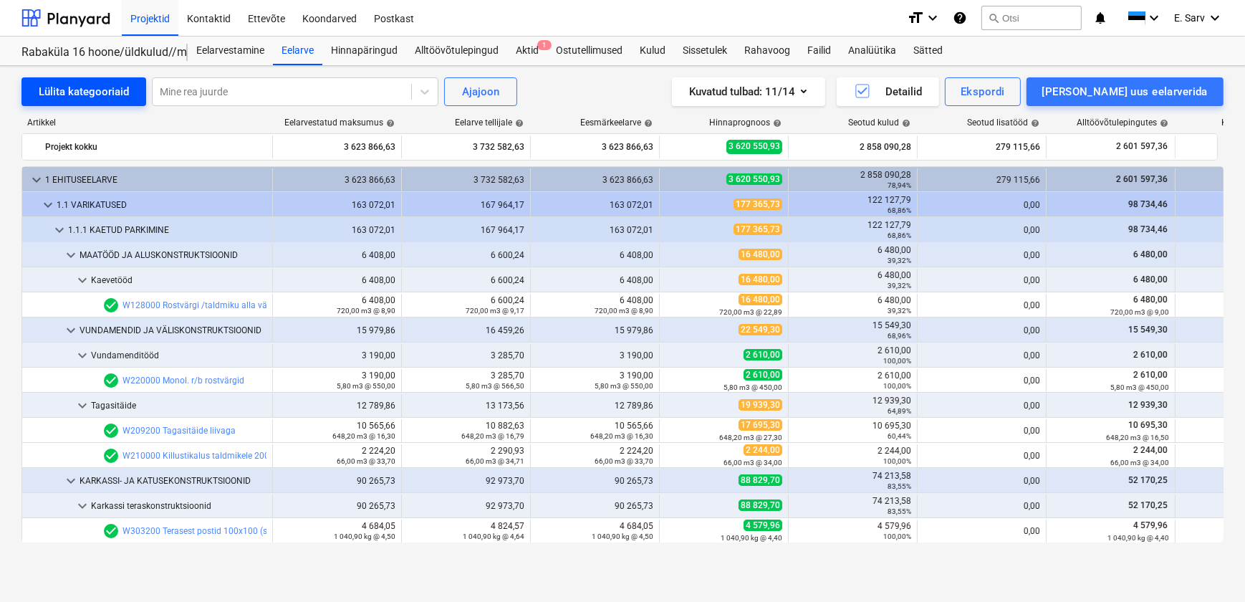
click at [80, 98] on div "Lülita kategooriaid" at bounding box center [84, 91] width 90 height 19
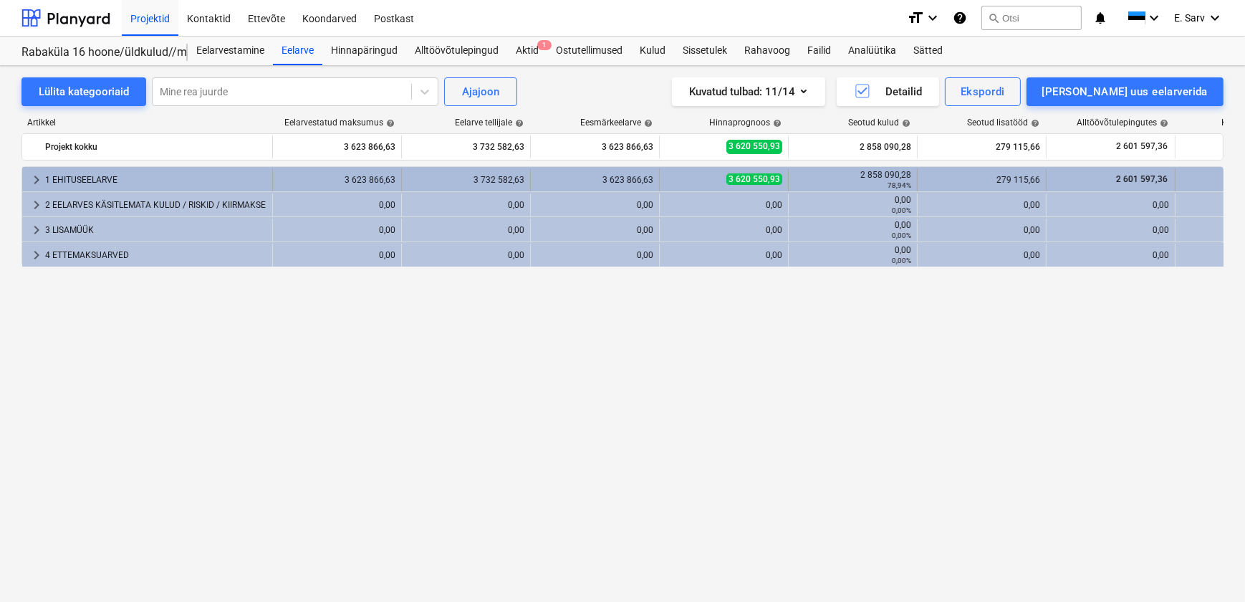
click at [77, 175] on div "1 EHITUSEELARVE" at bounding box center [155, 179] width 221 height 23
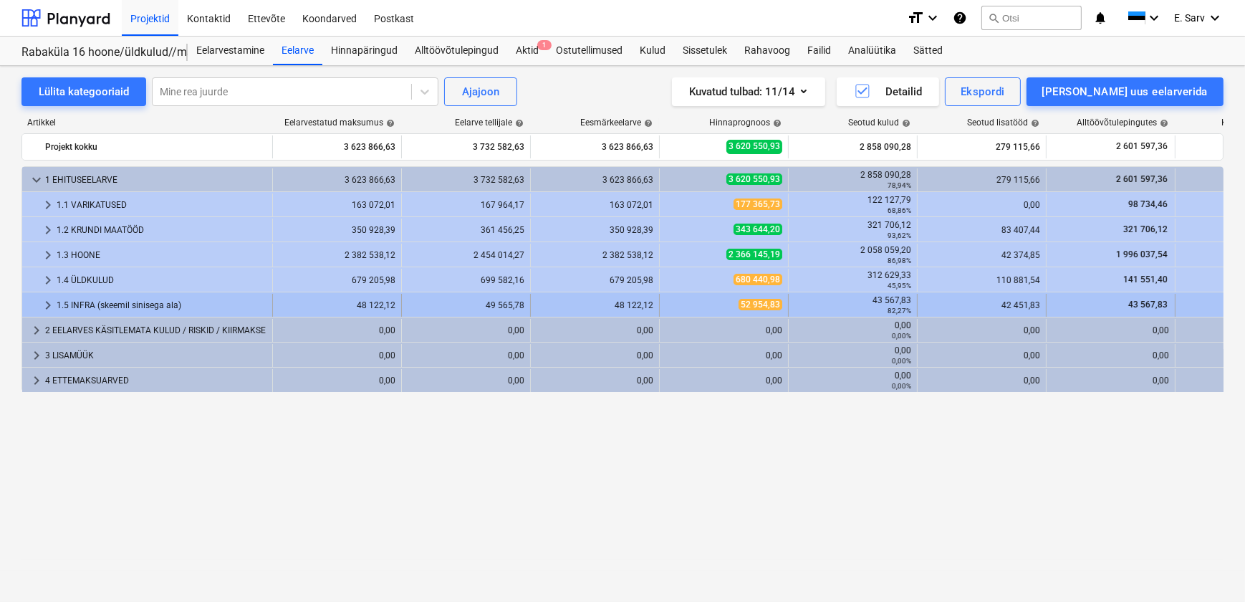
click at [118, 301] on div "1.5 INFRA (skeemil sinisega ala)" at bounding box center [162, 305] width 210 height 23
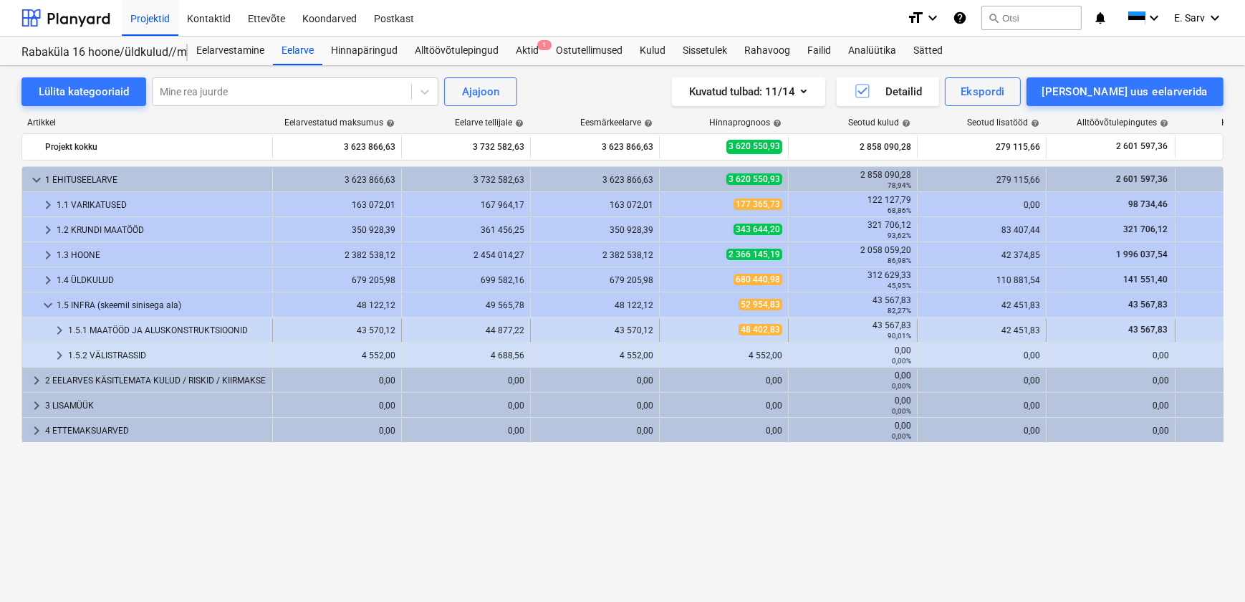
click at [125, 322] on div "1.5.1 MAATÖÖD JA ALUSKONSTRUKTSIOONID" at bounding box center [167, 330] width 199 height 23
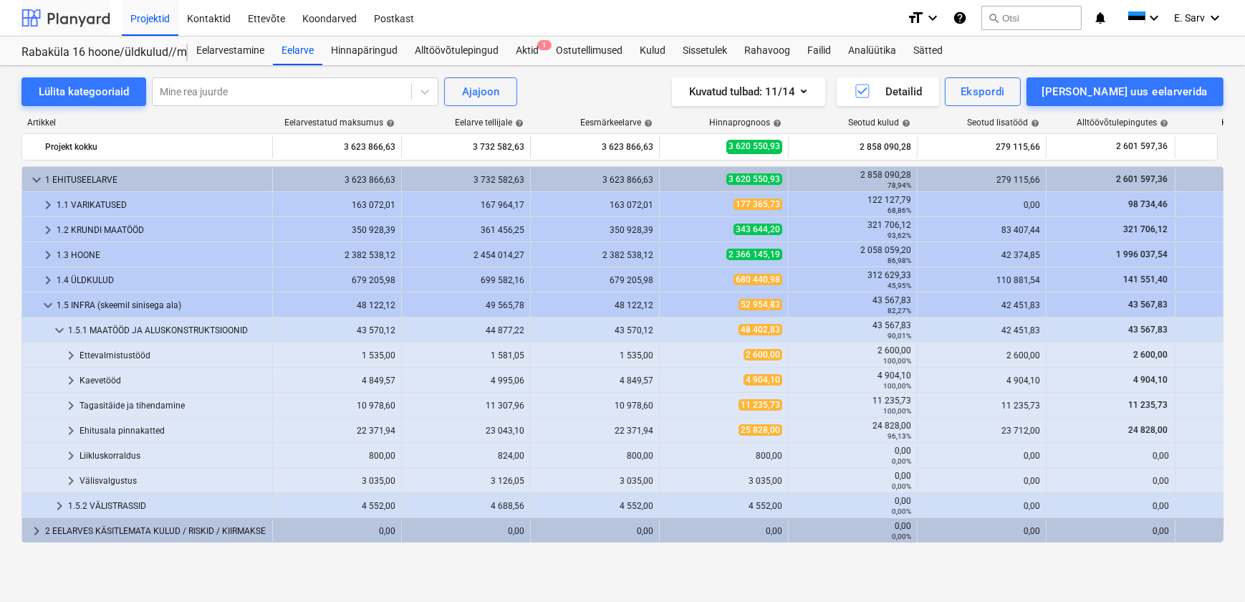
drag, startPoint x: 71, startPoint y: 21, endPoint x: 73, endPoint y: 34, distance: 13.1
click at [71, 21] on div at bounding box center [65, 18] width 89 height 36
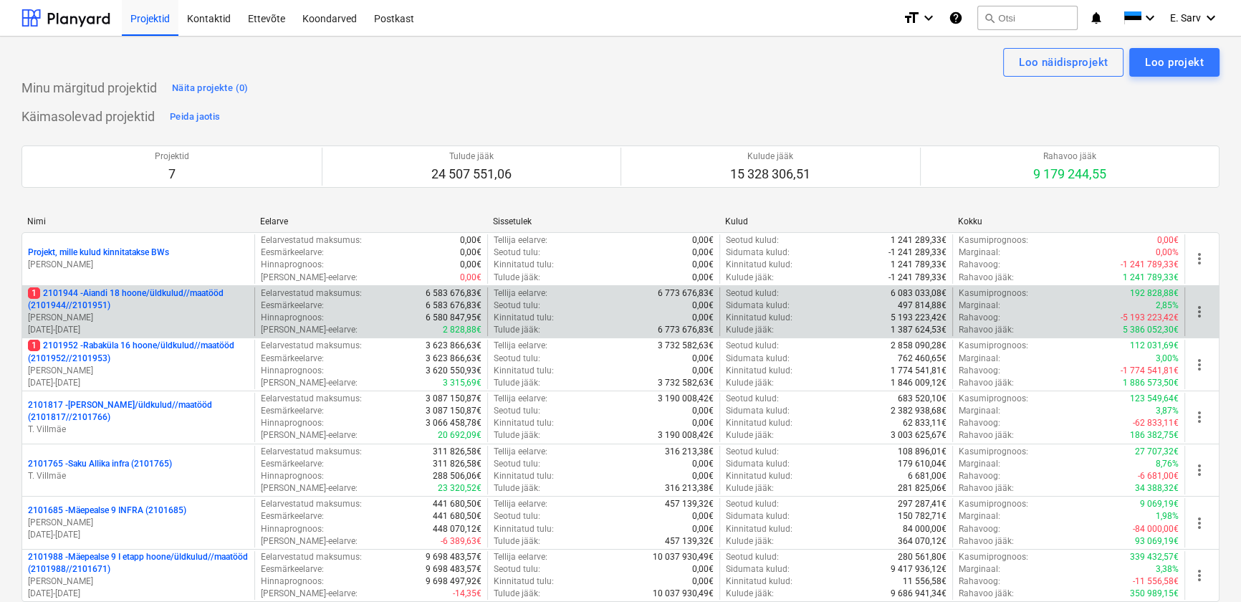
click at [91, 300] on p "1 2101944 - Aiandi 18 hoone/üldkulud//maatööd (2101944//2101951)" at bounding box center [138, 299] width 221 height 24
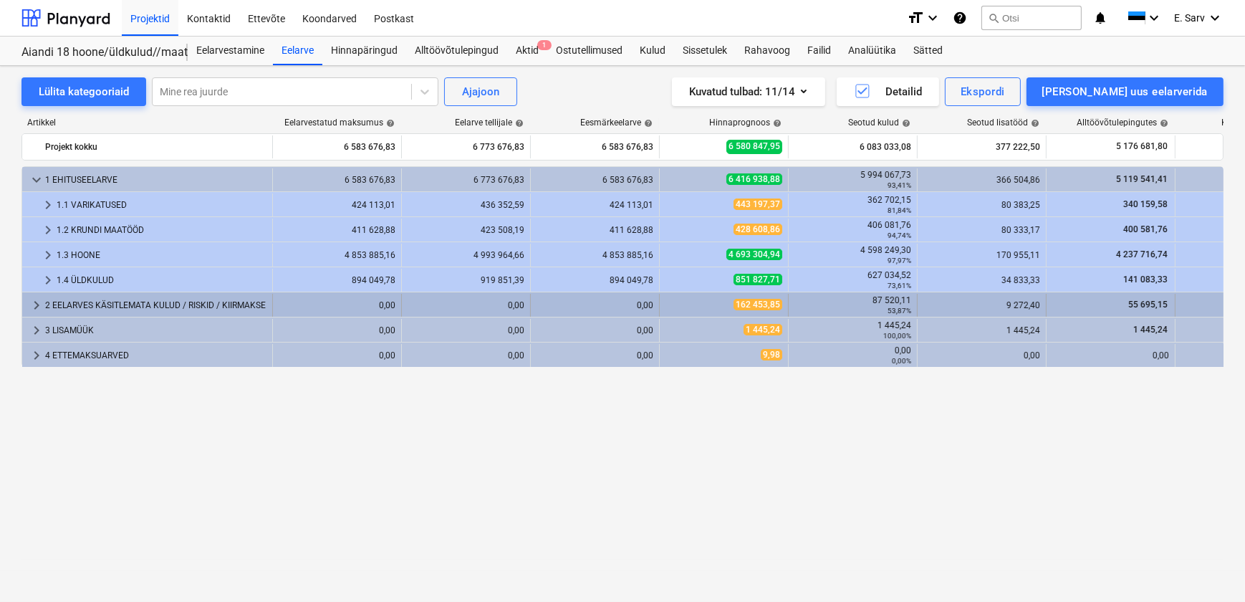
click at [71, 302] on div "2 EELARVES KÄSITLEMATA KULUD / RISKID / KIIRMAKSE" at bounding box center [155, 305] width 221 height 23
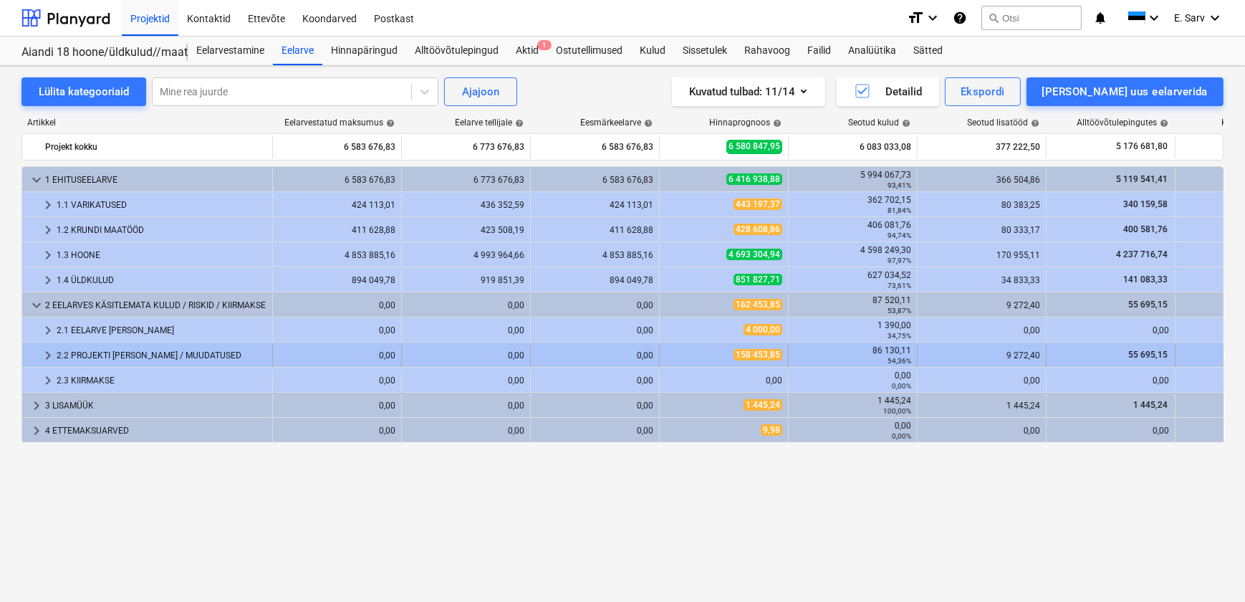
click at [89, 356] on div "2.2 PROJEKTI [PERSON_NAME] / MUUDATUSED" at bounding box center [162, 355] width 210 height 23
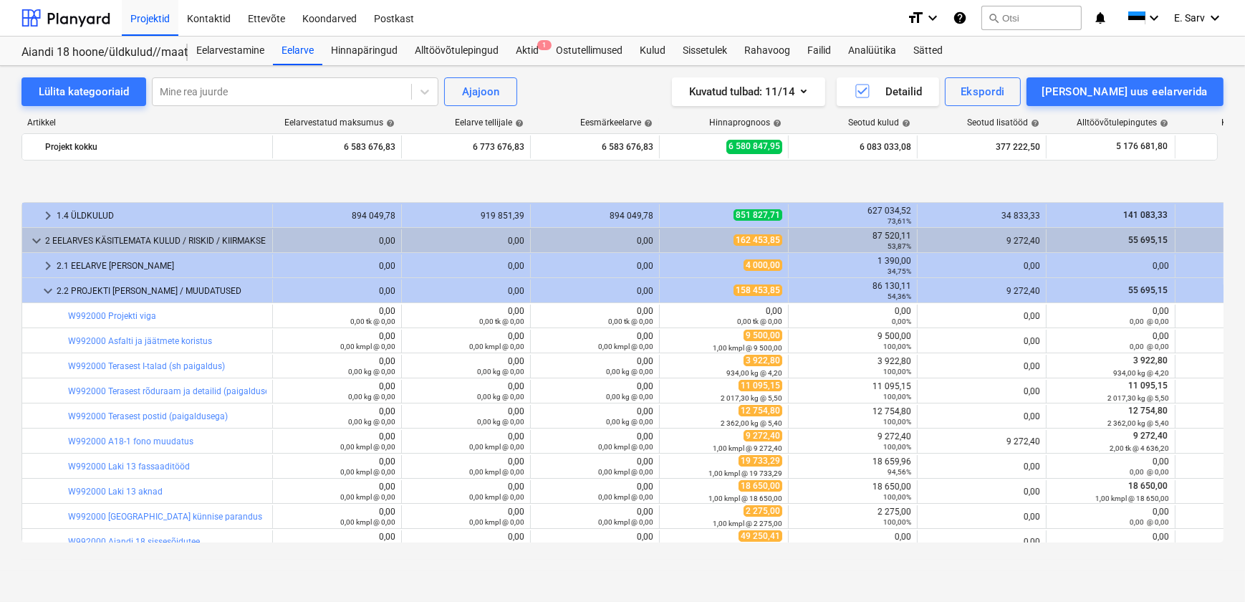
scroll to position [130, 0]
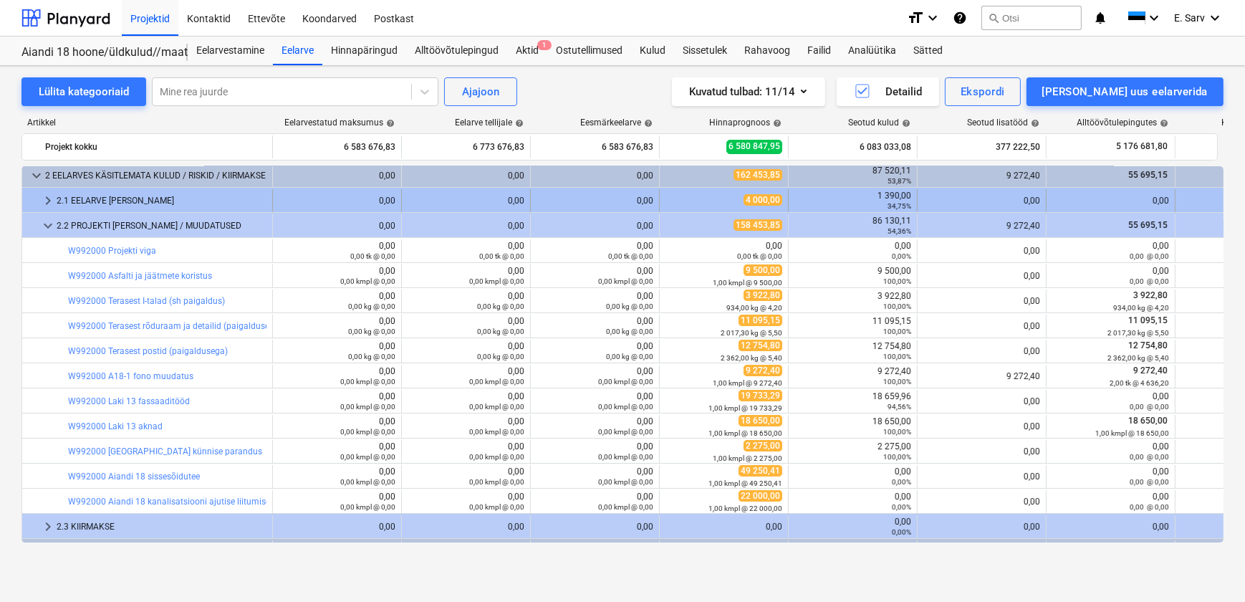
drag, startPoint x: 181, startPoint y: 479, endPoint x: 72, endPoint y: 198, distance: 301.0
click at [72, 198] on div "2.1 EELARVE [PERSON_NAME]" at bounding box center [162, 200] width 210 height 23
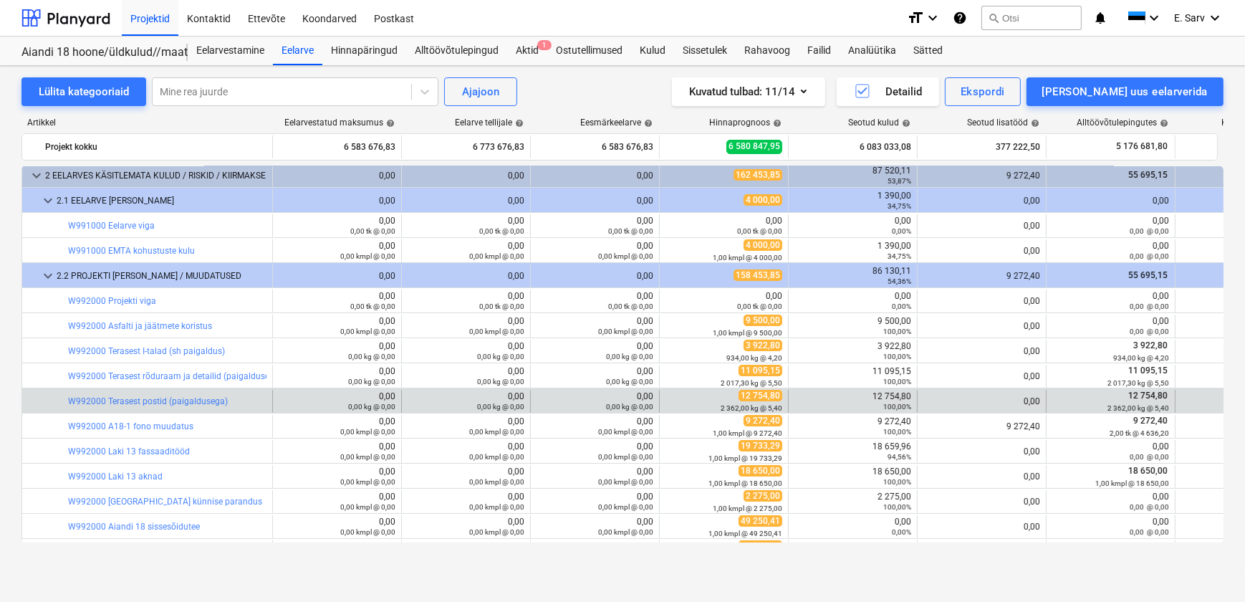
drag, startPoint x: 72, startPoint y: 198, endPoint x: 21, endPoint y: 405, distance: 213.3
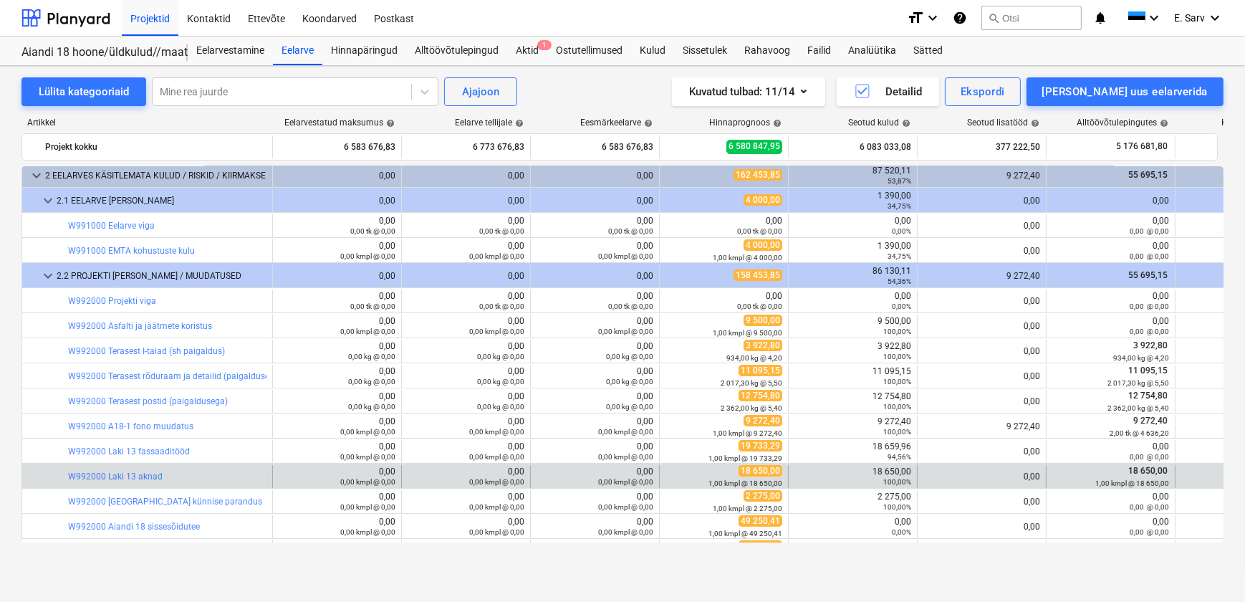
drag, startPoint x: 21, startPoint y: 405, endPoint x: 66, endPoint y: 467, distance: 76.6
click at [66, 467] on div at bounding box center [59, 476] width 17 height 23
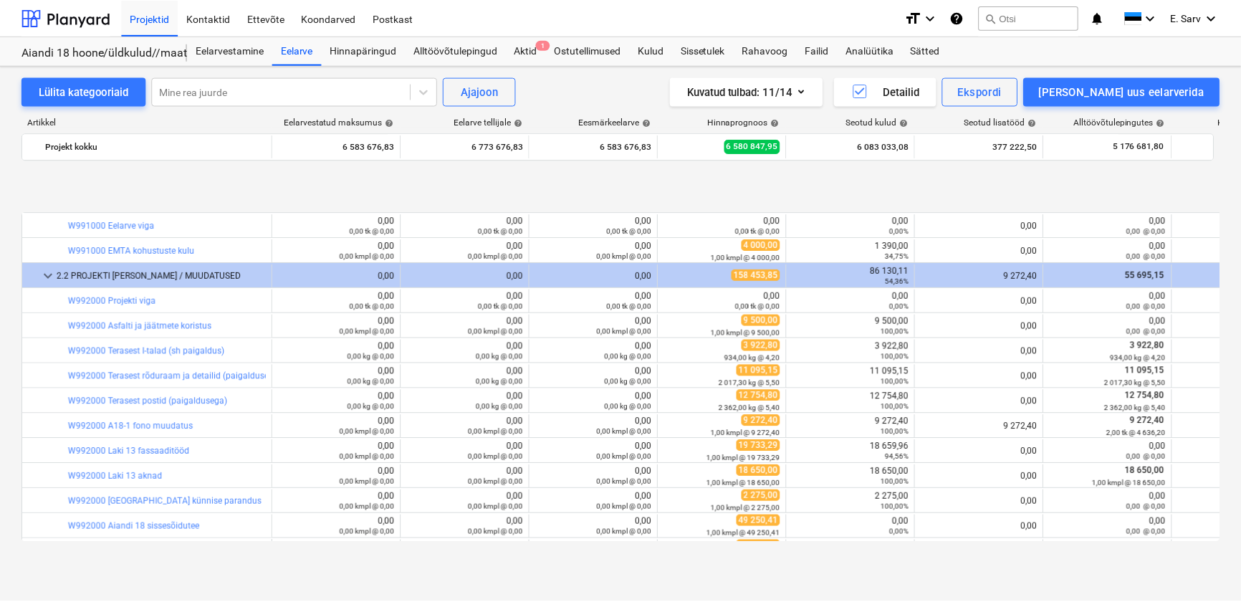
scroll to position [225, 0]
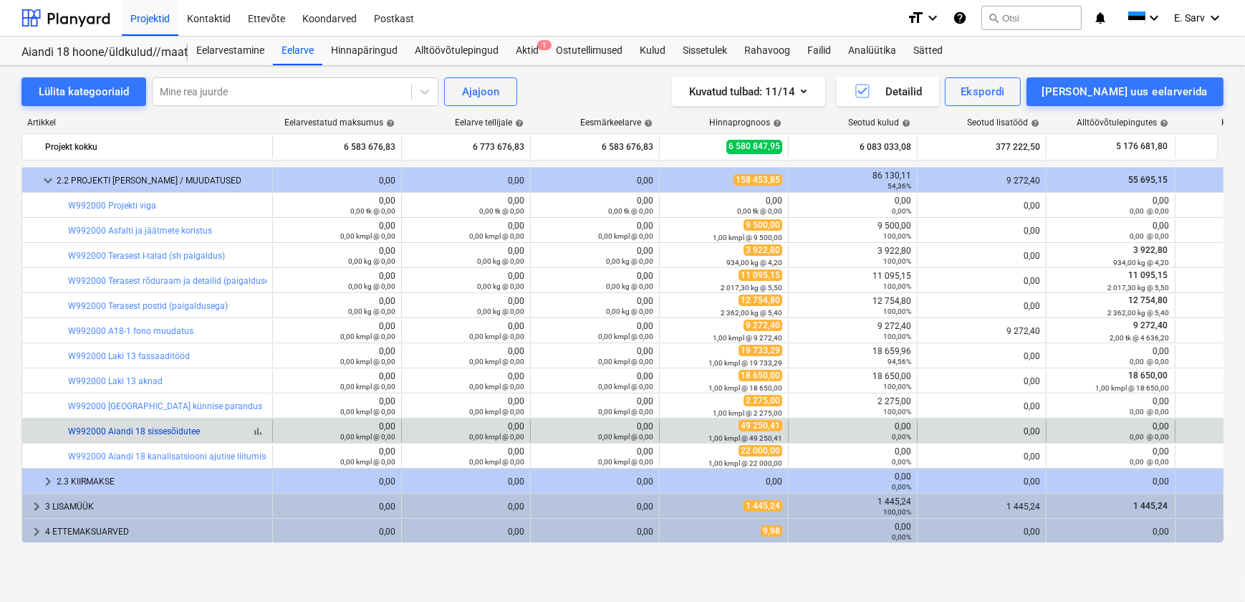
click at [163, 429] on link "W992000 Aiandi 18 sissesõidutee" at bounding box center [134, 431] width 132 height 10
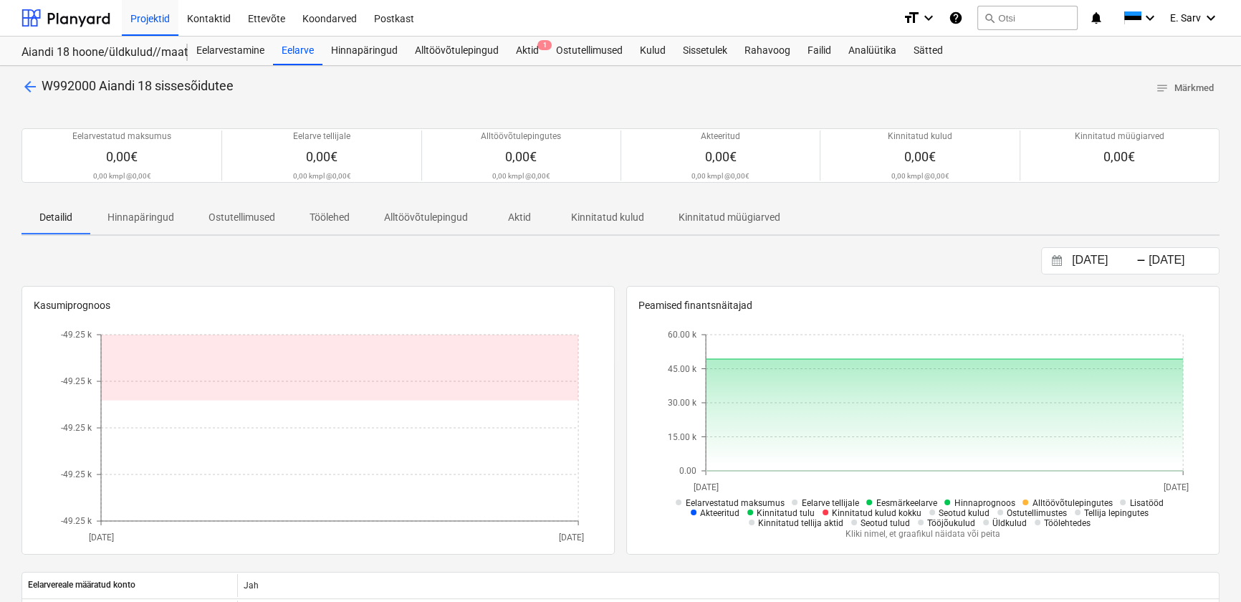
click at [9, 330] on div "arrow_back W992000 Aiandi 18 sissesõidutee notes Märkmed Eelarvestatud maksumus…" at bounding box center [620, 509] width 1241 height 886
click at [333, 216] on p "Töölehed" at bounding box center [330, 217] width 40 height 15
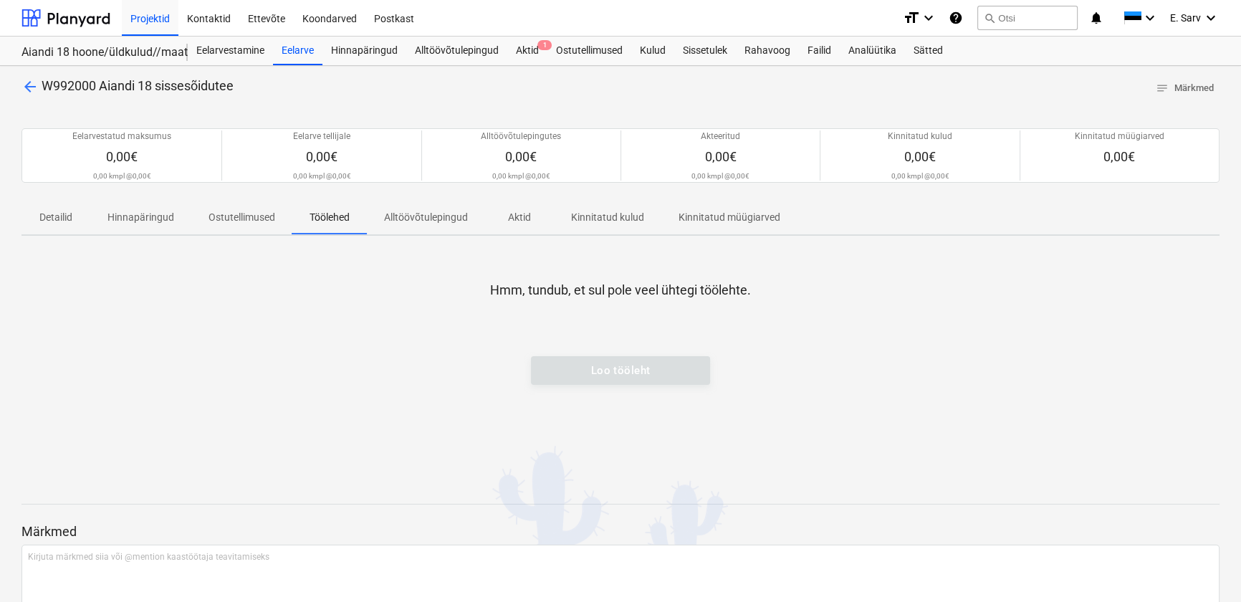
click at [69, 219] on p "Detailid" at bounding box center [56, 217] width 34 height 15
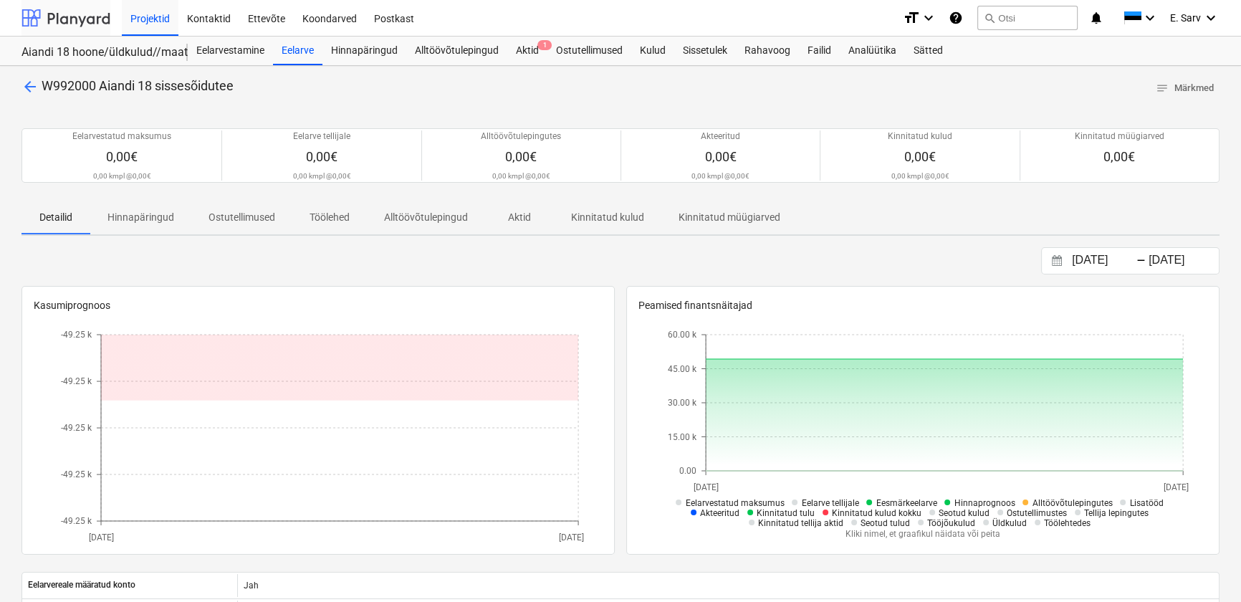
click at [63, 9] on div at bounding box center [65, 18] width 89 height 36
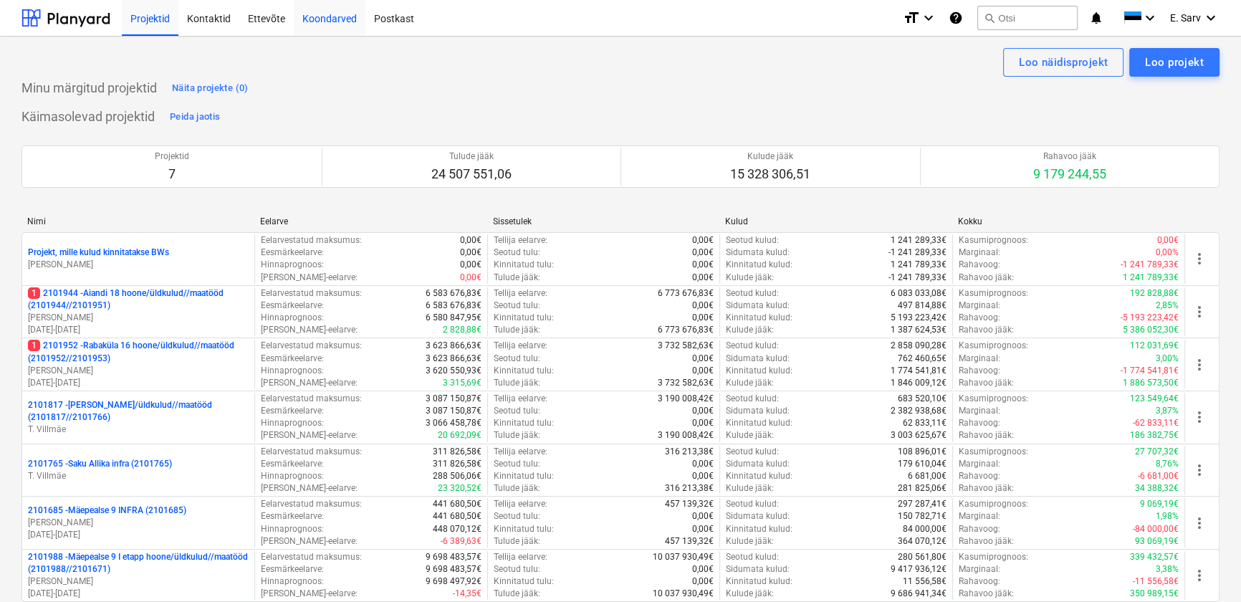
click at [319, 14] on div "Koondarved" at bounding box center [330, 17] width 72 height 37
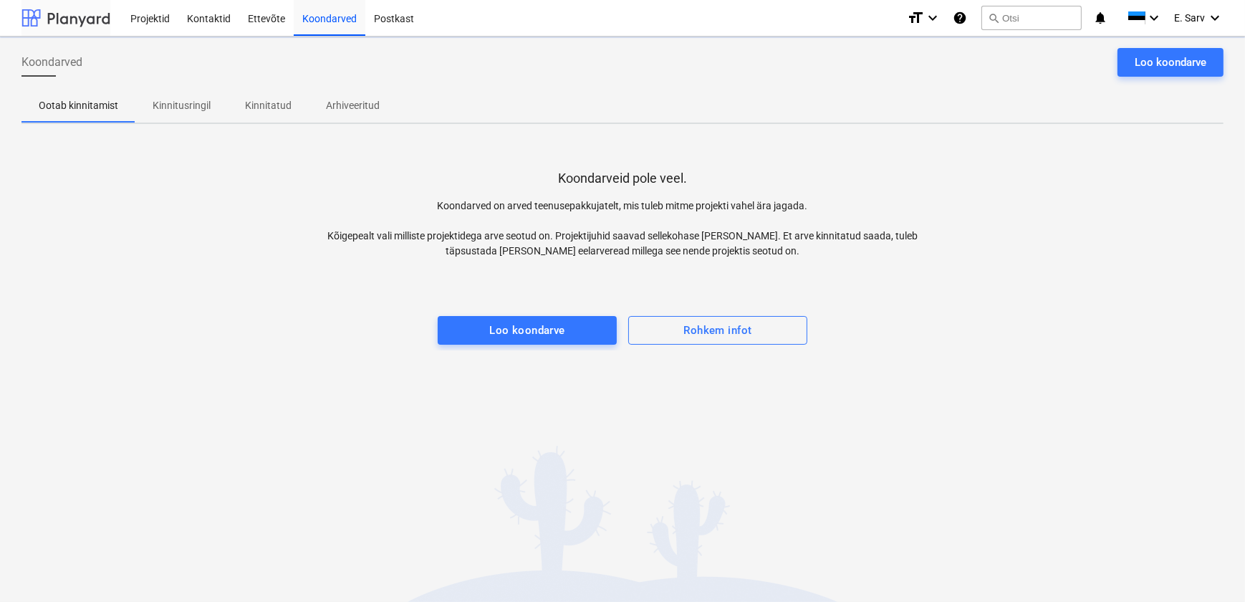
click at [64, 15] on div at bounding box center [65, 18] width 89 height 36
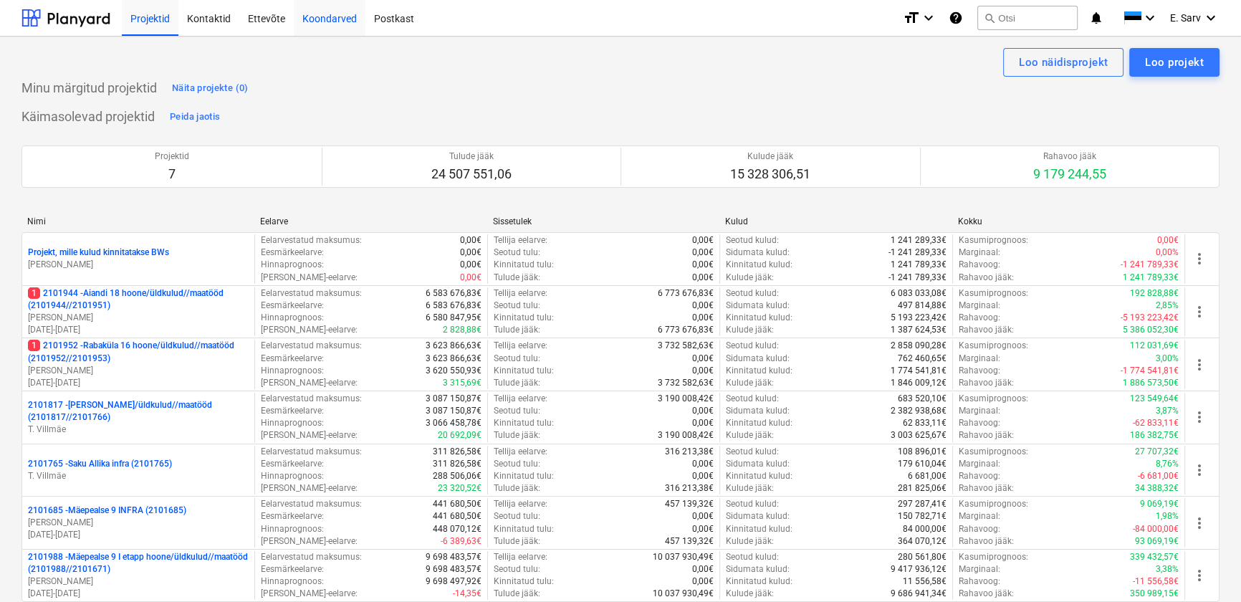
click at [338, 20] on div "Koondarved" at bounding box center [330, 17] width 72 height 37
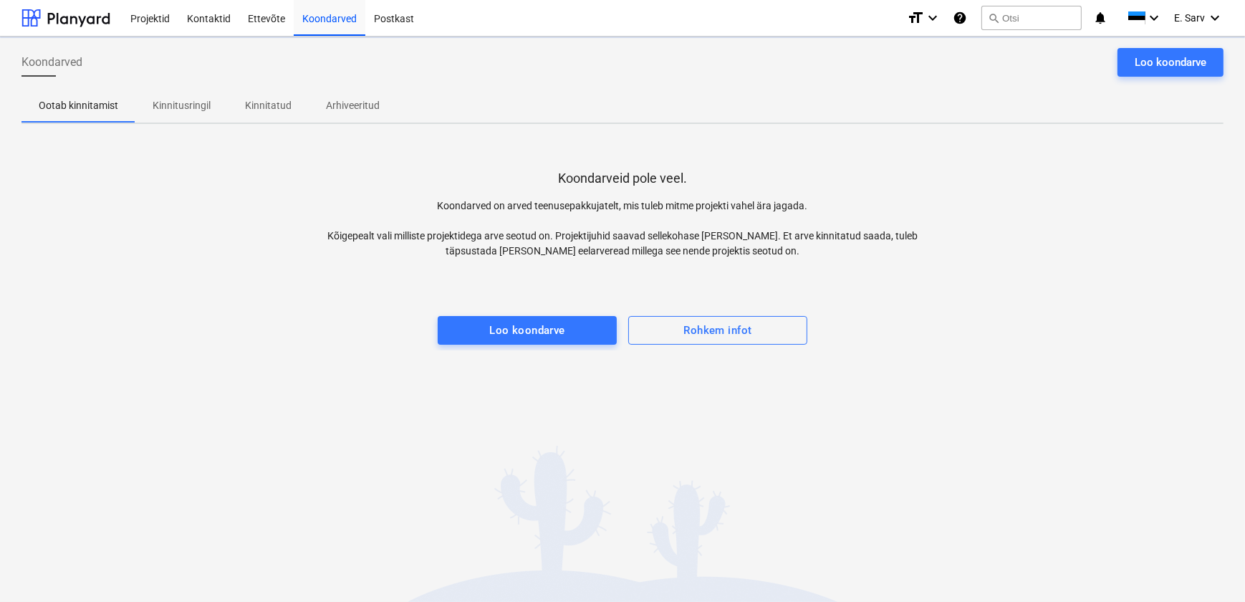
click at [171, 107] on p "Kinnitusringil" at bounding box center [182, 105] width 58 height 15
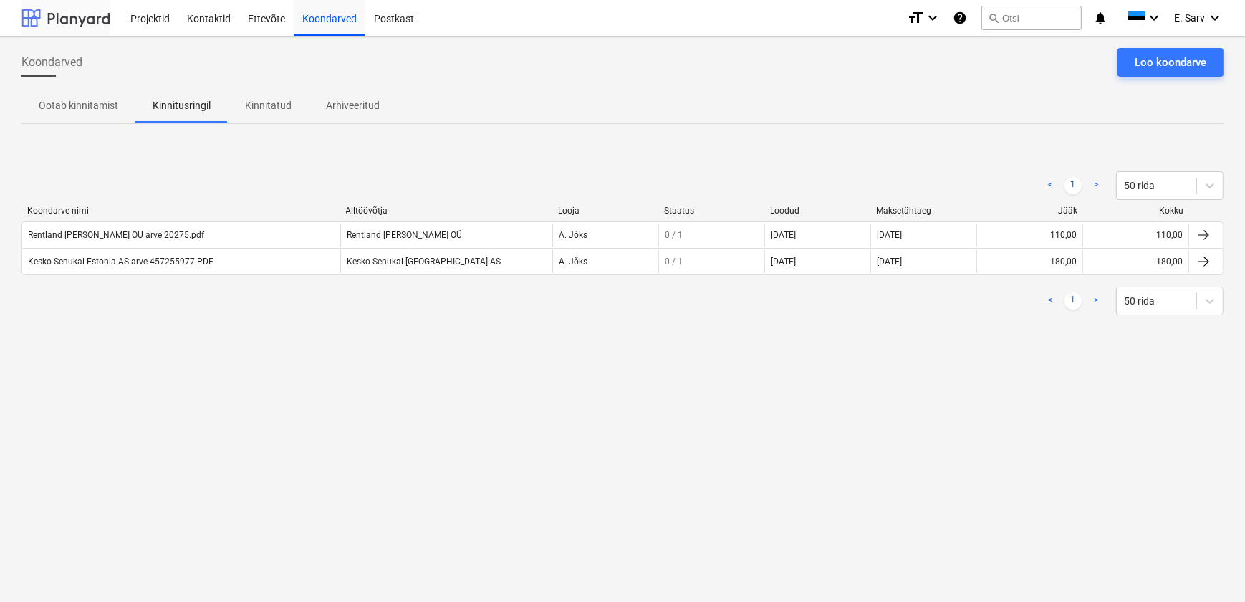
click at [80, 21] on div at bounding box center [65, 18] width 89 height 36
